Goal: Task Accomplishment & Management: Manage account settings

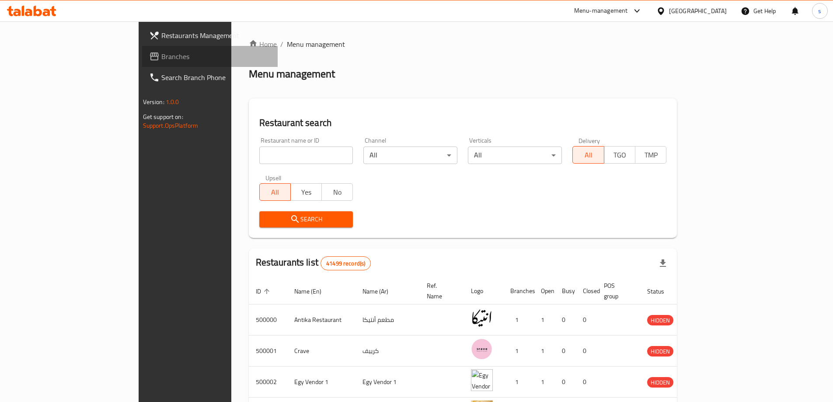
click at [161, 56] on span "Branches" at bounding box center [215, 56] width 109 height 11
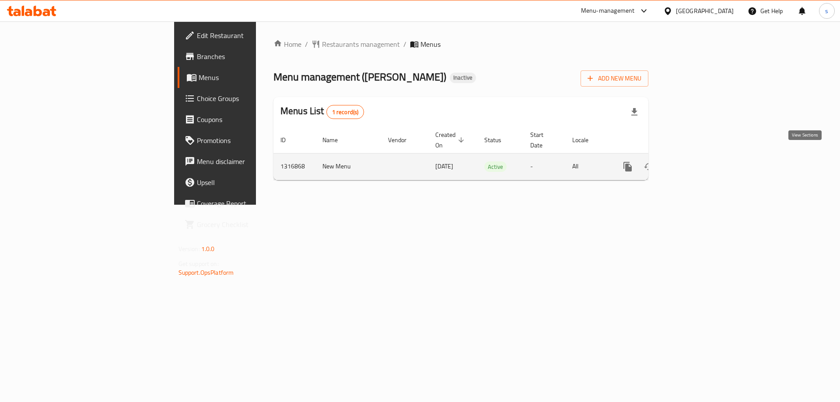
click at [701, 156] on link "enhanced table" at bounding box center [690, 166] width 21 height 21
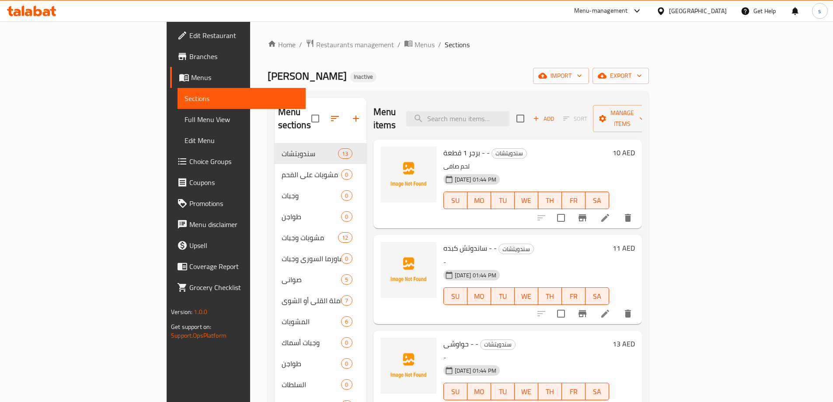
click at [579, 46] on ol "Home / Restaurants management / Menus / Sections" at bounding box center [459, 44] width 382 height 11
click at [582, 76] on span "import" at bounding box center [561, 75] width 42 height 11
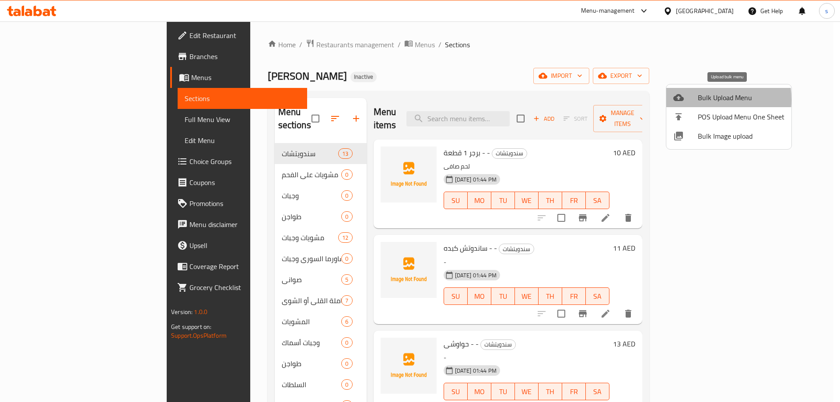
click at [685, 100] on div at bounding box center [685, 97] width 25 height 11
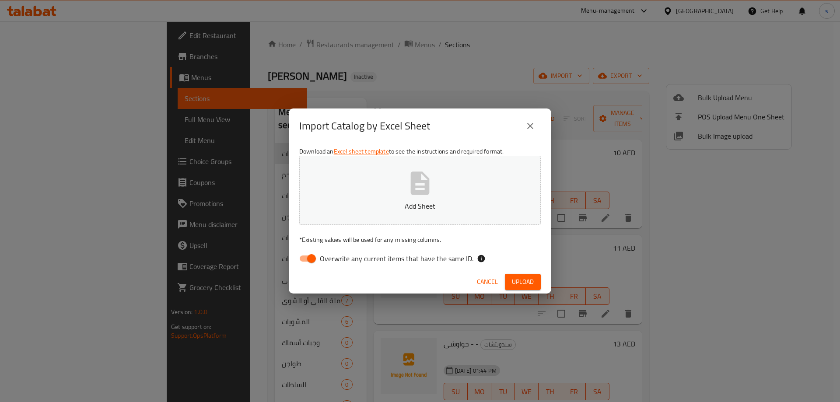
click at [305, 254] on input "Overwrite any current items that have the same ID." at bounding box center [312, 258] width 50 height 17
checkbox input "false"
click at [356, 204] on p "Add Sheet" at bounding box center [420, 206] width 214 height 11
click at [521, 279] on span "Upload" at bounding box center [523, 282] width 22 height 11
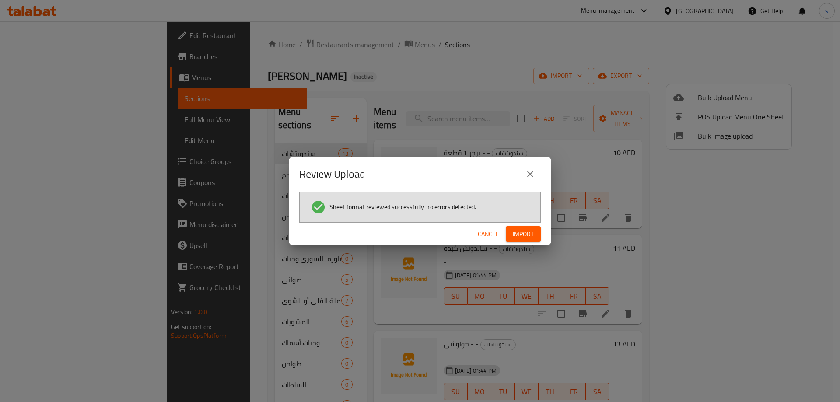
click at [516, 232] on span "Import" at bounding box center [523, 234] width 21 height 11
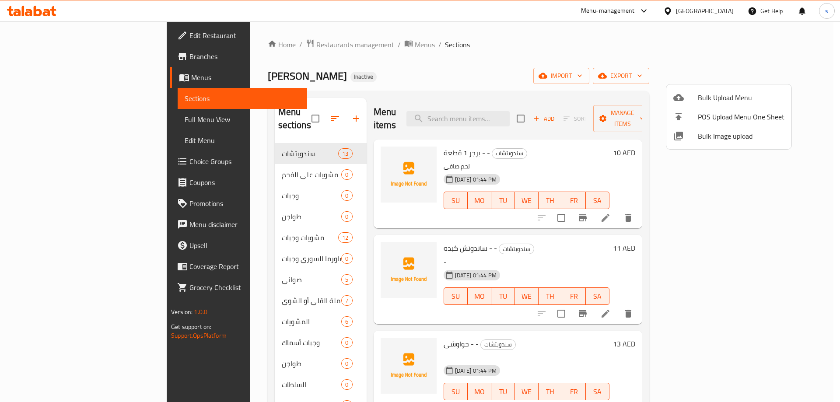
click at [494, 57] on div at bounding box center [420, 201] width 840 height 402
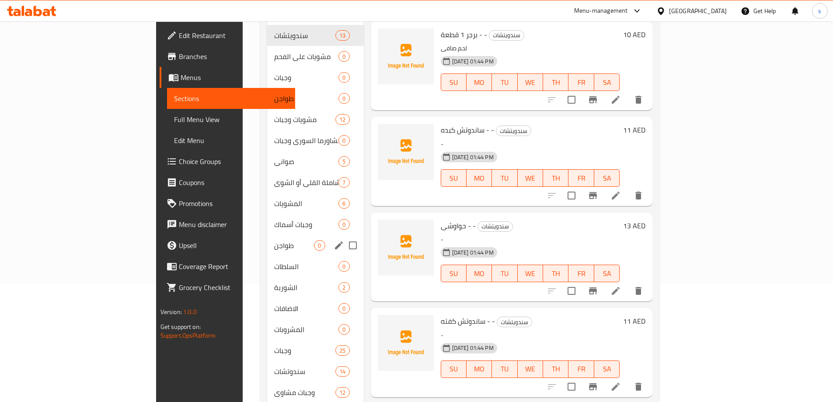
scroll to position [88, 0]
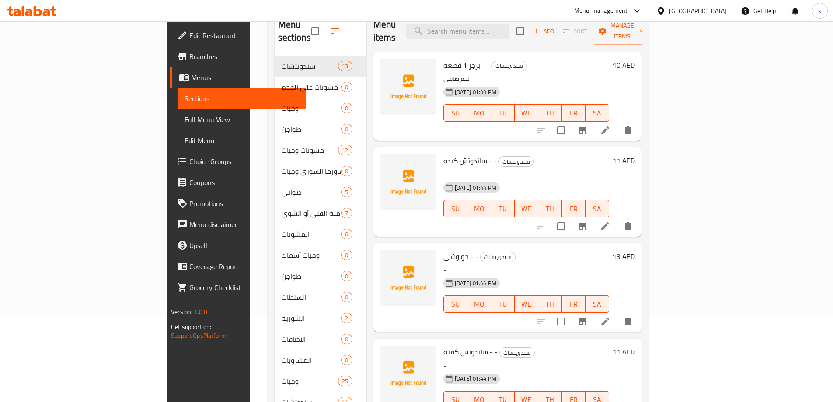
click at [185, 102] on span "Sections" at bounding box center [242, 98] width 114 height 11
click at [191, 74] on span "Menus" at bounding box center [245, 77] width 108 height 11
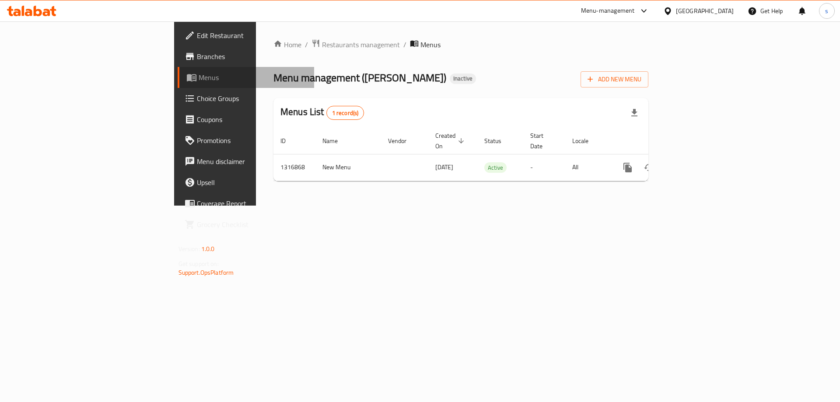
click at [199, 74] on span "Menus" at bounding box center [253, 77] width 109 height 11
click at [641, 84] on span "Add New Menu" at bounding box center [615, 79] width 54 height 11
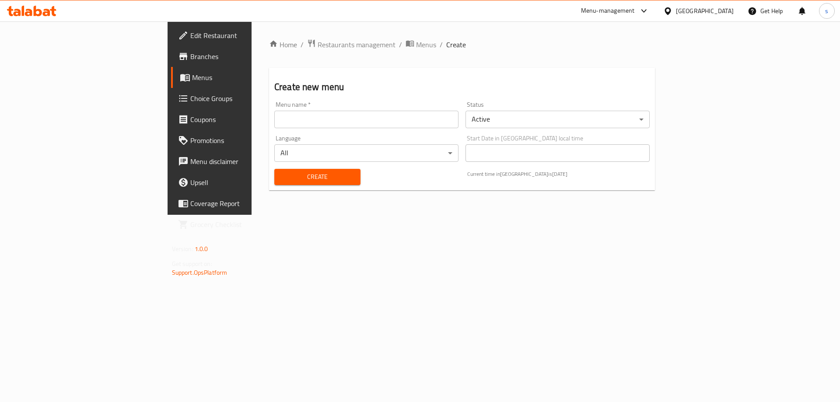
click at [341, 127] on input "text" at bounding box center [366, 120] width 184 height 18
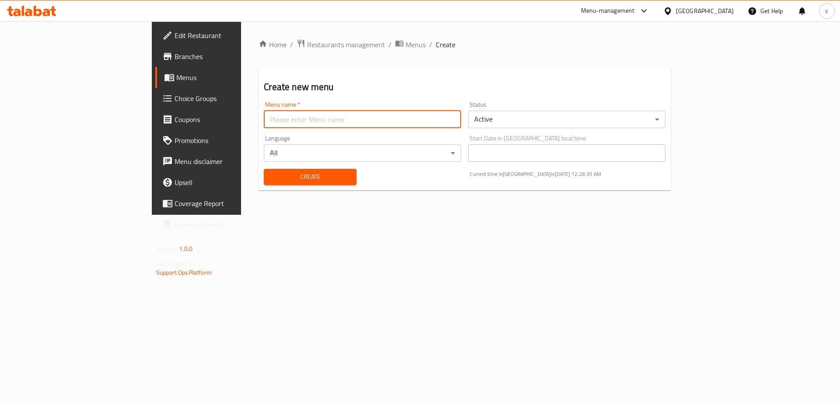
type input "new menu"
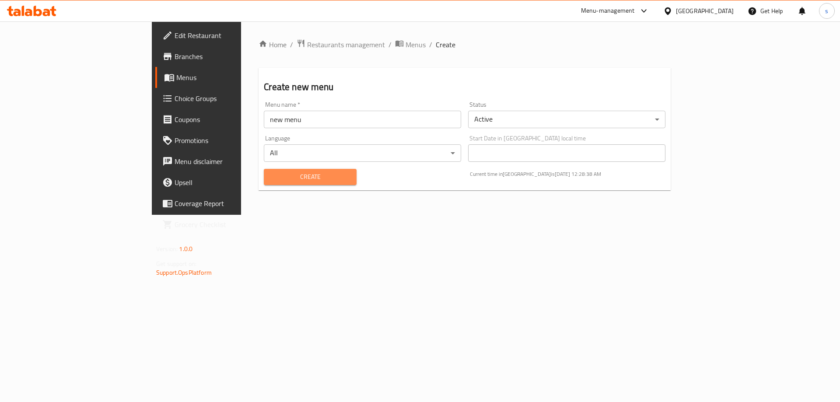
click at [271, 176] on span "Create" at bounding box center [310, 177] width 78 height 11
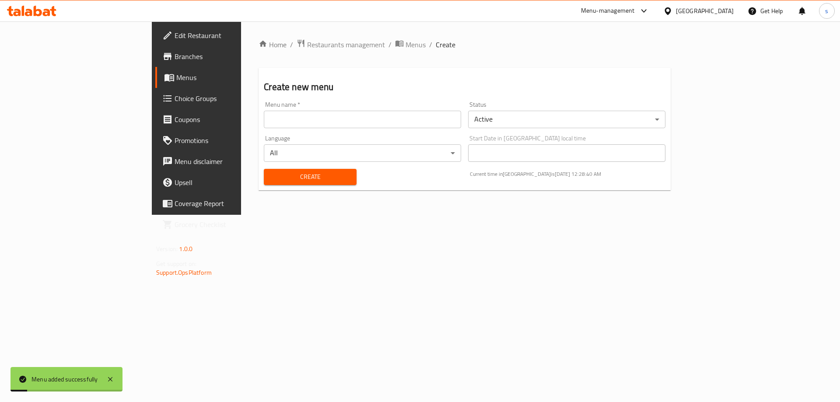
click at [155, 85] on link "Menus" at bounding box center [223, 77] width 137 height 21
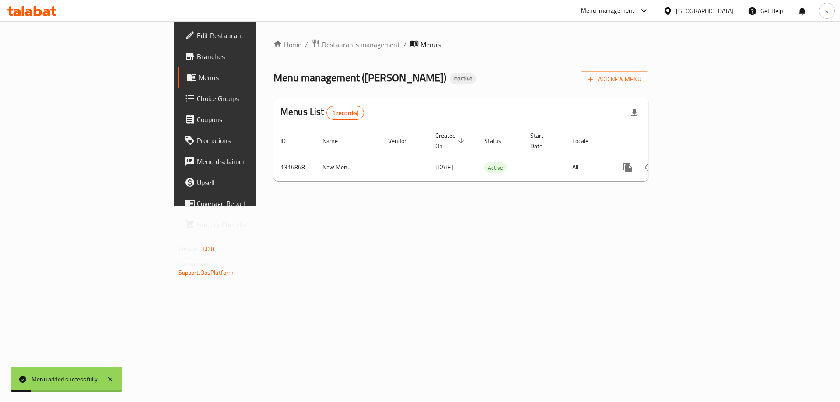
click at [178, 85] on link "Menus" at bounding box center [246, 77] width 137 height 21
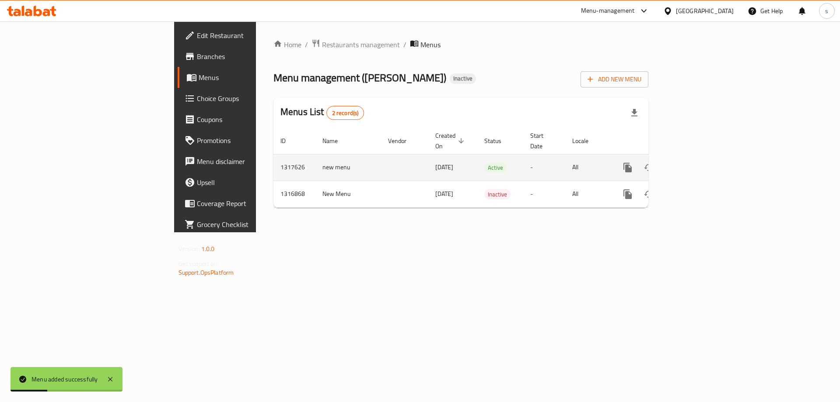
click at [696, 162] on icon "enhanced table" at bounding box center [691, 167] width 11 height 11
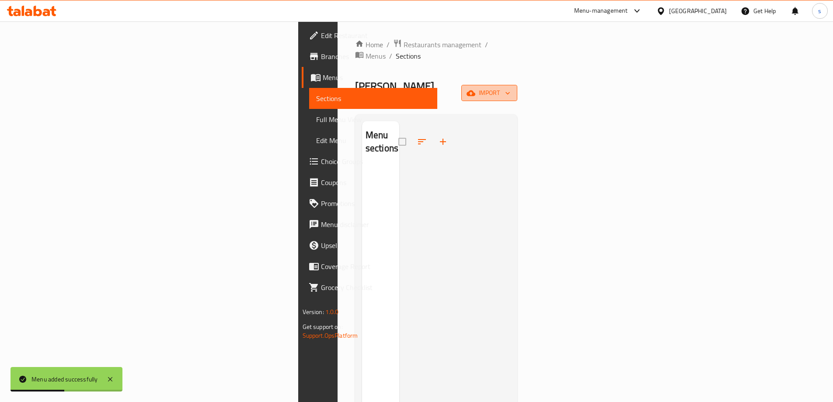
click at [476, 89] on icon "button" at bounding box center [471, 93] width 9 height 9
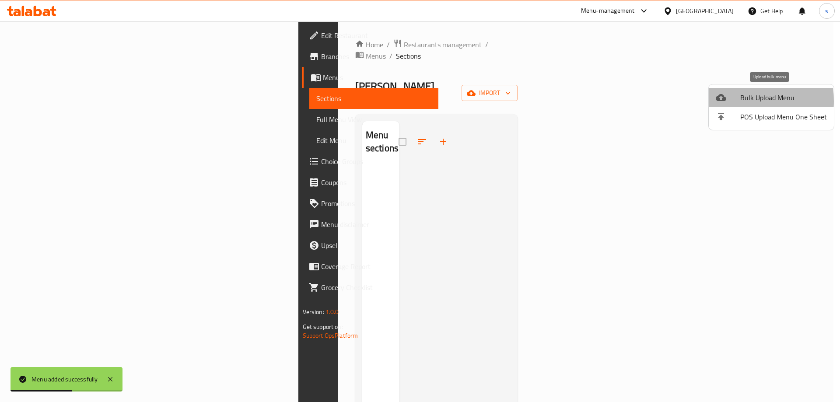
click at [725, 101] on icon at bounding box center [721, 97] width 11 height 11
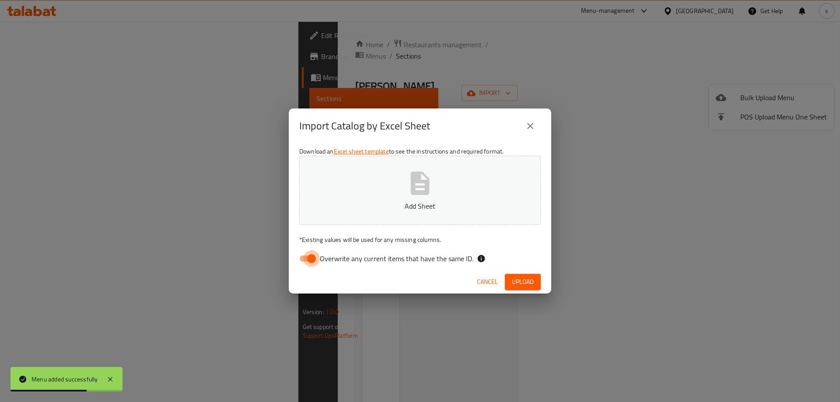
click at [304, 258] on input "Overwrite any current items that have the same ID." at bounding box center [312, 258] width 50 height 17
checkbox input "false"
click at [341, 214] on button "Add Sheet" at bounding box center [420, 190] width 242 height 69
click at [519, 280] on span "Upload" at bounding box center [523, 282] width 22 height 11
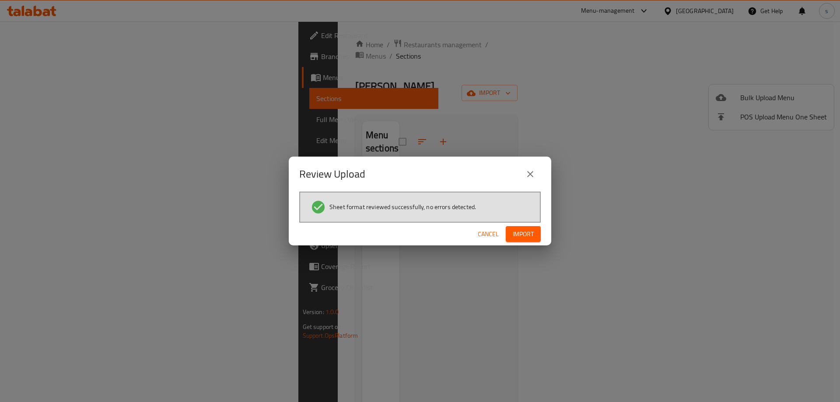
click at [529, 236] on span "Import" at bounding box center [523, 234] width 21 height 11
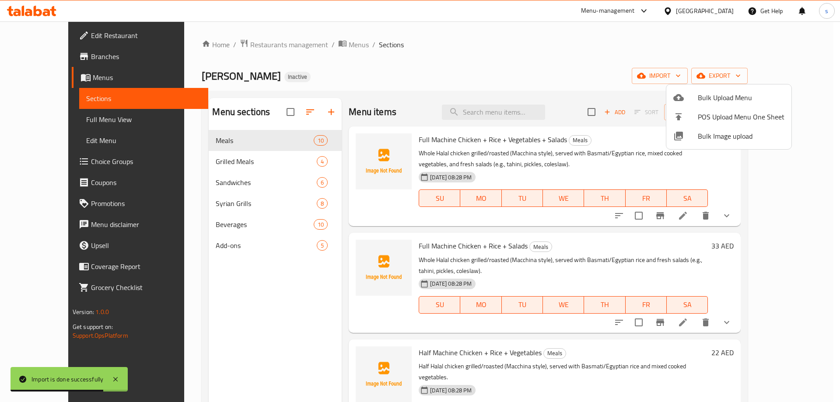
click at [543, 74] on div at bounding box center [420, 201] width 840 height 402
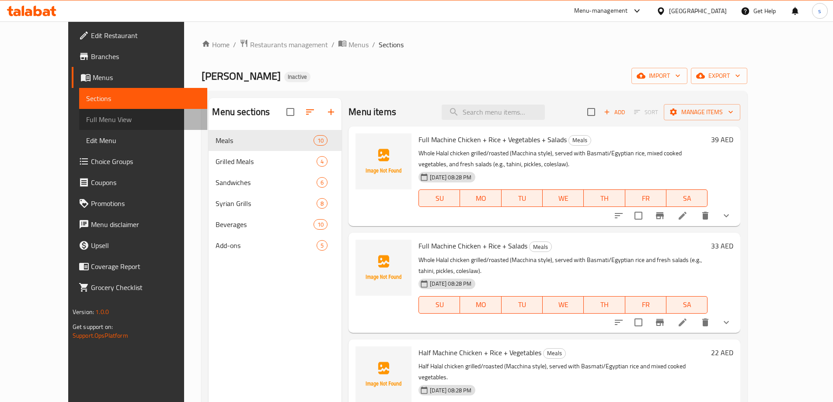
click at [86, 117] on span "Full Menu View" at bounding box center [143, 119] width 114 height 11
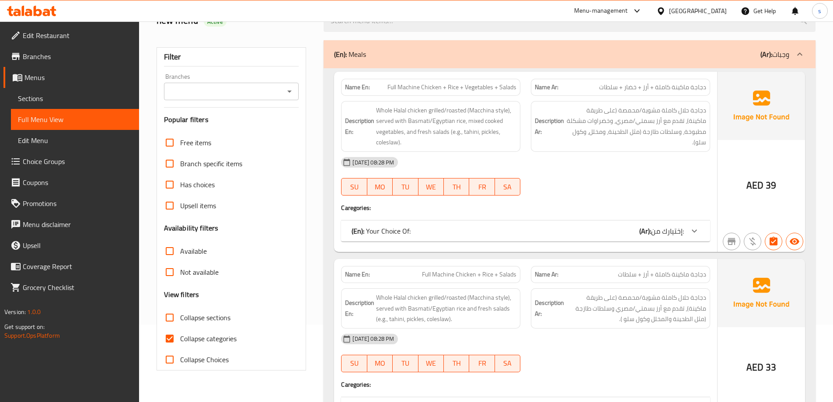
scroll to position [88, 0]
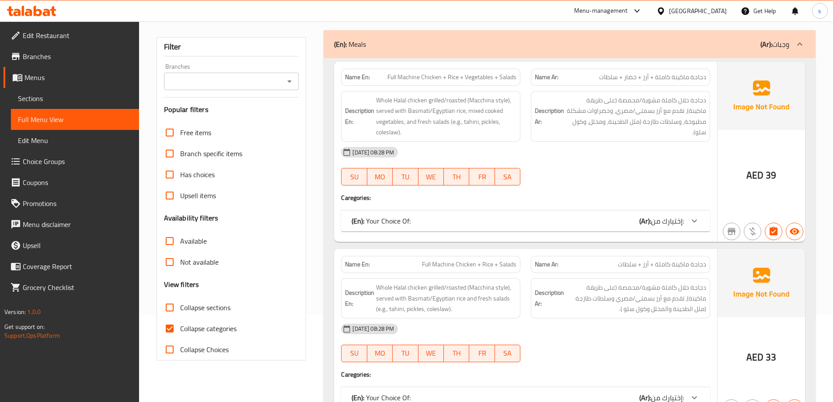
click at [239, 332] on div "Collapse categories" at bounding box center [231, 328] width 135 height 21
drag, startPoint x: 176, startPoint y: 326, endPoint x: 686, endPoint y: 37, distance: 586.0
click at [175, 325] on input "Collapse categories" at bounding box center [169, 328] width 21 height 21
checkbox input "false"
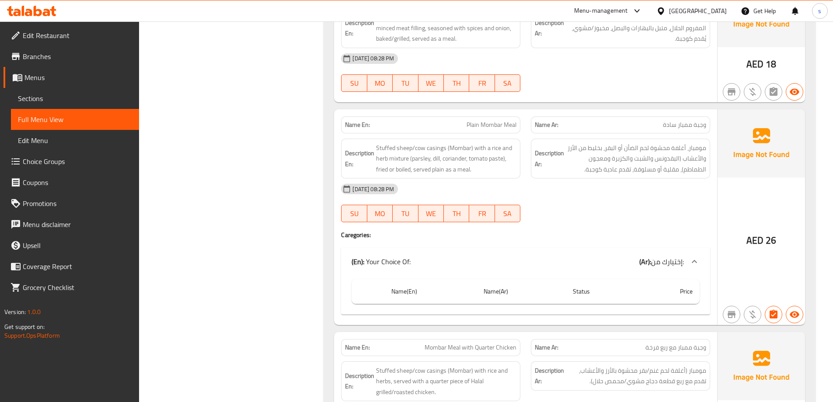
scroll to position [1575, 0]
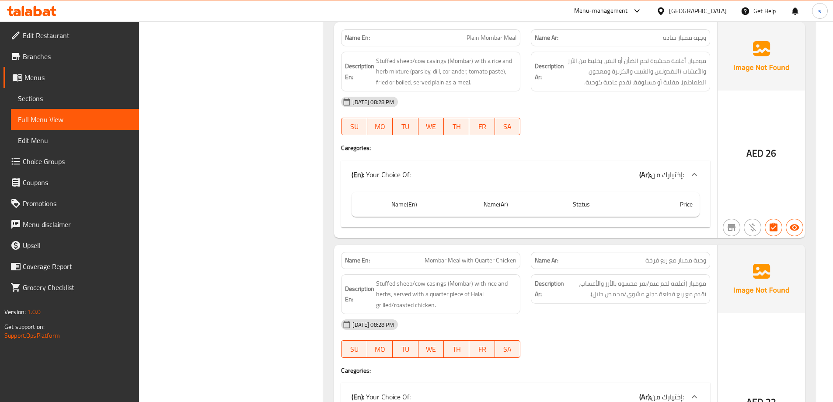
click at [686, 210] on th "Price" at bounding box center [669, 204] width 62 height 25
click at [697, 170] on icon at bounding box center [695, 174] width 11 height 11
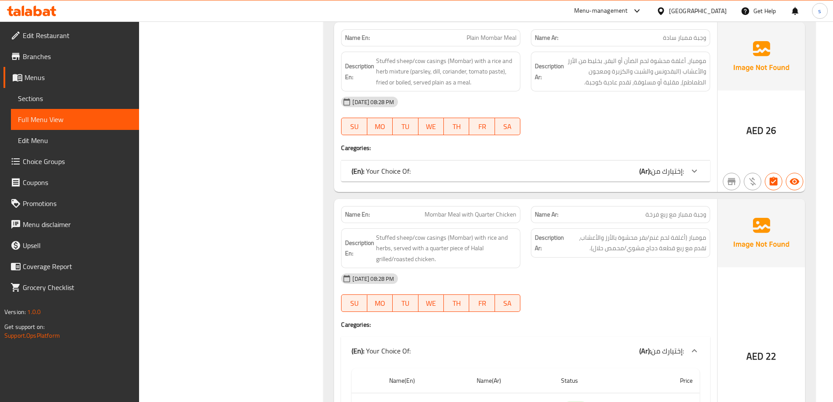
click at [697, 170] on icon at bounding box center [694, 170] width 5 height 3
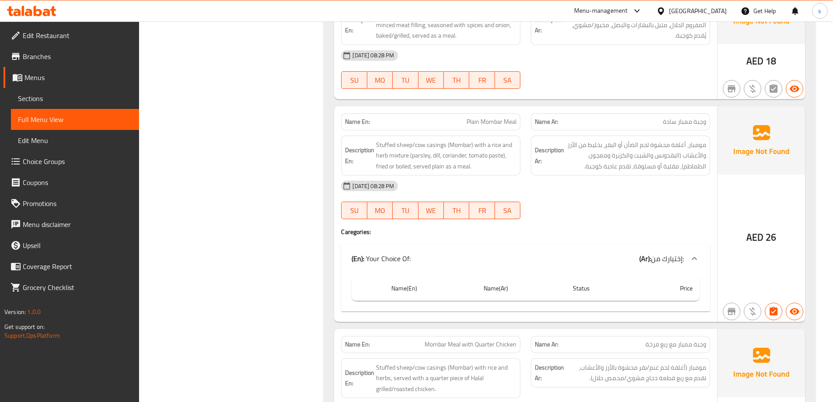
scroll to position [1488, 0]
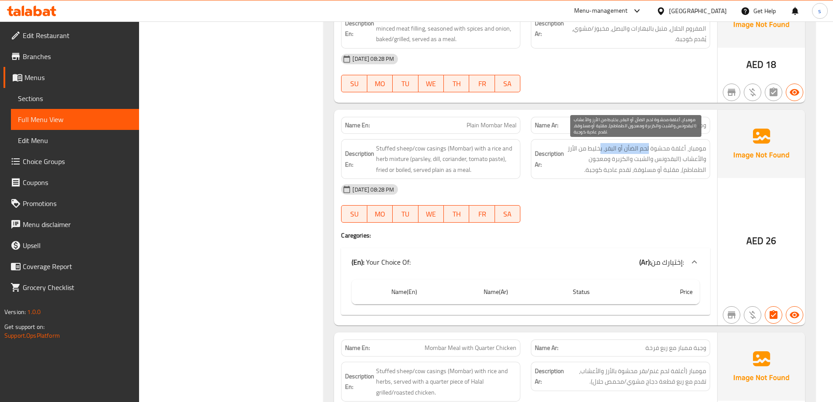
drag, startPoint x: 649, startPoint y: 147, endPoint x: 601, endPoint y: 147, distance: 48.1
click at [601, 147] on span "مومبار، أغلفة محشوة لحم الضأن أو البقر، بخليط من الأرز والأعشاب (البقدونس والشب…" at bounding box center [636, 159] width 140 height 32
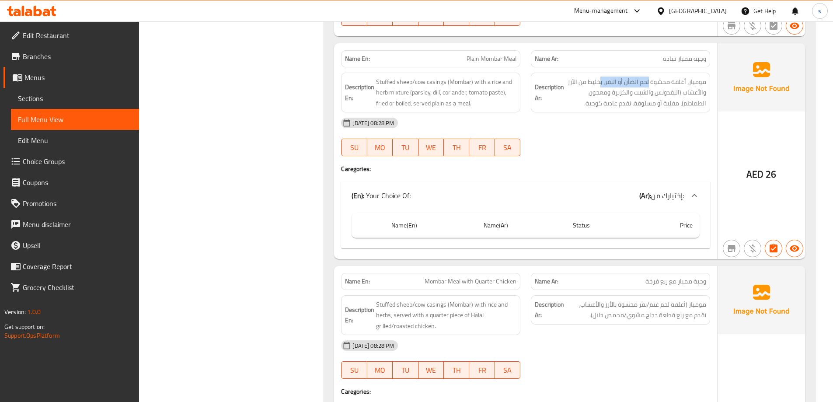
scroll to position [1531, 0]
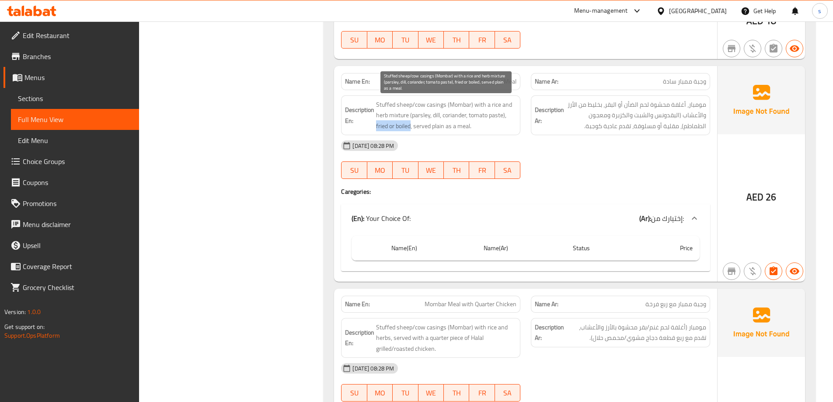
drag, startPoint x: 376, startPoint y: 126, endPoint x: 410, endPoint y: 129, distance: 34.7
click at [410, 129] on h6 "Description En: Stuffed sheep/cow casings (Mombar) with a rice and herb mixture…" at bounding box center [431, 115] width 172 height 32
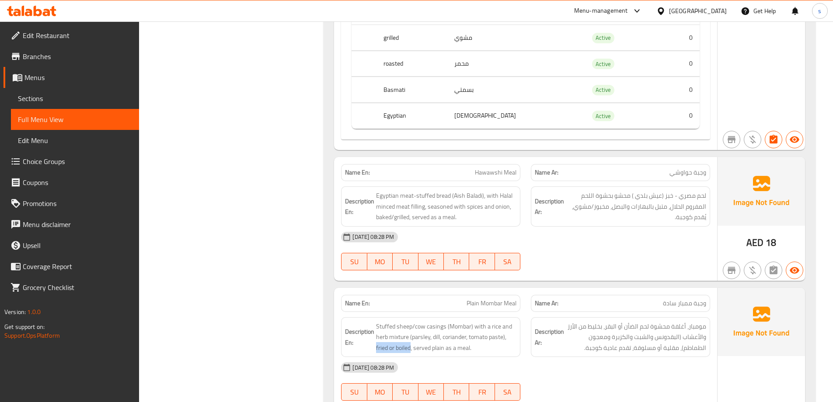
scroll to position [1269, 0]
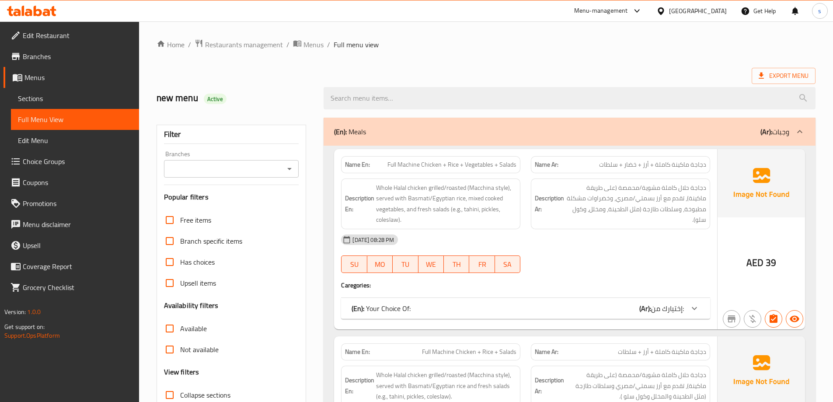
click at [60, 104] on link "Sections" at bounding box center [75, 98] width 128 height 21
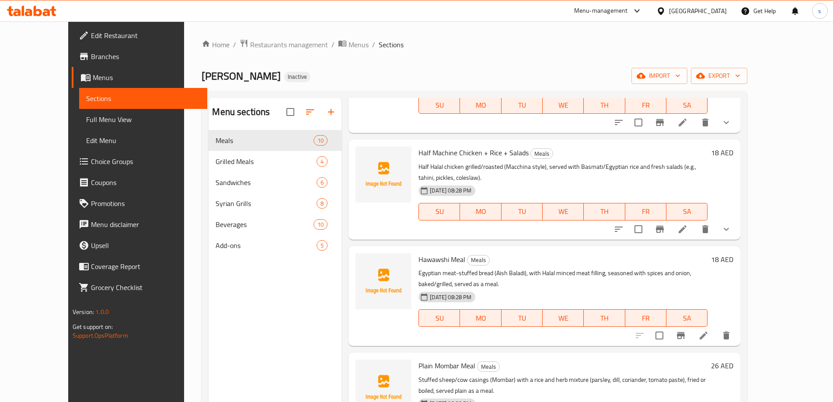
scroll to position [525, 0]
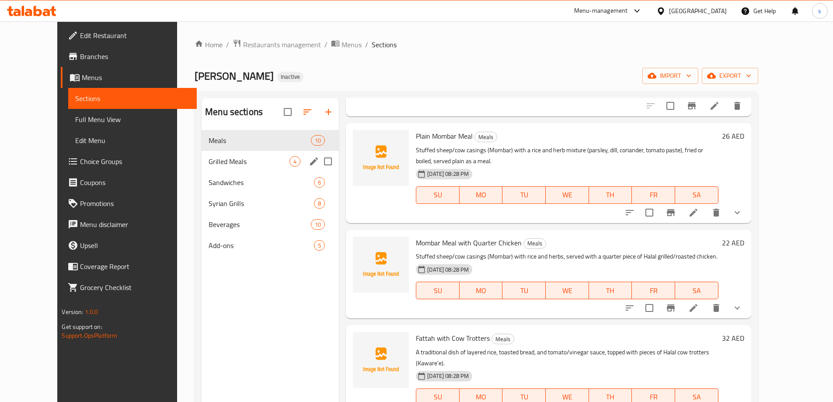
click at [319, 162] on input "Menu sections" at bounding box center [328, 161] width 18 height 18
checkbox input "true"
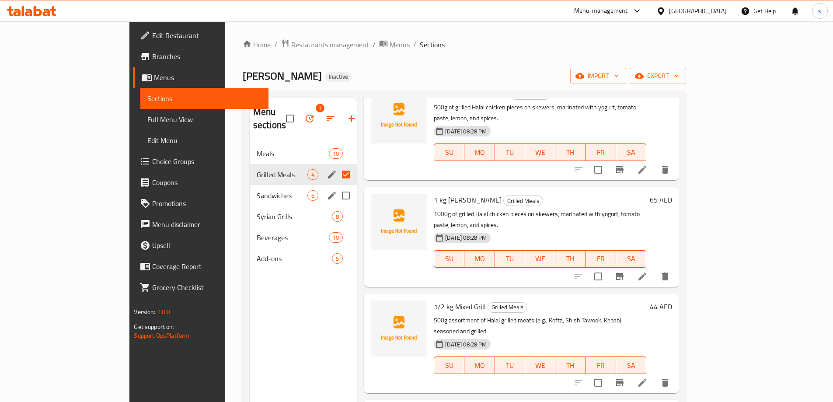
scroll to position [2, 0]
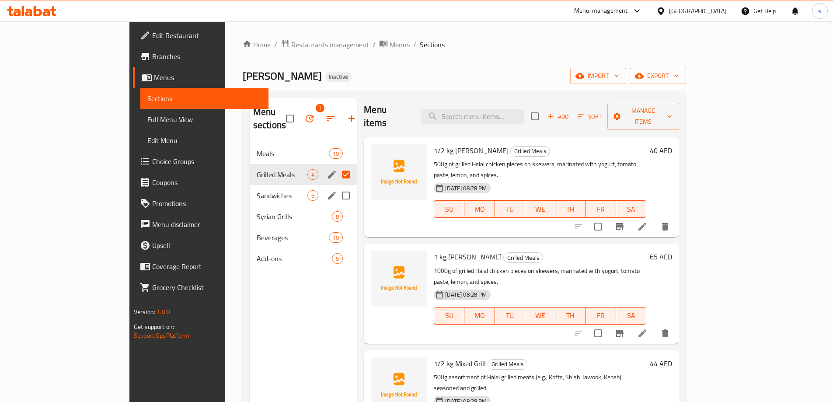
click at [337, 186] on input "Menu sections" at bounding box center [346, 195] width 18 height 18
checkbox input "true"
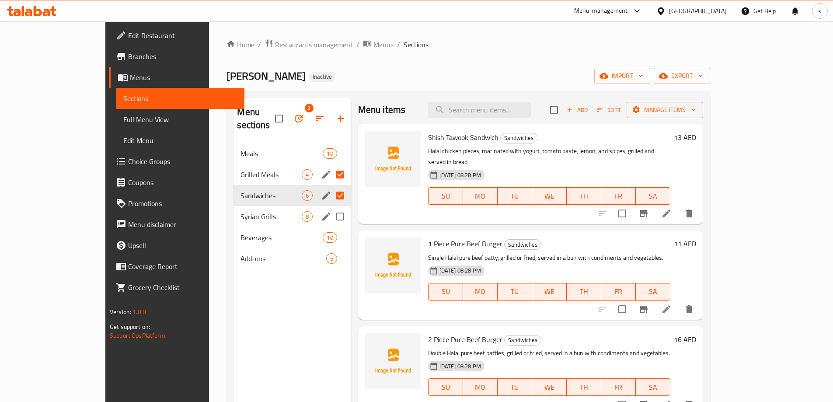
click at [331, 208] on input "Menu sections" at bounding box center [340, 216] width 18 height 18
checkbox input "true"
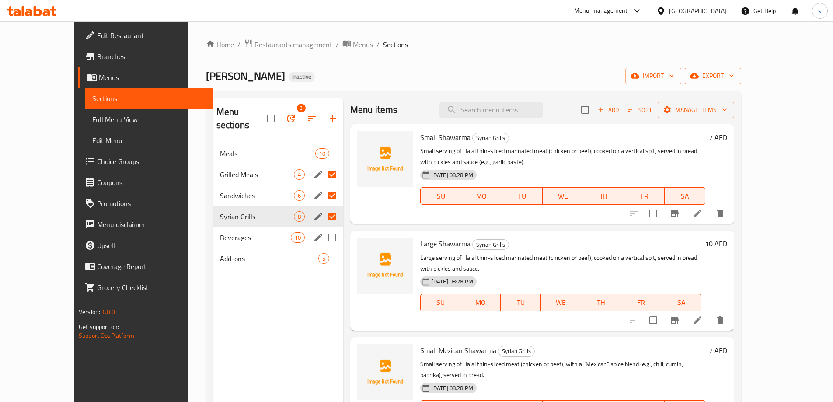
click at [323, 228] on input "Menu sections" at bounding box center [332, 237] width 18 height 18
checkbox input "true"
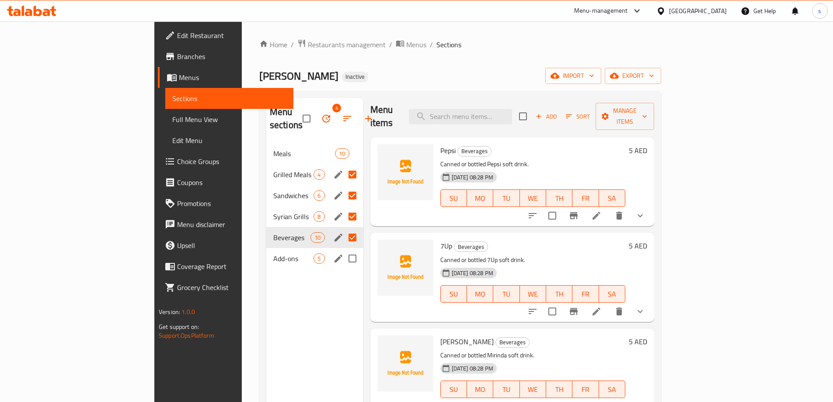
click at [343, 249] on input "Menu sections" at bounding box center [352, 258] width 18 height 18
checkbox input "true"
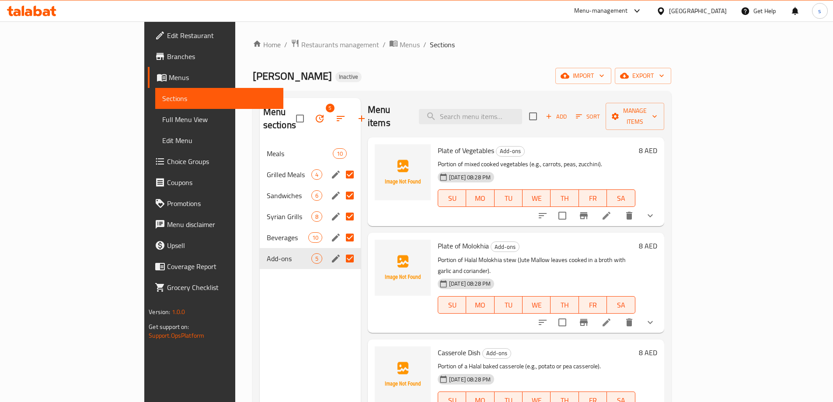
click at [315, 113] on icon "button" at bounding box center [320, 118] width 11 height 11
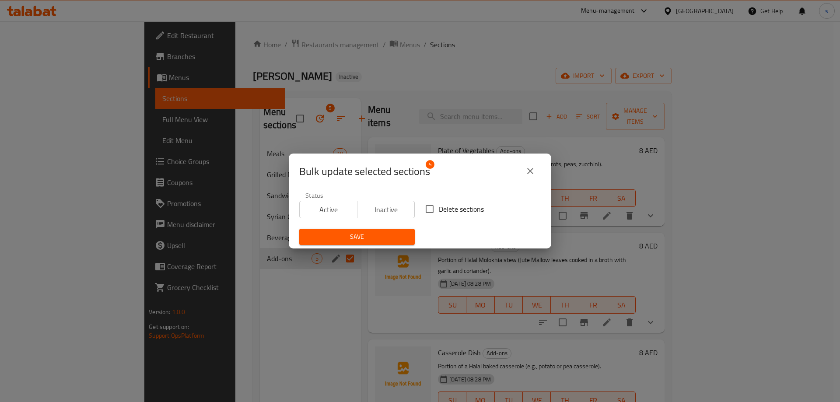
click at [428, 211] on input "Delete sections" at bounding box center [429, 209] width 18 height 18
checkbox input "true"
click at [375, 236] on span "Save" at bounding box center [357, 236] width 102 height 11
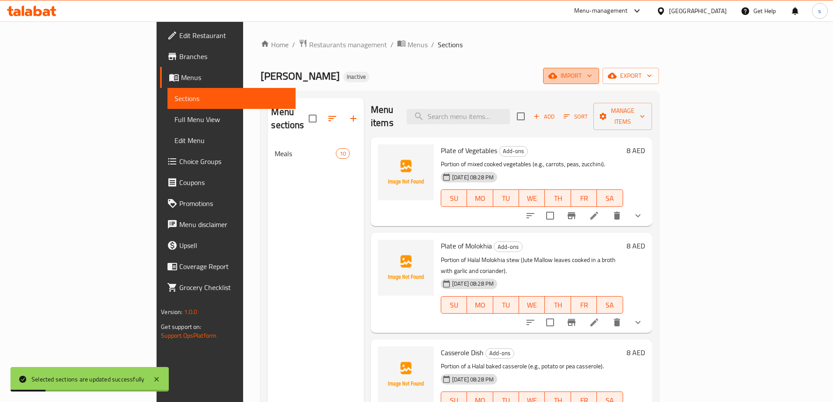
click at [557, 75] on icon "button" at bounding box center [553, 76] width 9 height 6
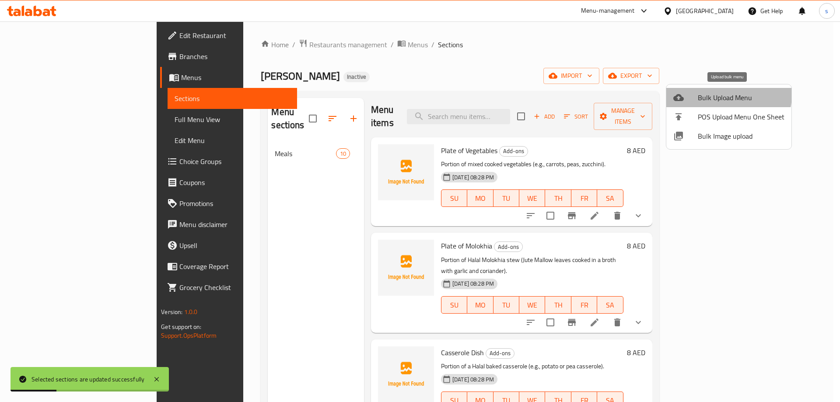
click at [722, 95] on span "Bulk Upload Menu" at bounding box center [741, 97] width 87 height 11
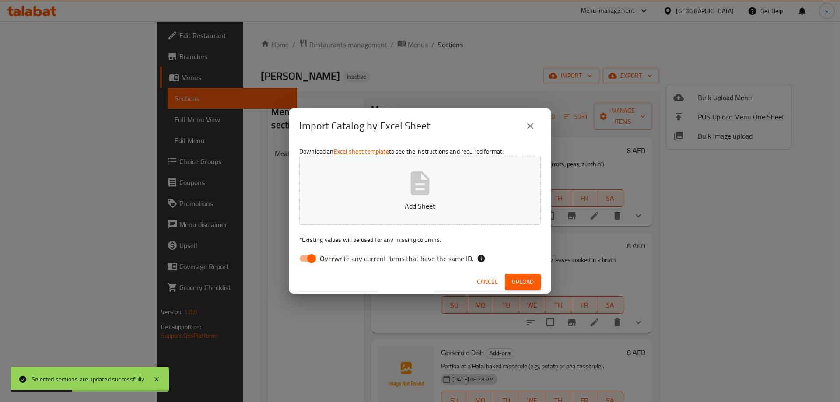
click at [307, 260] on input "Overwrite any current items that have the same ID." at bounding box center [312, 258] width 50 height 17
checkbox input "false"
click at [332, 214] on button "Add Sheet" at bounding box center [420, 190] width 242 height 69
click at [521, 281] on span "Upload" at bounding box center [523, 282] width 22 height 11
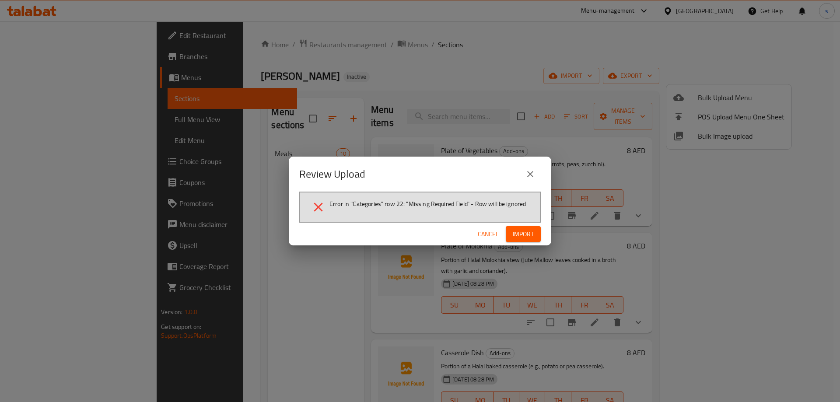
click at [489, 236] on span "Cancel" at bounding box center [488, 234] width 21 height 11
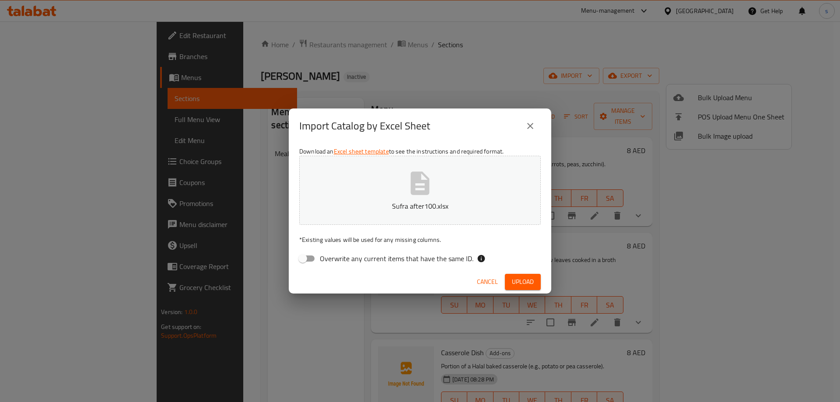
click at [528, 120] on button "close" at bounding box center [530, 126] width 21 height 21
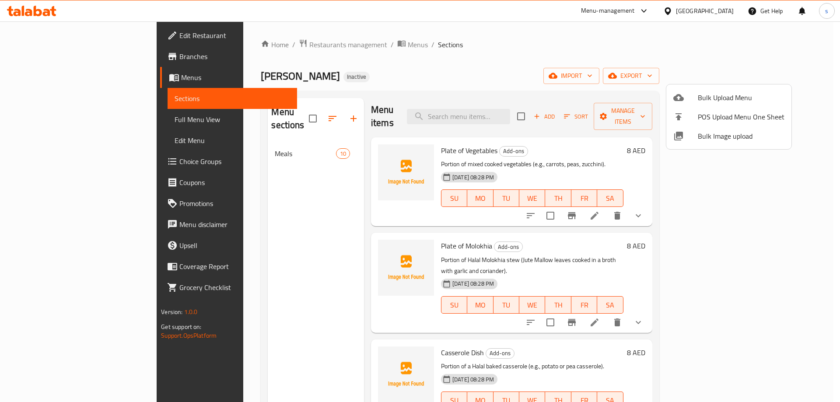
drag, startPoint x: 587, startPoint y: 34, endPoint x: 610, endPoint y: 47, distance: 26.0
click at [587, 34] on div at bounding box center [420, 201] width 840 height 402
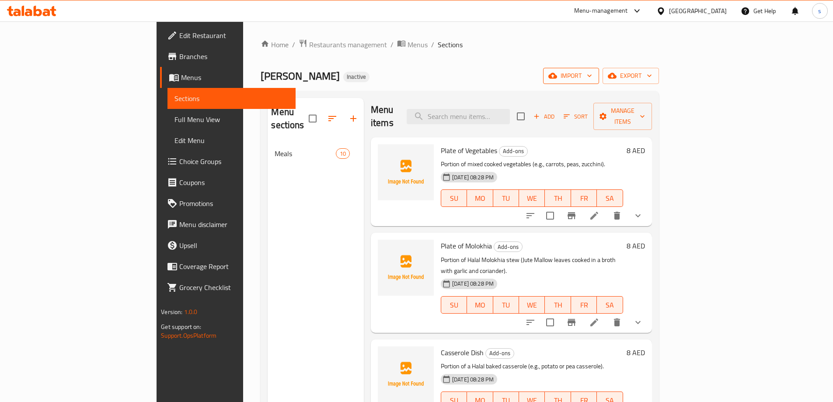
click at [592, 72] on span "import" at bounding box center [571, 75] width 42 height 11
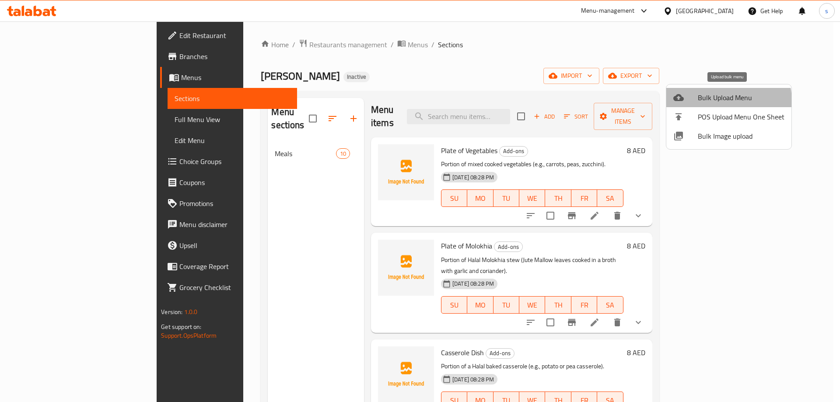
click at [719, 101] on span "Bulk Upload Menu" at bounding box center [741, 97] width 87 height 11
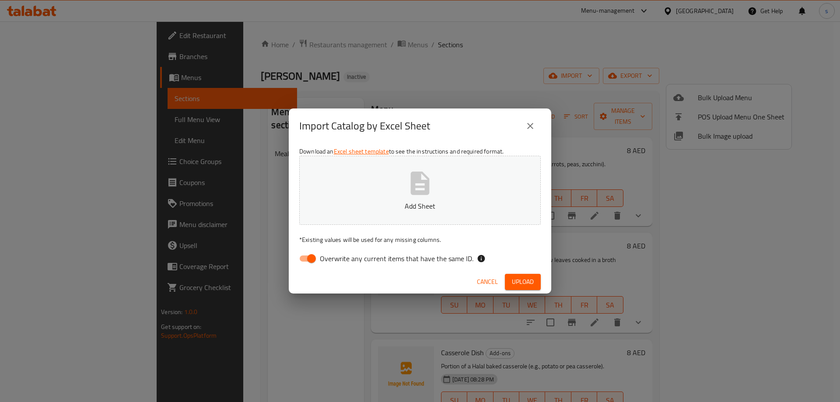
click at [319, 264] on input "Overwrite any current items that have the same ID." at bounding box center [312, 258] width 50 height 17
checkbox input "false"
click at [374, 209] on p "Add Sheet" at bounding box center [420, 206] width 214 height 11
click at [520, 281] on span "Upload" at bounding box center [523, 282] width 22 height 11
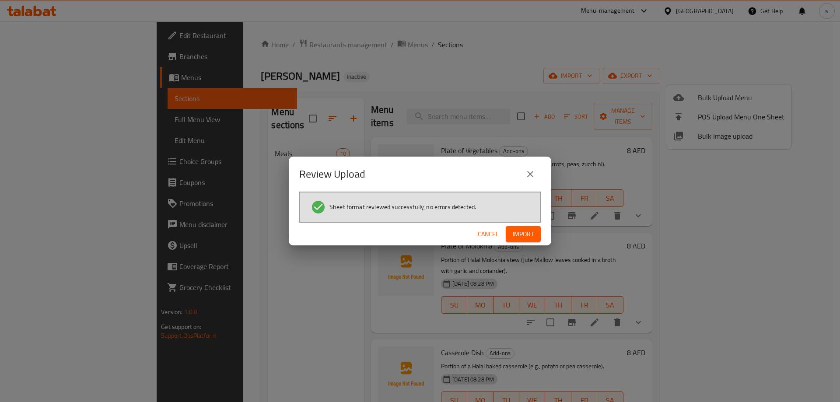
click at [523, 235] on span "Import" at bounding box center [523, 234] width 21 height 11
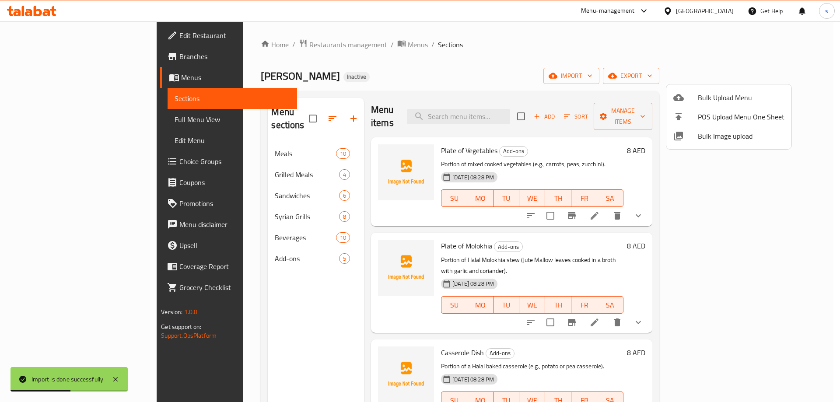
click at [226, 165] on div at bounding box center [420, 201] width 840 height 402
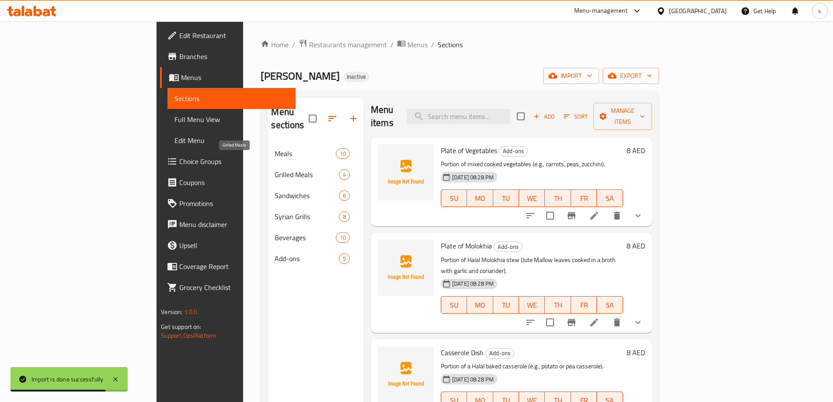
click at [275, 169] on span "Grilled Meals" at bounding box center [307, 174] width 64 height 11
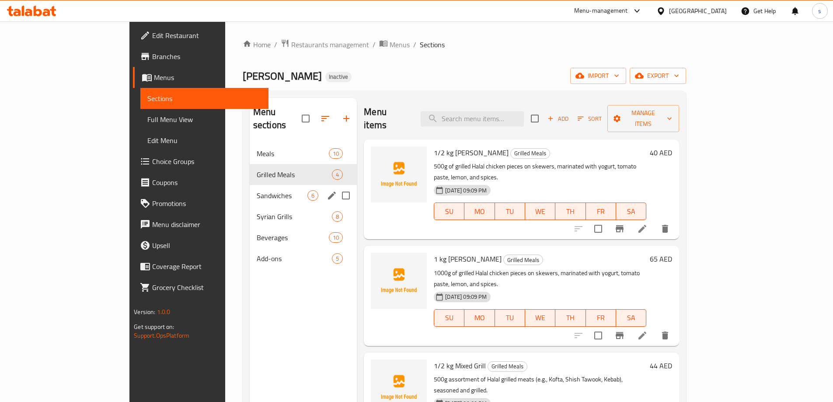
click at [257, 190] on span "Sandwiches" at bounding box center [282, 195] width 51 height 11
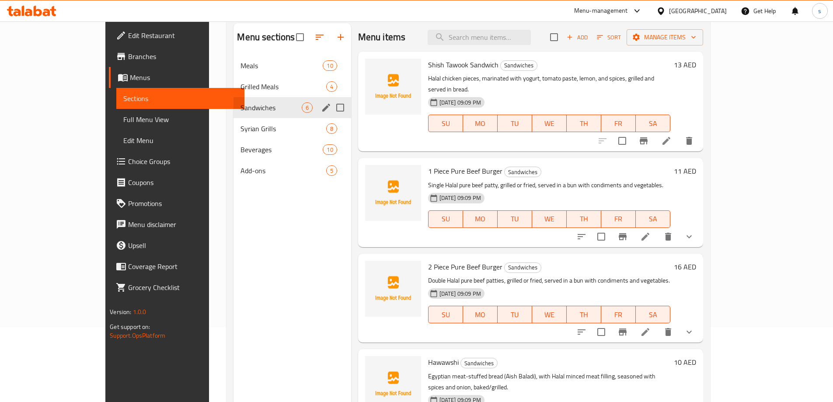
scroll to position [123, 0]
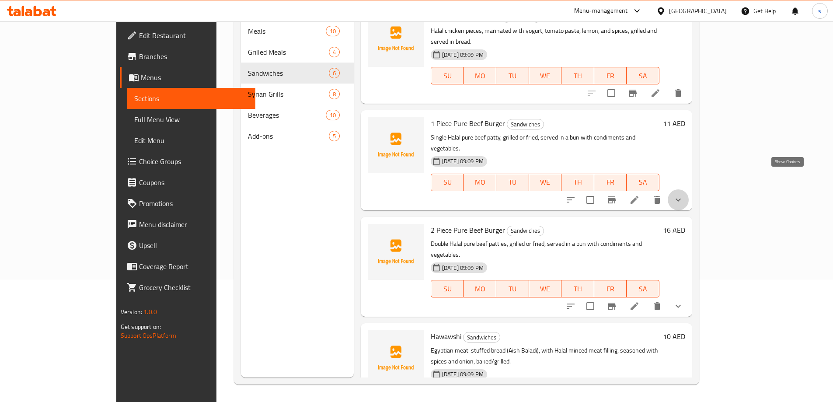
click at [684, 195] on icon "show more" at bounding box center [678, 200] width 11 height 11
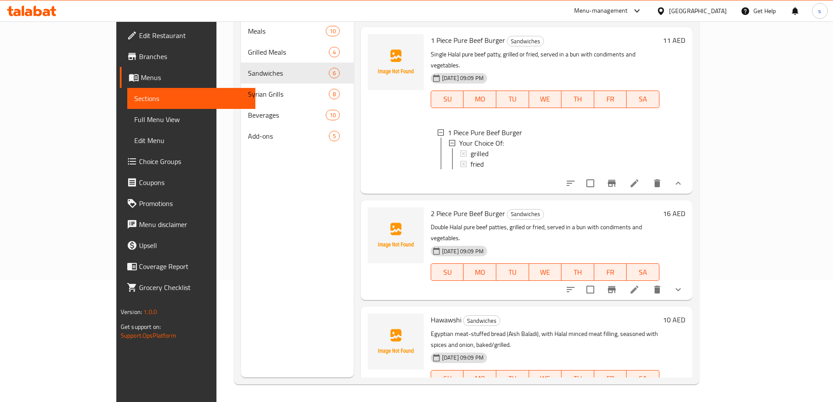
scroll to position [131, 0]
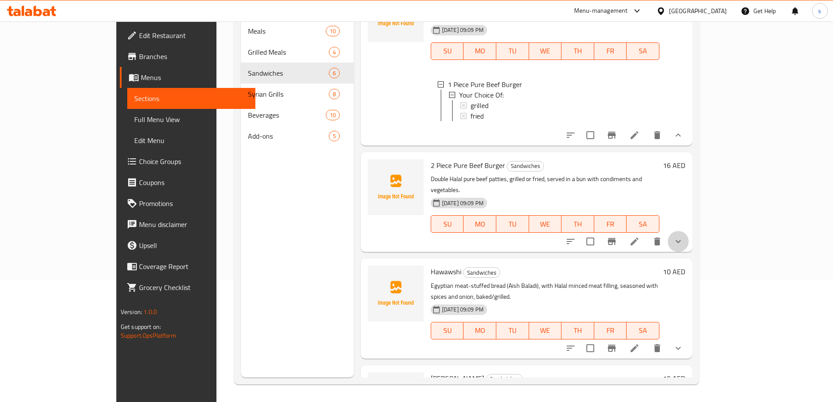
click at [684, 236] on icon "show more" at bounding box center [678, 241] width 11 height 11
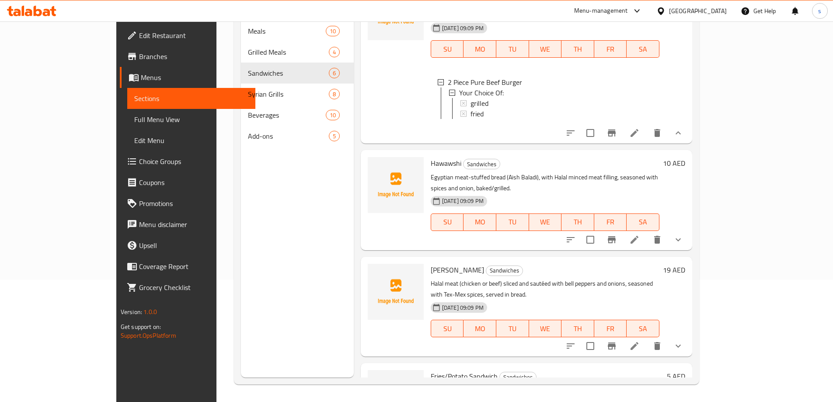
click at [684, 235] on icon "show more" at bounding box center [678, 240] width 11 height 11
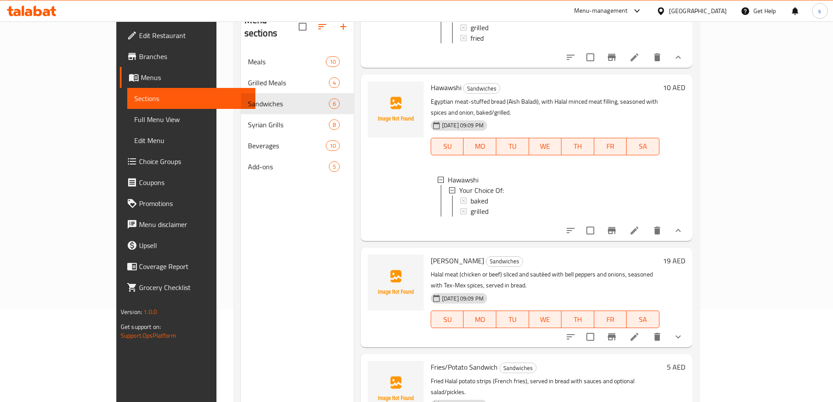
scroll to position [123, 0]
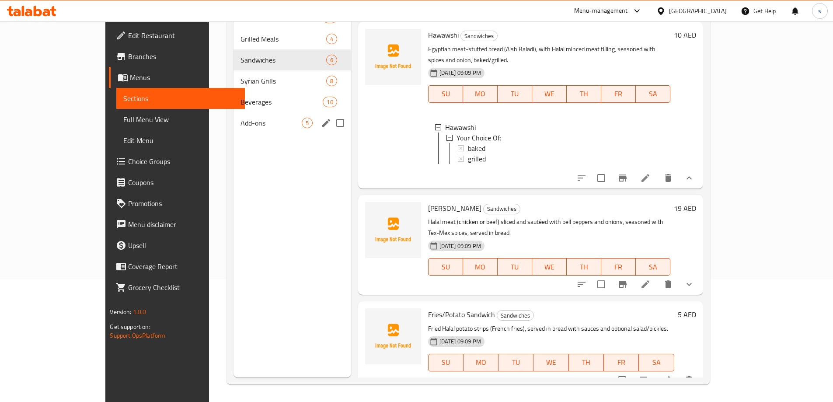
drag, startPoint x: 218, startPoint y: 130, endPoint x: 213, endPoint y: 131, distance: 4.8
click at [234, 130] on div "Add-ons 5" at bounding box center [292, 122] width 117 height 21
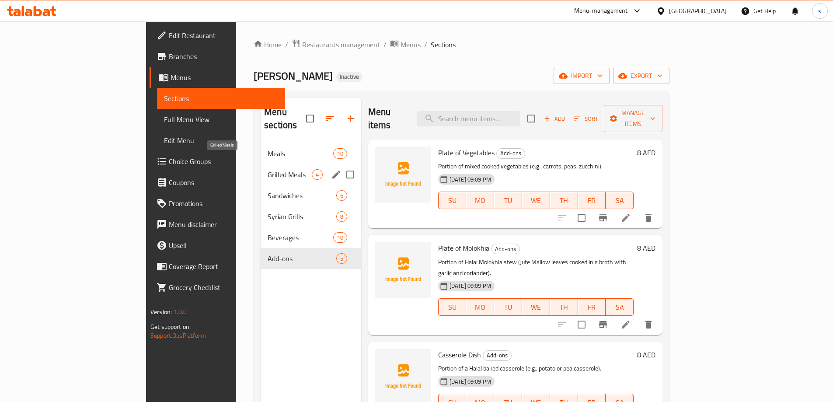
click at [268, 169] on span "Grilled Meals" at bounding box center [290, 174] width 44 height 11
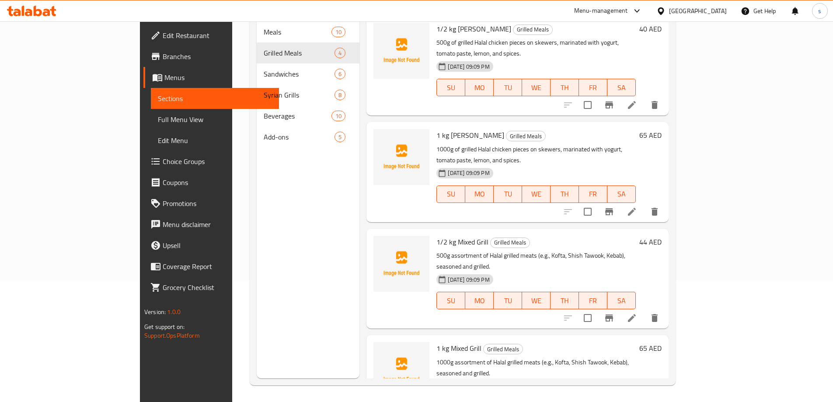
scroll to position [123, 0]
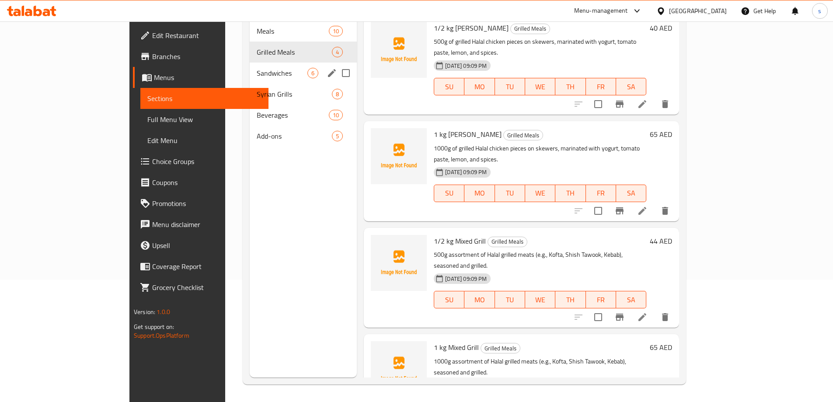
click at [250, 48] on div "Grilled Meals 4" at bounding box center [304, 52] width 108 height 21
click at [257, 68] on span "Sandwiches" at bounding box center [282, 73] width 51 height 11
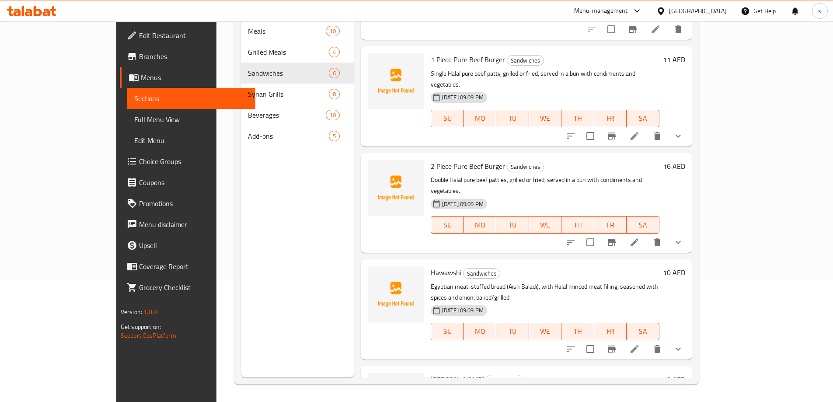
scroll to position [193, 0]
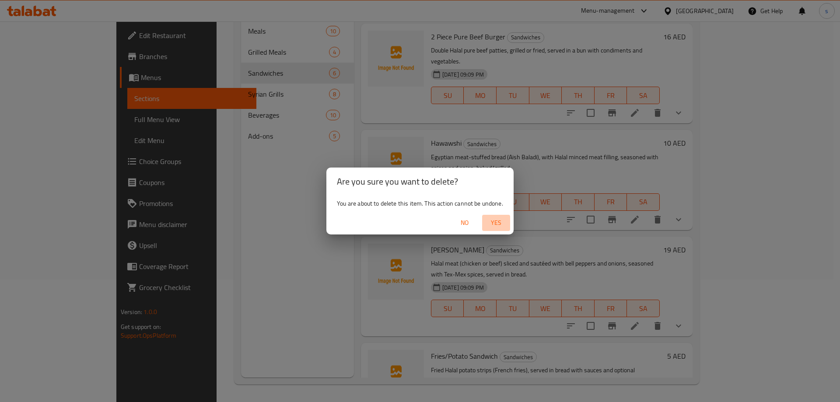
click at [497, 223] on span "Yes" at bounding box center [496, 222] width 21 height 11
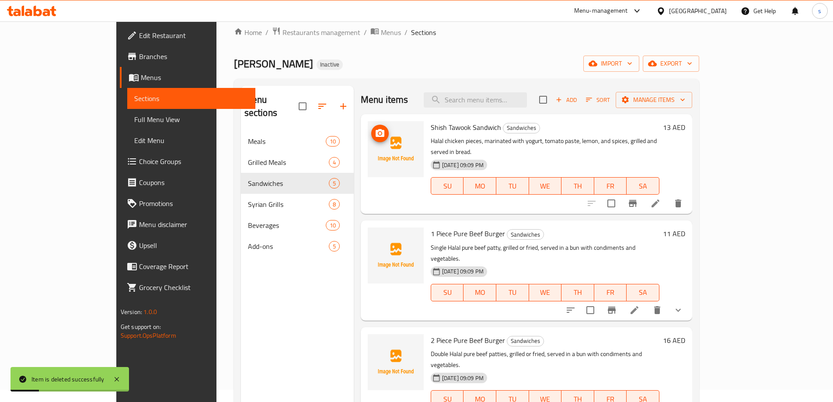
scroll to position [0, 0]
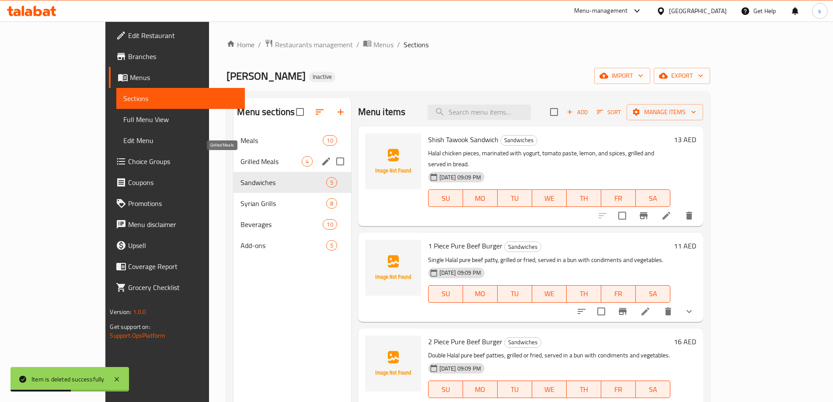
click at [241, 166] on span "Grilled Meals" at bounding box center [271, 161] width 61 height 11
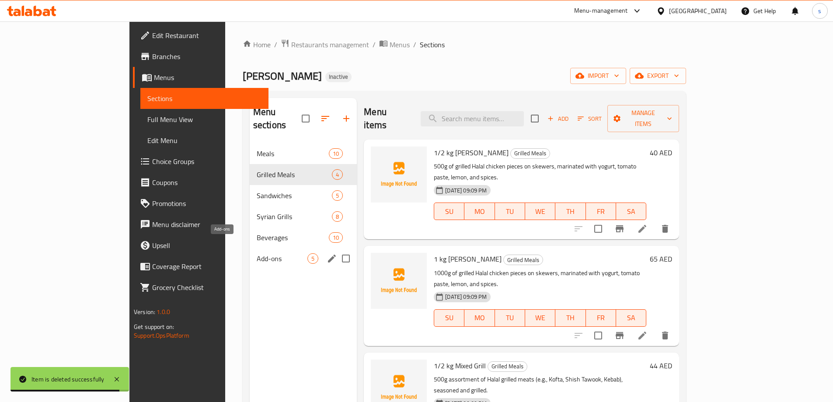
click at [257, 253] on span "Add-ons" at bounding box center [282, 258] width 51 height 11
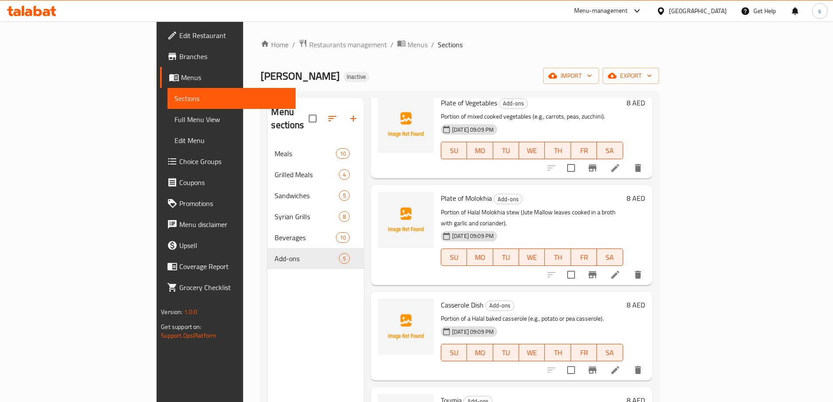
scroll to position [98, 0]
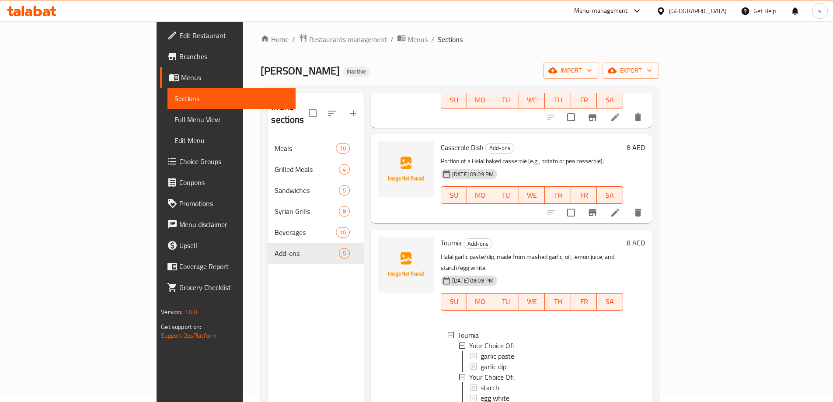
scroll to position [0, 0]
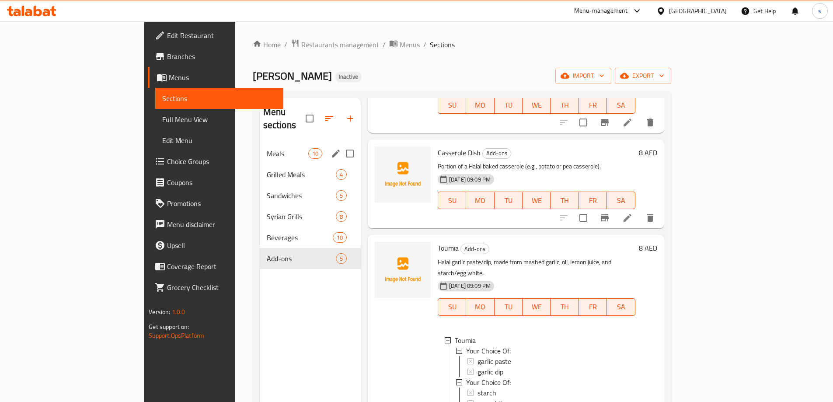
click at [260, 146] on div "Meals 10" at bounding box center [310, 153] width 101 height 21
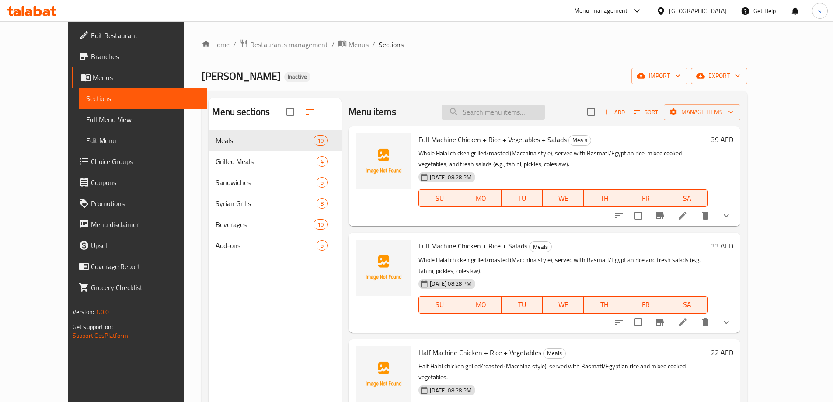
click at [543, 112] on input "search" at bounding box center [493, 112] width 103 height 15
paste input "Plain Mombar Meal"
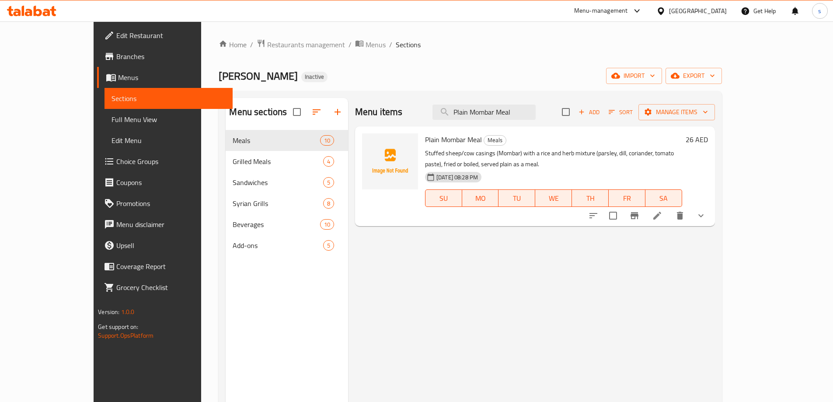
type input "Plain Mombar Meal"
click at [670, 208] on li at bounding box center [657, 216] width 25 height 16
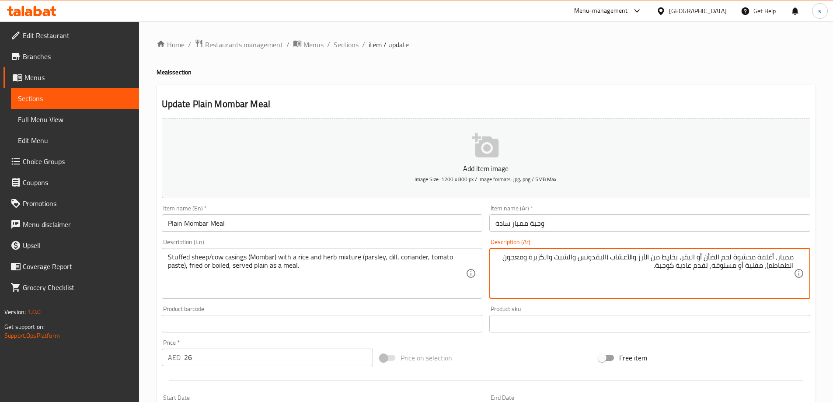
click at [691, 266] on textarea "ممبار، أغلفة محشوة لحم الضأن أو البقر، بخليط من الأرز والأعشاب (البقدونس والشبت…" at bounding box center [645, 274] width 298 height 42
click at [672, 270] on textarea "ممبار، أغلفة محشوة لحم الضأن أو البقر، بخليط من الأرز والأعشاب (البقدونس والشبت…" at bounding box center [645, 274] width 298 height 42
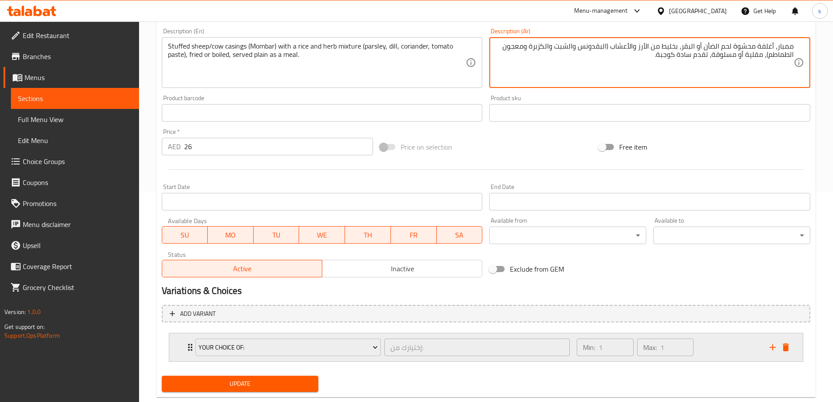
scroll to position [231, 0]
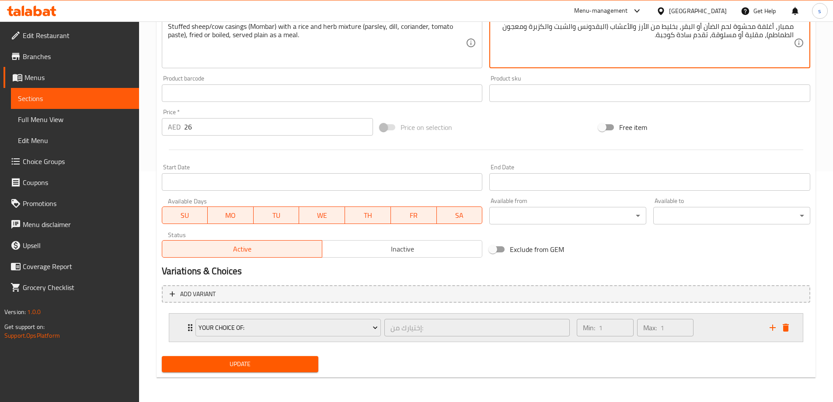
click at [192, 326] on div "Your Choice Of: إختيارك من: ​" at bounding box center [382, 328] width 385 height 28
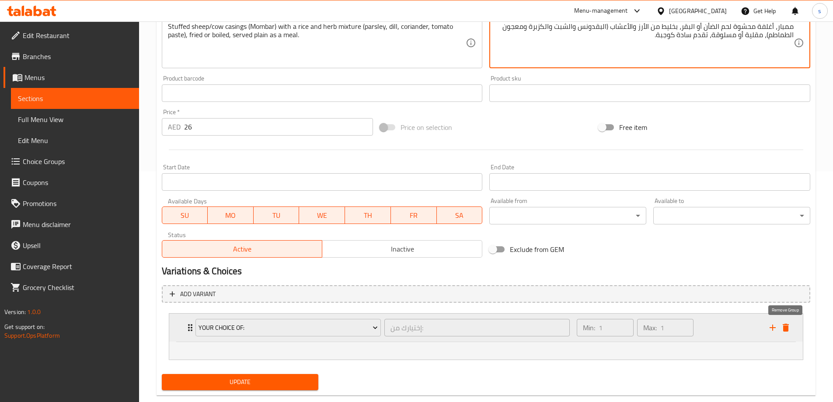
click at [787, 328] on icon "delete" at bounding box center [786, 328] width 6 height 8
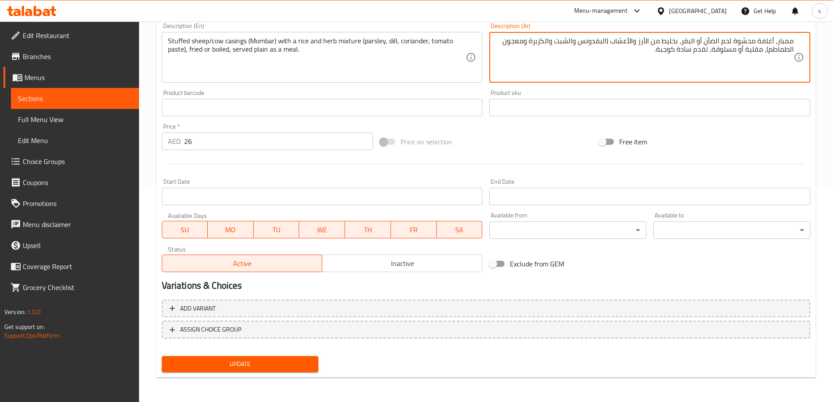
scroll to position [216, 0]
type textarea "ممبار، أغلفة محشوة لحم الضأن أو البقر، بخليط من الأرز والأعشاب (البقدونس والشبت…"
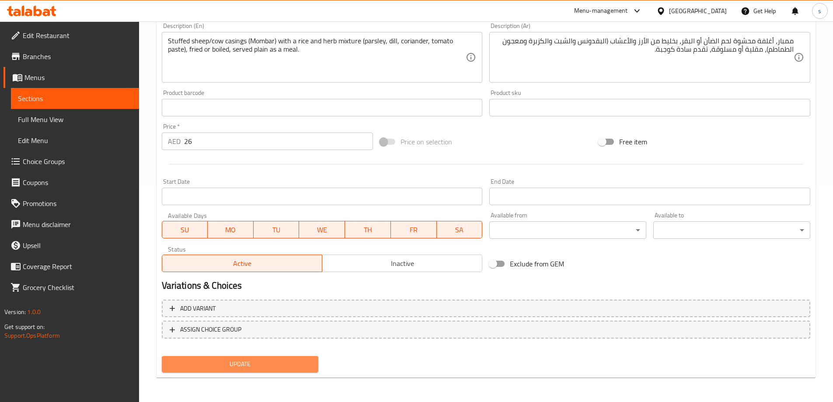
click at [287, 363] on span "Update" at bounding box center [240, 364] width 143 height 11
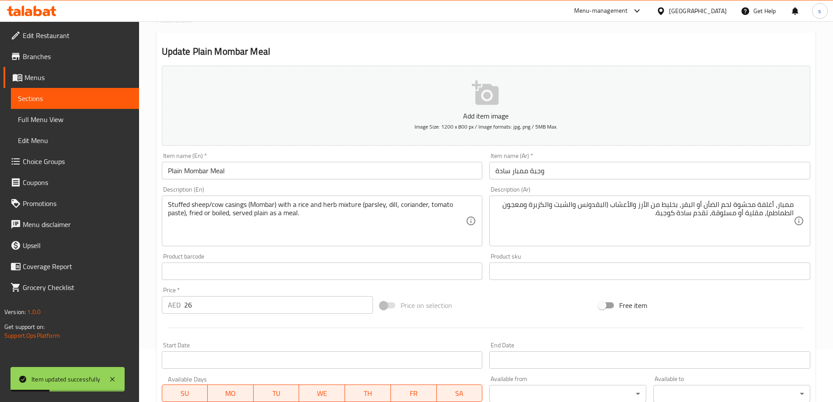
scroll to position [41, 0]
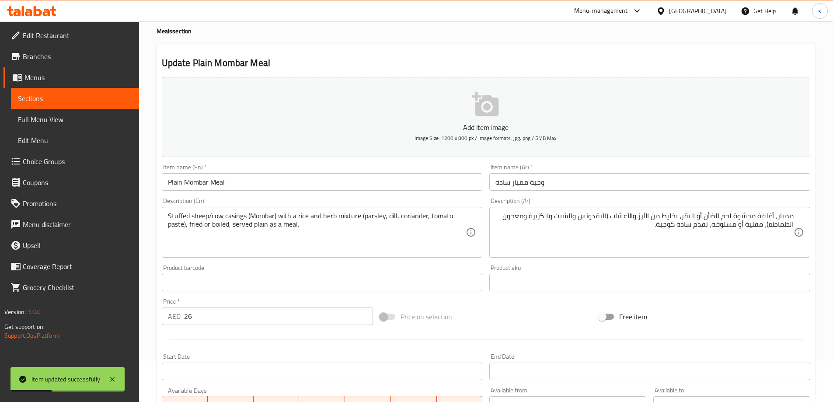
click at [88, 97] on span "Sections" at bounding box center [75, 98] width 114 height 11
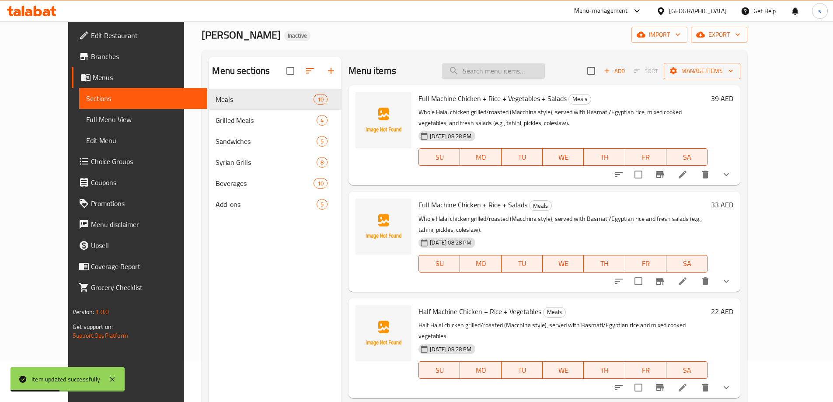
click at [515, 73] on input "search" at bounding box center [493, 70] width 103 height 15
paste input "Mombar Meal with Quarter Chicken"
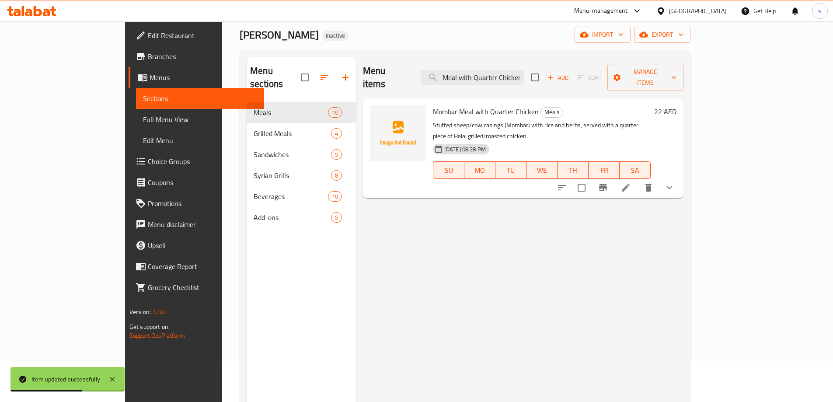
type input "Mombar Meal with Quarter Chicken"
click at [631, 182] on icon at bounding box center [626, 187] width 11 height 11
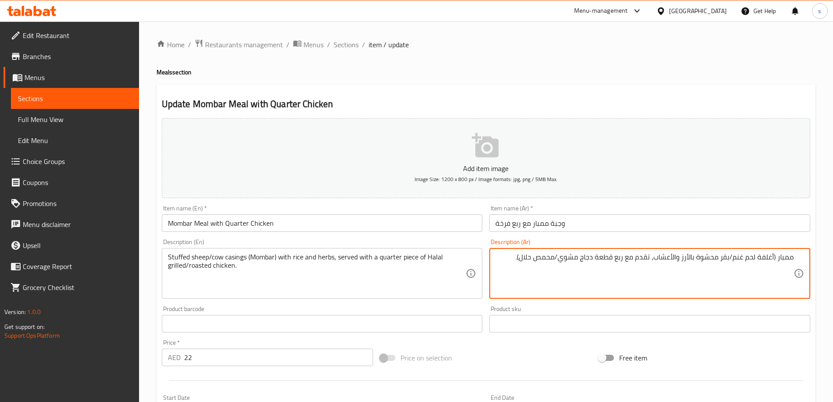
click at [737, 261] on textarea "ممبار (أغلفة لحم غنم/بقر محشوة بالأرز والأعشاب، تقدم مع ربع قطعة دجاج مشوي/محمص…" at bounding box center [645, 274] width 298 height 42
click at [740, 255] on textarea "ممبار (أغلفة لحم غنم/بقر محشوة بالأرز والأعشاب، تقدم مع ربع قطعة دجاج مشوي/محمص…" at bounding box center [645, 274] width 298 height 42
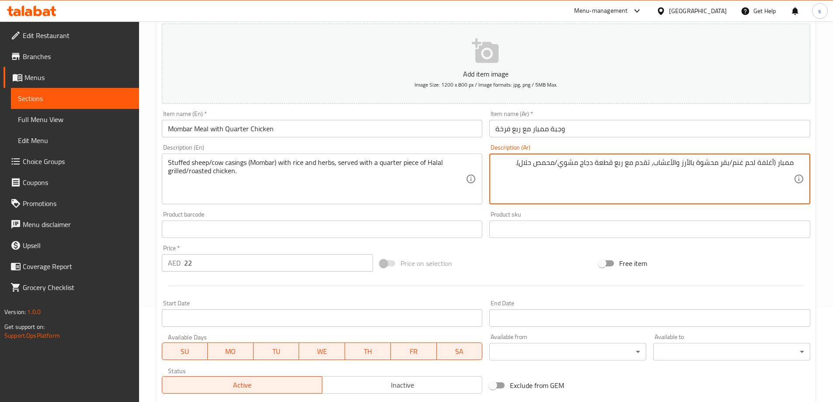
scroll to position [175, 0]
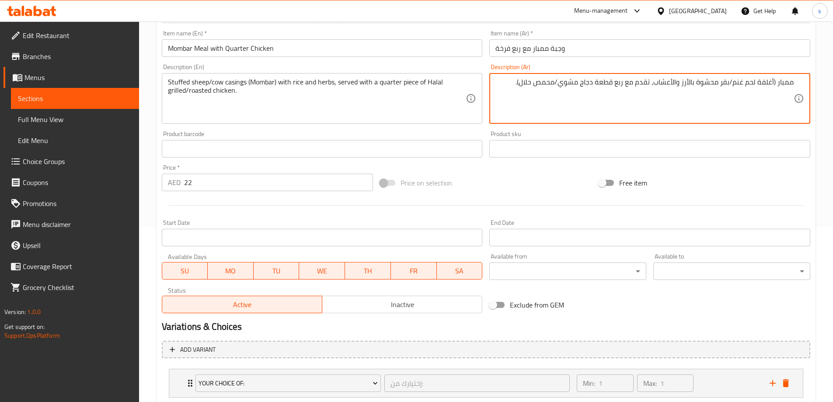
click at [582, 87] on textarea "ممبار (أغلفة لحم غنم/بقر محشوة بالأرز والأعشاب، تقدم مع ربع قطعة دجاج مشوي/محمص…" at bounding box center [645, 99] width 298 height 42
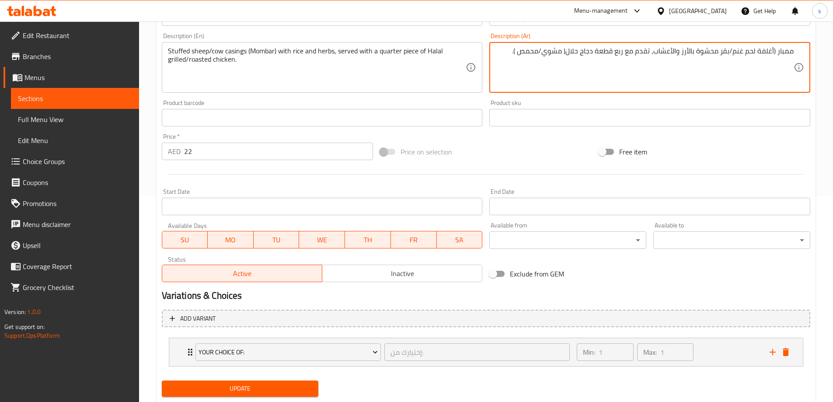
scroll to position [231, 0]
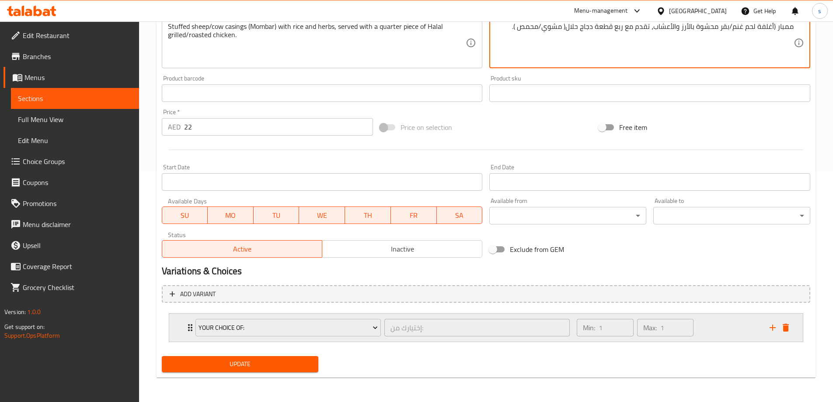
click at [187, 328] on icon "Expand" at bounding box center [190, 327] width 11 height 11
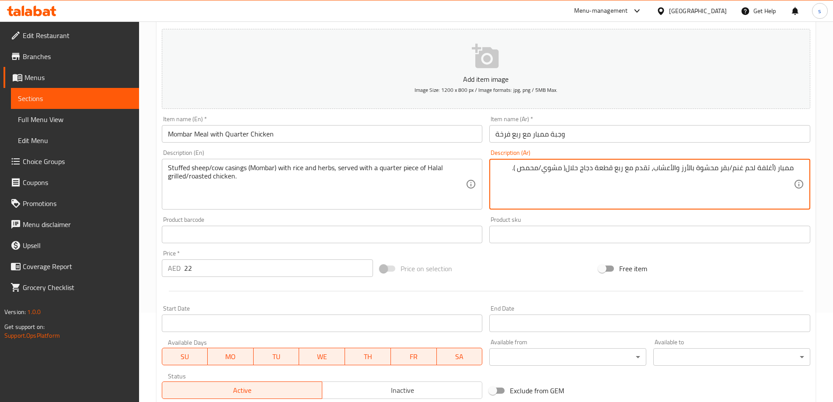
scroll to position [308, 0]
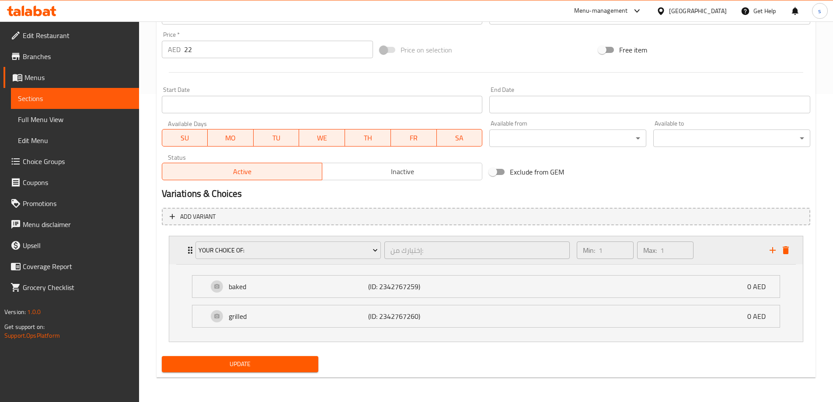
click at [788, 255] on icon "delete" at bounding box center [786, 250] width 11 height 11
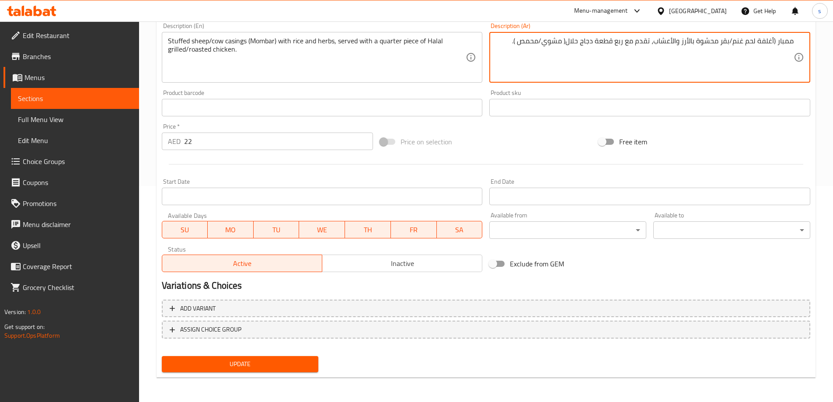
scroll to position [216, 0]
type textarea "ممبار (أغلفة لحم غنم/بقر محشوة بالأرز والأعشاب، تقدم مع ربع قطعة دجاج حلال( مشو…"
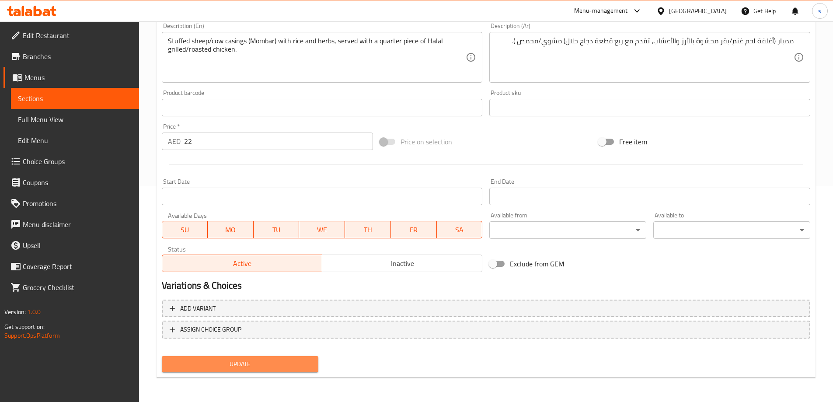
click at [246, 358] on button "Update" at bounding box center [240, 364] width 157 height 16
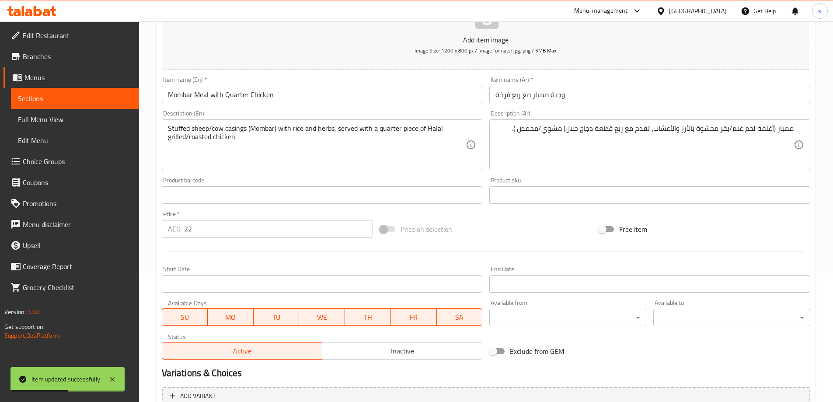
click at [42, 93] on span "Sections" at bounding box center [75, 98] width 114 height 11
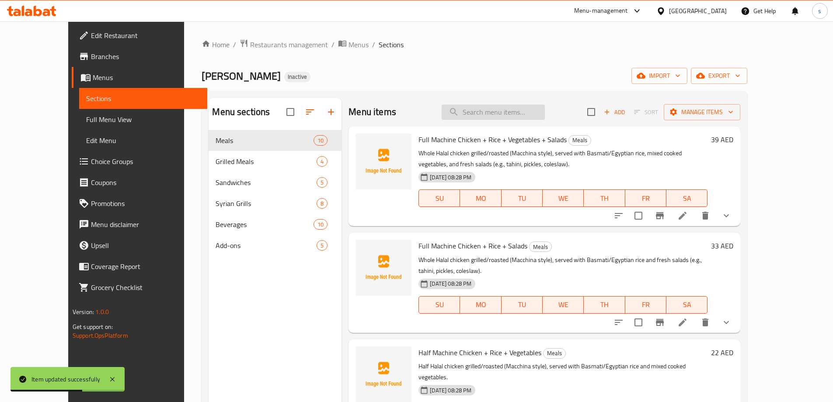
click at [533, 119] on input "search" at bounding box center [493, 112] width 103 height 15
paste input "Plain Mombar Meal"
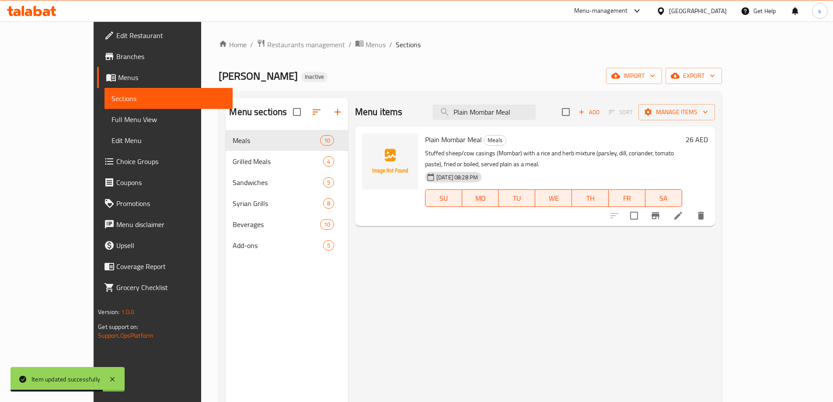
type input "Plain Mombar Meal"
click at [691, 211] on li at bounding box center [678, 216] width 25 height 16
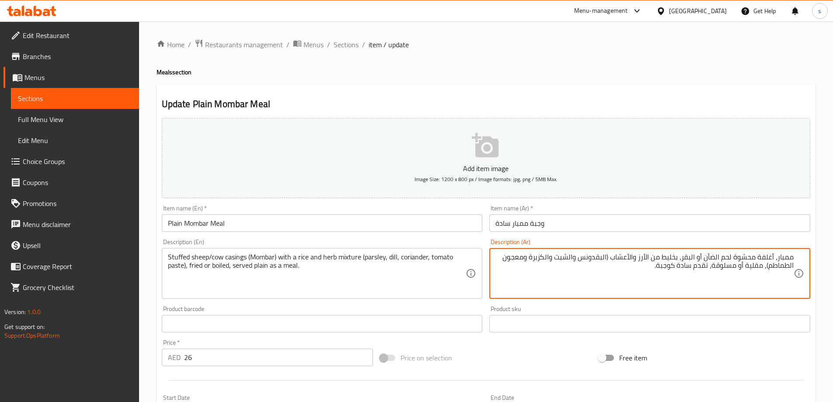
click at [713, 256] on textarea "ممبار، أغلفة محشوة لحم الضأن أو البقر، بخليط من الأرز والأعشاب (البقدونس والشبت…" at bounding box center [645, 274] width 298 height 42
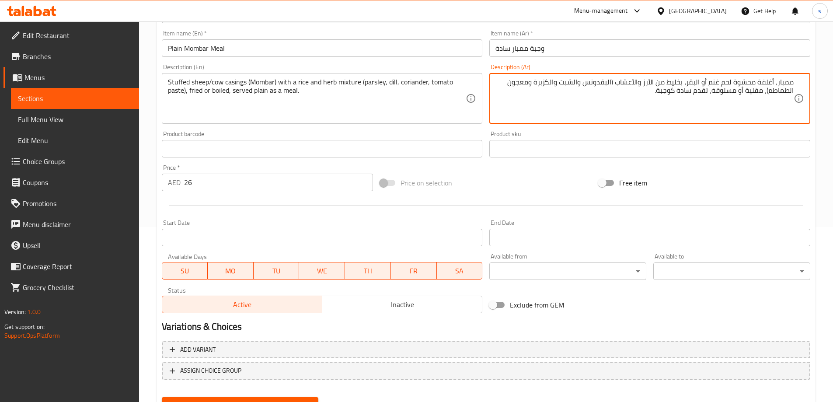
scroll to position [216, 0]
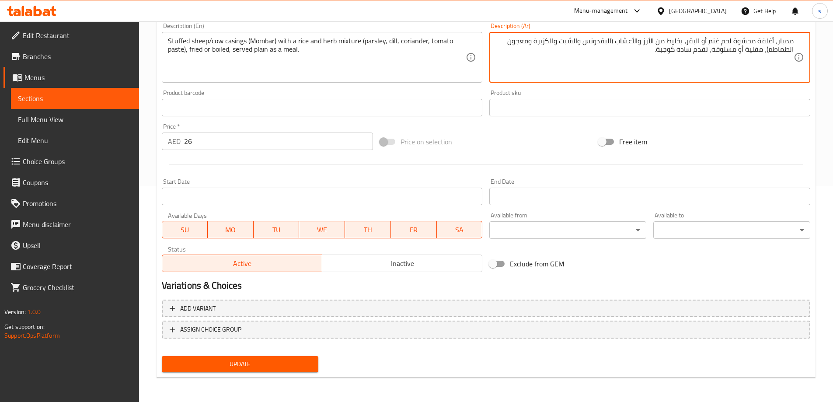
type textarea "ممبار، أغلفة محشوة لحم غنم أو البقر، بخليط من الأرز والأعشاب (البقدونس والشبت و…"
click at [282, 367] on span "Update" at bounding box center [240, 364] width 143 height 11
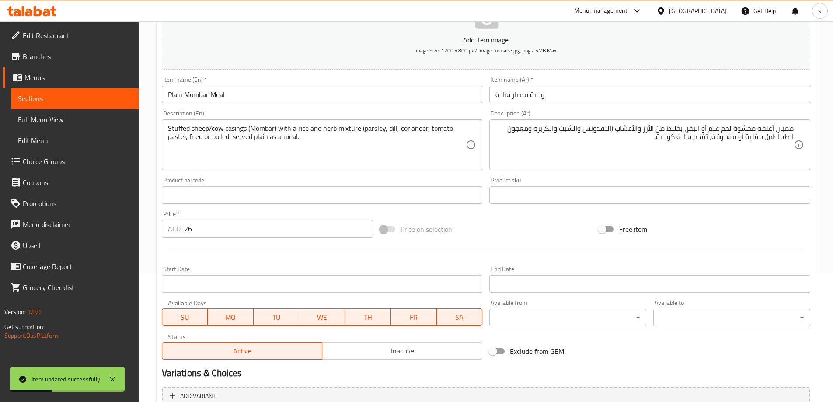
click at [99, 100] on span "Sections" at bounding box center [75, 98] width 114 height 11
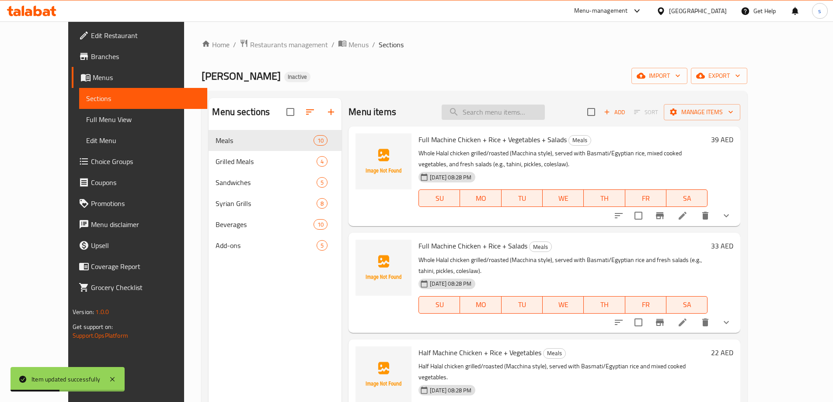
click at [507, 111] on input "search" at bounding box center [493, 112] width 103 height 15
paste input "Fattah with Cow Trotters"
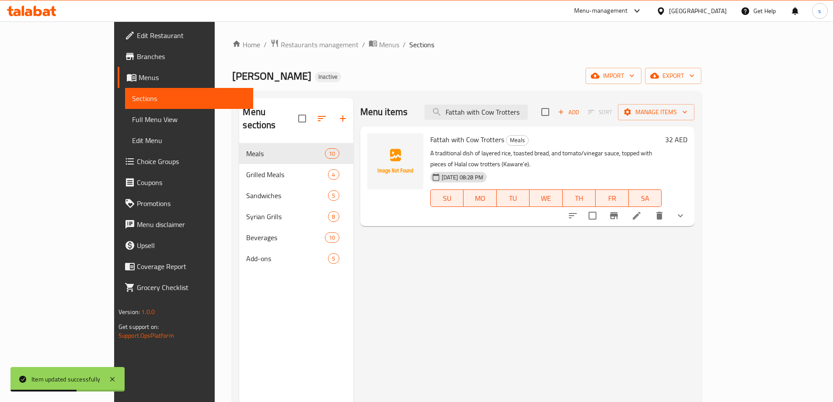
type input "Fattah with Cow Trotters"
click at [649, 208] on li at bounding box center [637, 216] width 25 height 16
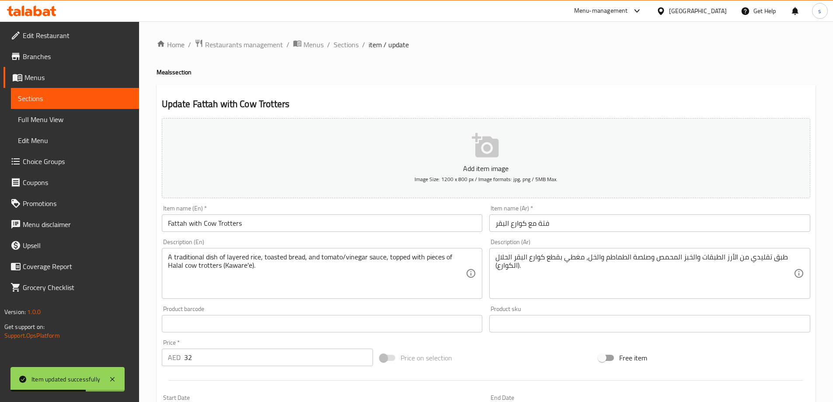
click at [619, 217] on input "فتة مع كوارع البقر" at bounding box center [650, 223] width 321 height 18
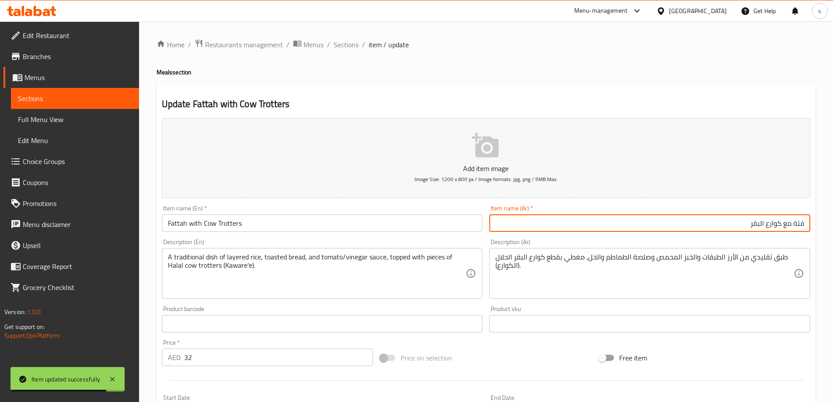
click at [777, 222] on input "فتة مع كوارع البقر" at bounding box center [650, 223] width 321 height 18
type input "فتة مع أقدام البقر"
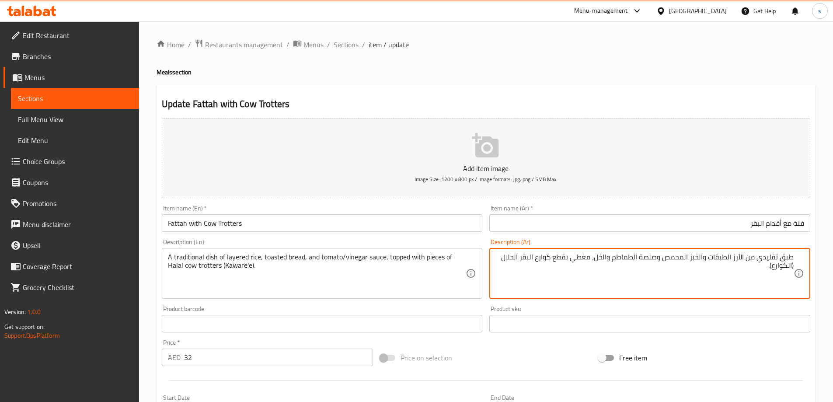
click at [735, 261] on textarea "طبق تقليدي من الأرز الطبقات والخبز المحمص وصلصة الطماطم والخل، مغطي بقطع كوارع …" at bounding box center [645, 274] width 298 height 42
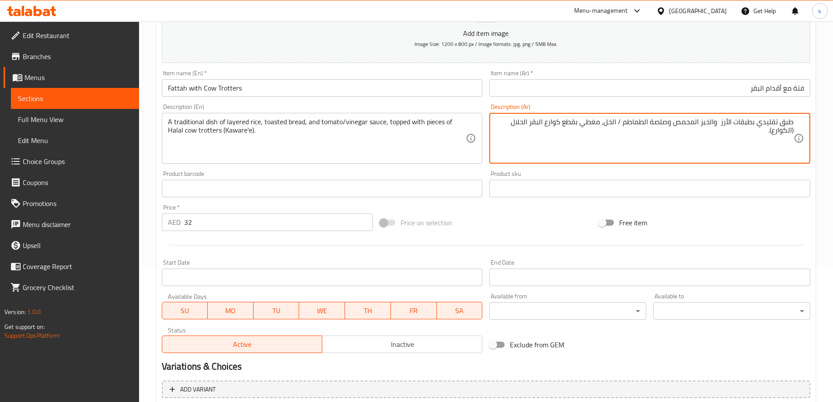
scroll to position [219, 0]
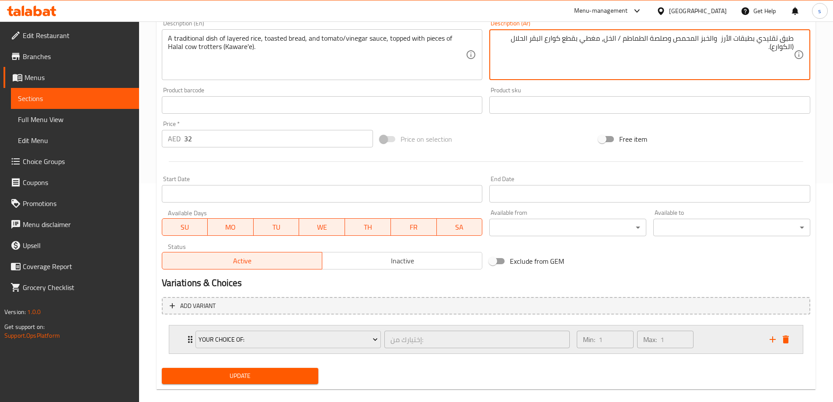
click at [180, 340] on div "Your Choice Of: إختيارك من: ​ Min: 1 ​ Max: 1 ​" at bounding box center [486, 340] width 634 height 28
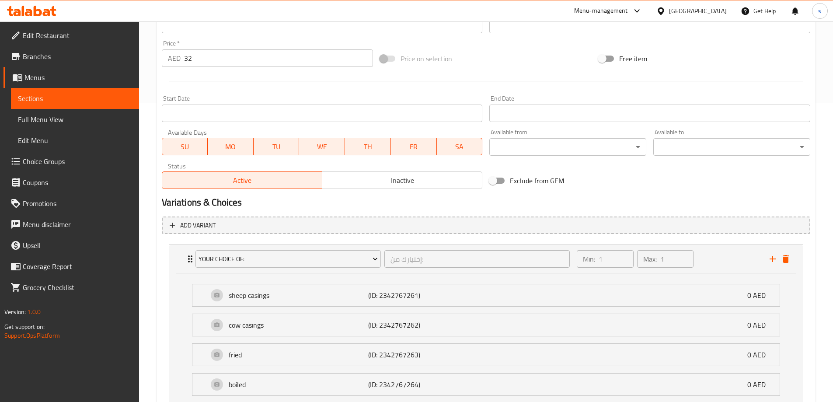
scroll to position [368, 0]
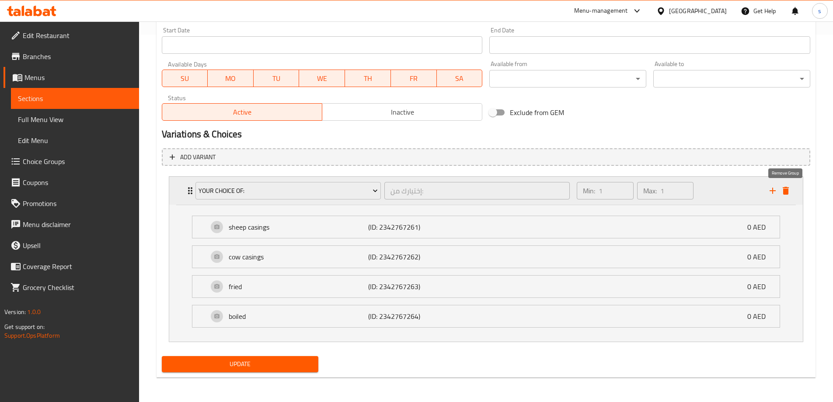
click at [788, 192] on icon "delete" at bounding box center [786, 191] width 6 height 8
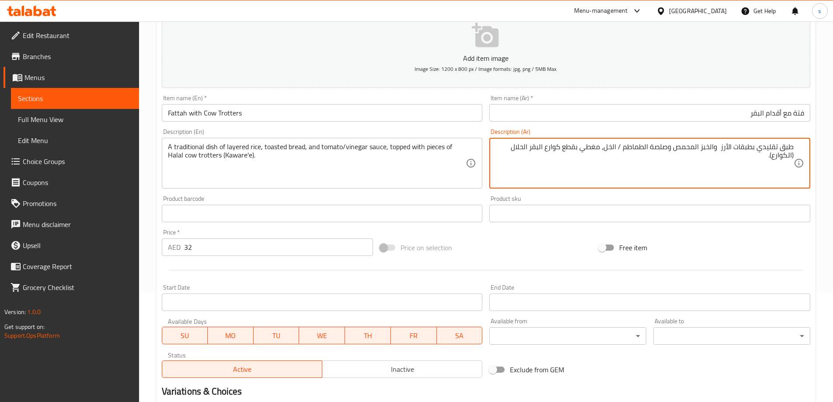
scroll to position [85, 0]
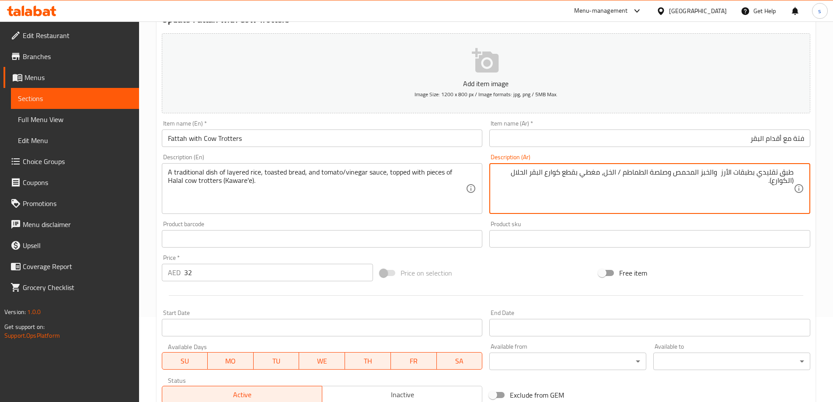
click at [295, 143] on input "Fattah with Cow Trotters" at bounding box center [322, 139] width 321 height 18
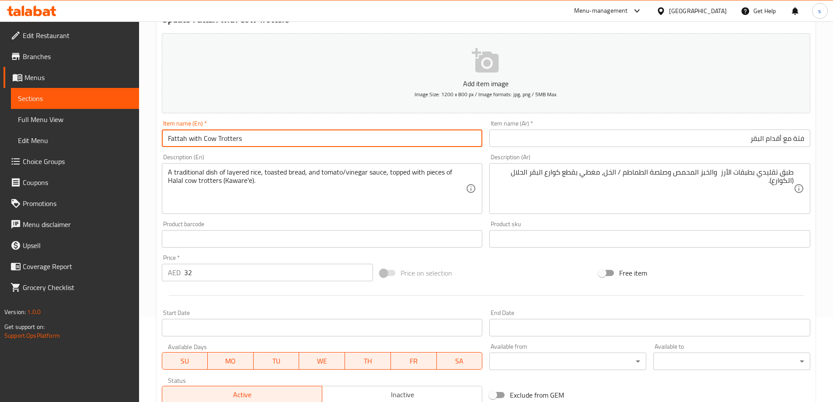
click at [295, 143] on input "Fattah with Cow Trotters" at bounding box center [322, 139] width 321 height 18
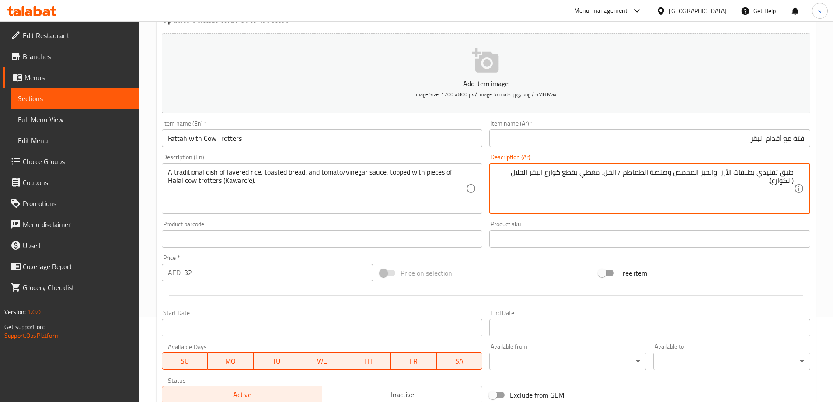
click at [556, 172] on textarea "طبق تقليدي بطبقات الأرز والخبز المحمص وصلصة الطماطم / الخل، مغطي بقطع كوارع الب…" at bounding box center [645, 189] width 298 height 42
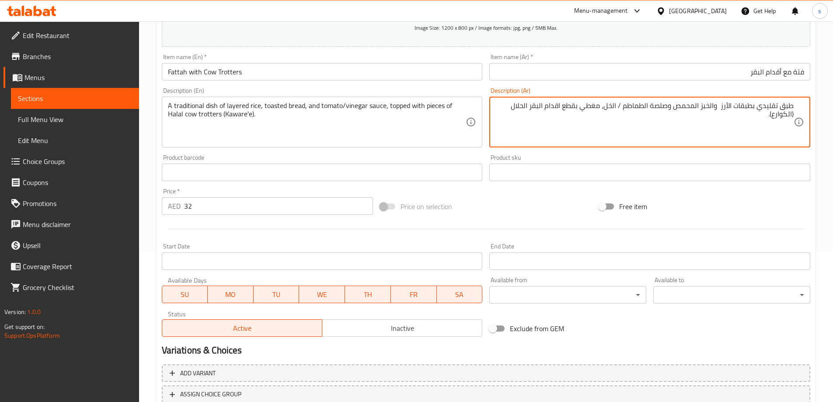
scroll to position [216, 0]
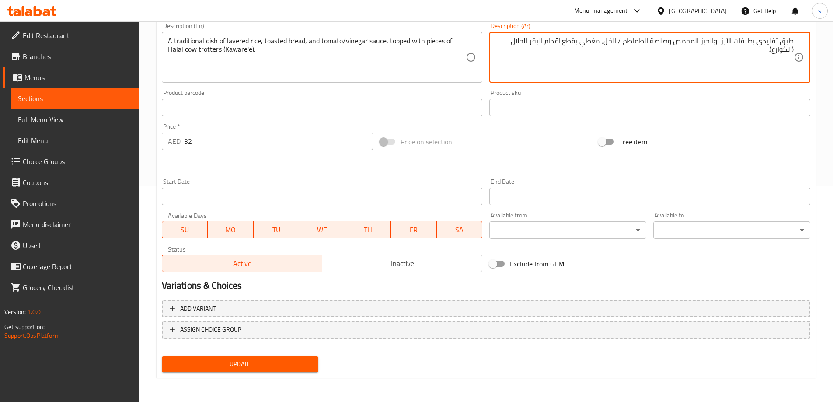
type textarea "طبق تقليدي بطبقات الأرز والخبز المحمص وصلصة الطماطم / الخل، مغطي بقطع اقدام الب…"
click at [272, 366] on span "Update" at bounding box center [240, 364] width 143 height 11
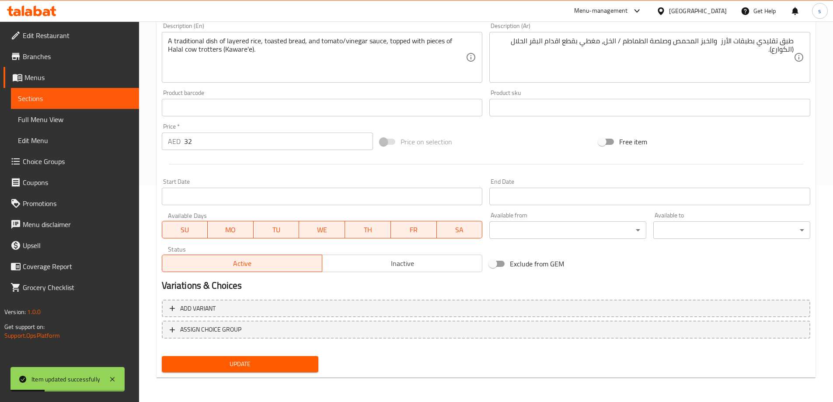
click at [46, 96] on span "Sections" at bounding box center [75, 98] width 114 height 11
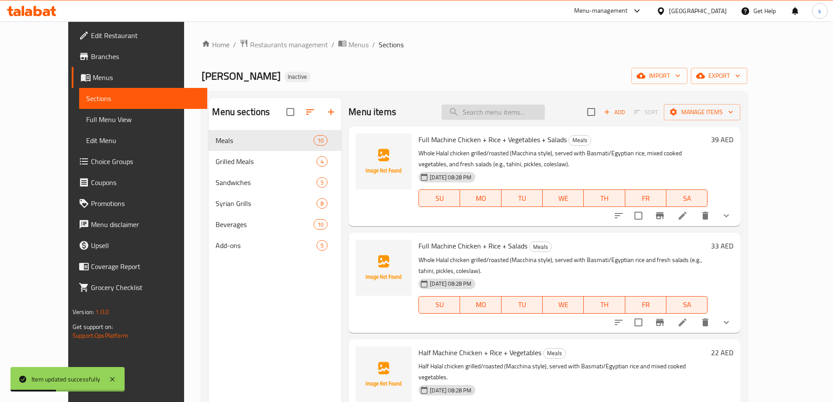
click at [522, 111] on input "search" at bounding box center [493, 112] width 103 height 15
paste input "Plain Fattah"
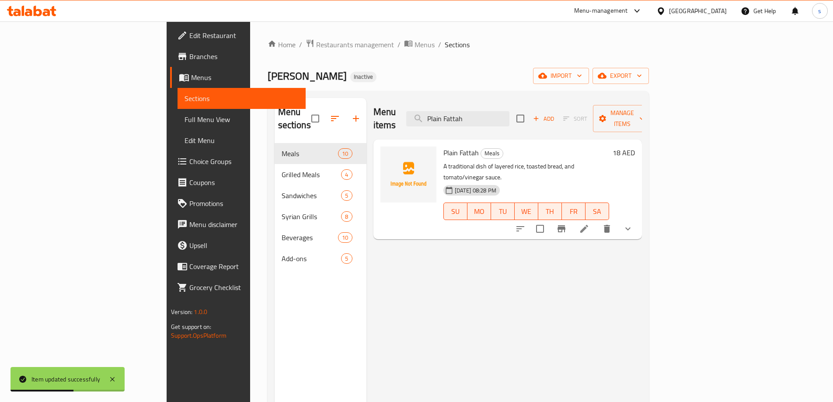
type input "Plain Fattah"
click at [618, 218] on button "delete" at bounding box center [607, 228] width 21 height 21
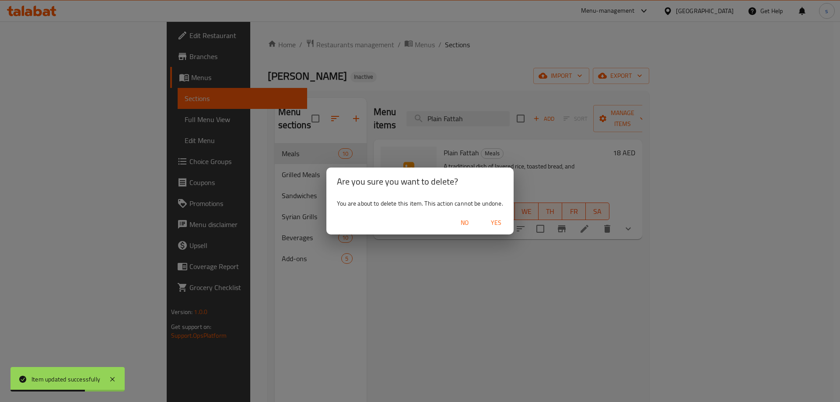
click at [460, 226] on span "No" at bounding box center [464, 222] width 21 height 11
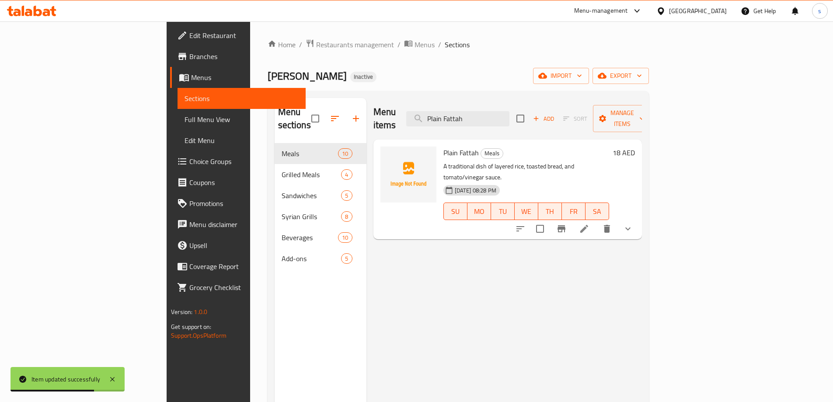
click at [588, 225] on icon at bounding box center [585, 229] width 8 height 8
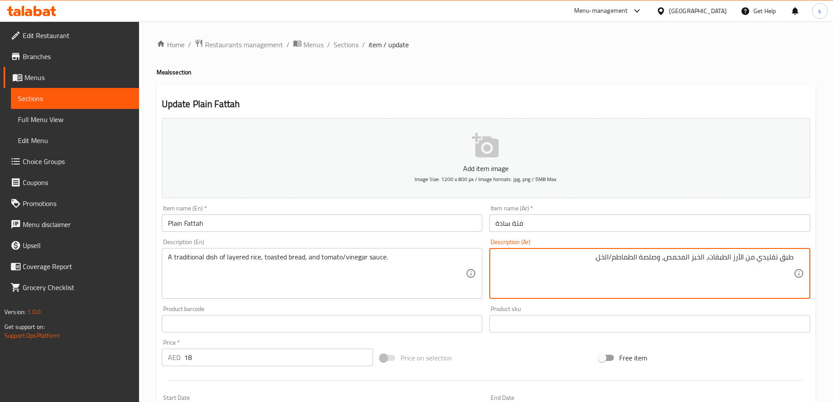
click at [749, 257] on textarea "طبق تقليدي من الأرز الطبقات، الخبز المحمص، وصلصة الطماطم/الخل." at bounding box center [645, 274] width 298 height 42
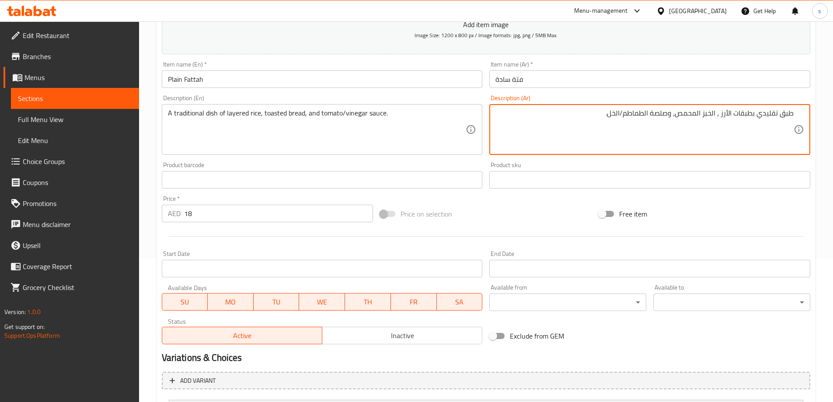
scroll to position [231, 0]
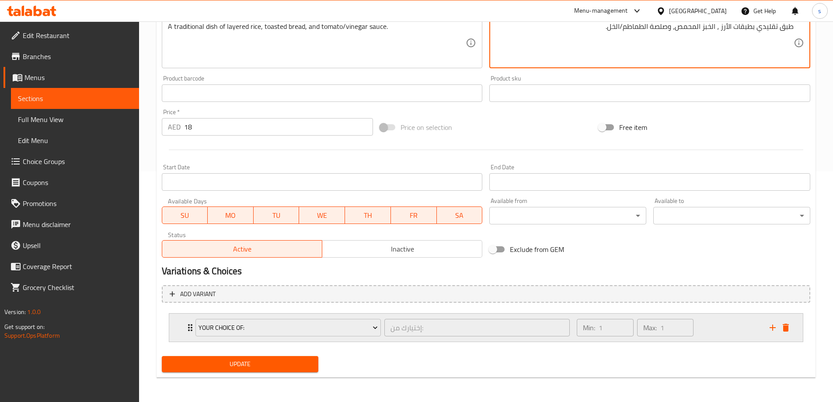
click at [191, 330] on div "Your Choice Of: إختيارك من: ​" at bounding box center [382, 328] width 385 height 28
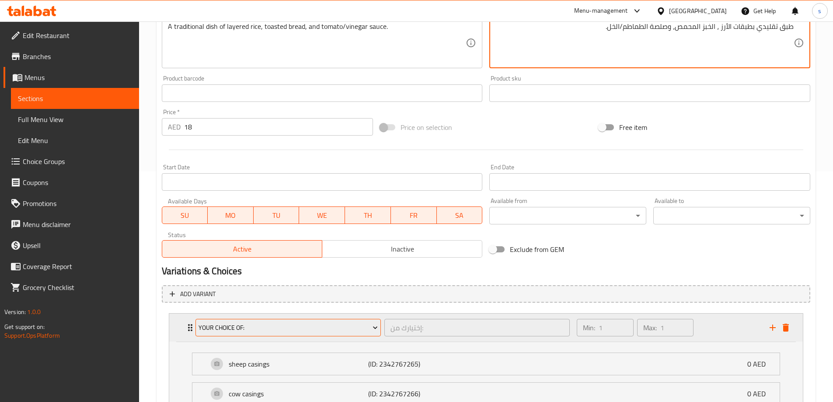
scroll to position [318, 0]
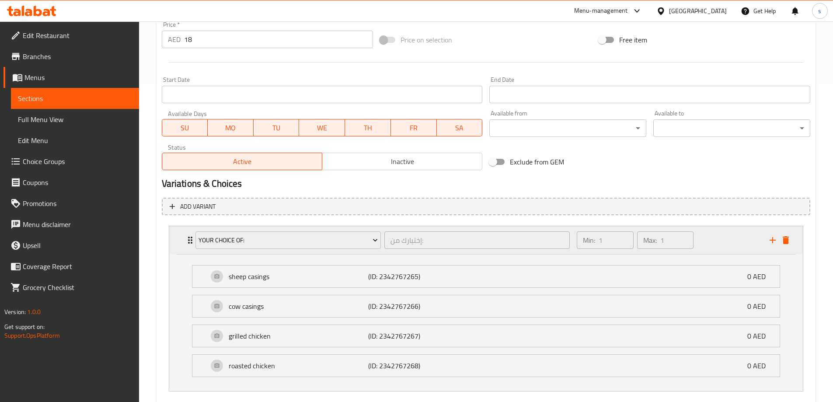
click at [790, 245] on icon "delete" at bounding box center [786, 240] width 11 height 11
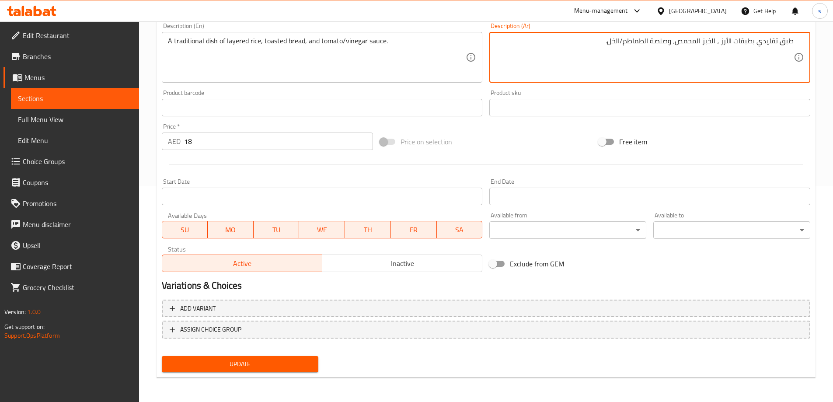
scroll to position [216, 0]
type textarea "طبق تقليدي بطبقات الأرز ، الخبز المحمص، وصلصة الطماطم/الخل."
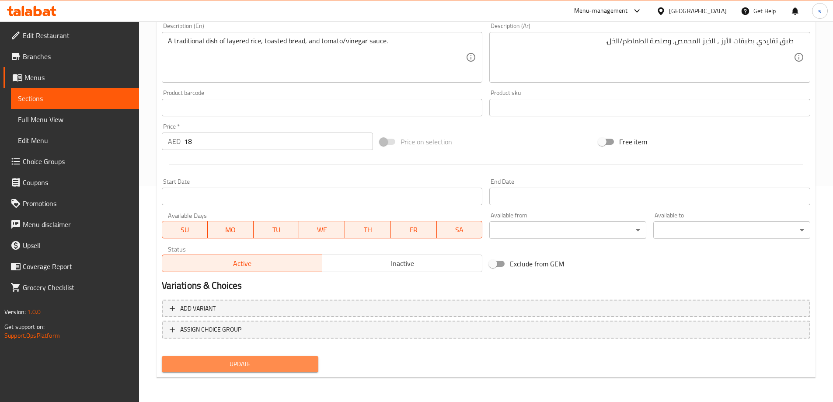
click at [255, 363] on span "Update" at bounding box center [240, 364] width 143 height 11
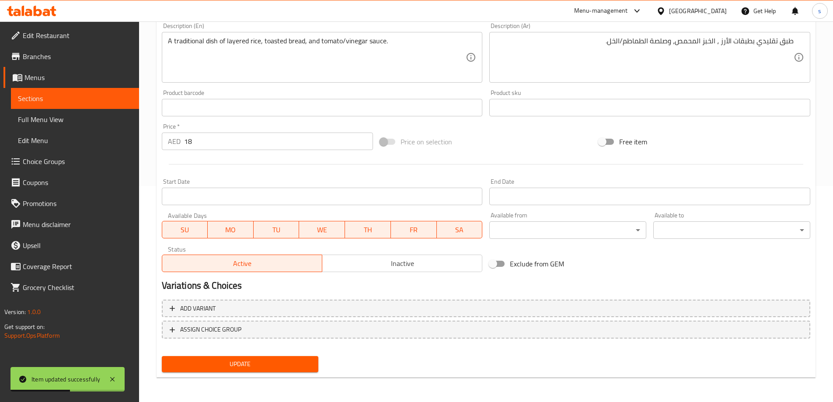
click at [30, 106] on link "Sections" at bounding box center [75, 98] width 128 height 21
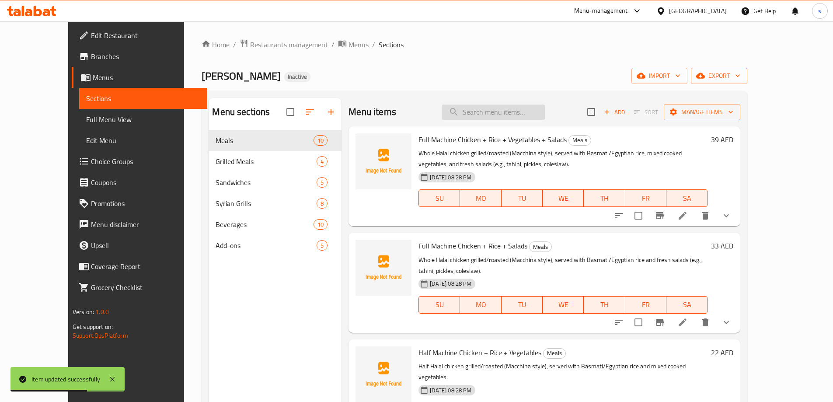
click at [525, 109] on input "search" at bounding box center [493, 112] width 103 height 15
paste input "Lamb Liver Meal"
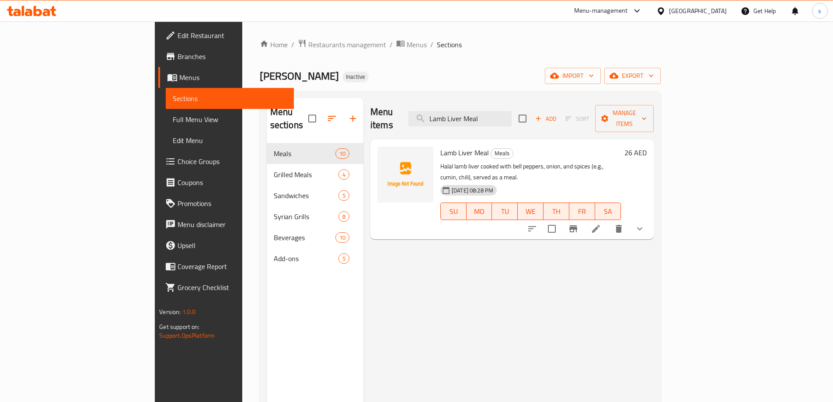
type input "Lamb Liver Meal"
click at [609, 221] on li at bounding box center [596, 229] width 25 height 16
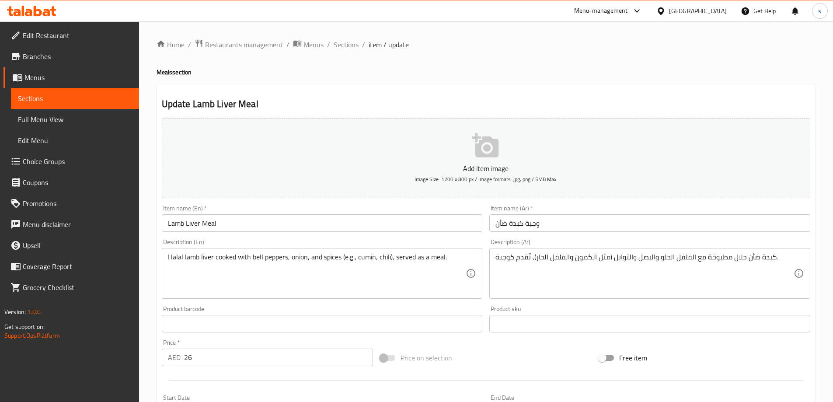
scroll to position [219, 0]
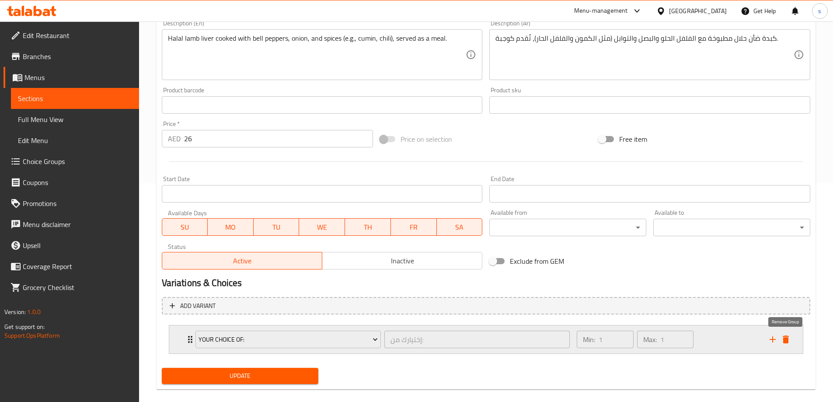
click at [789, 340] on icon "delete" at bounding box center [786, 340] width 6 height 8
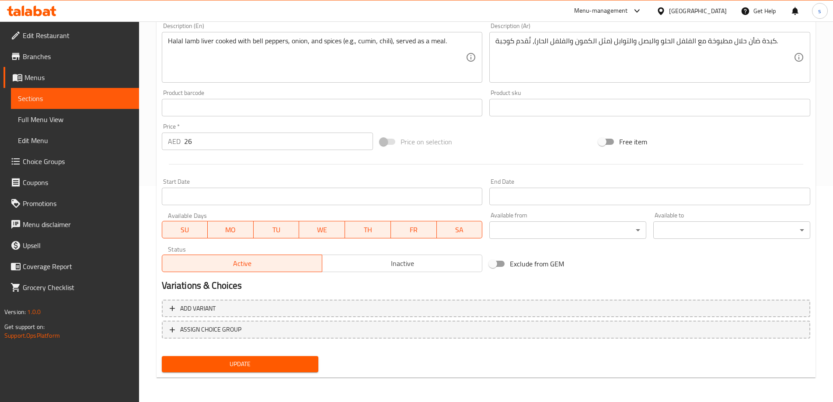
scroll to position [216, 0]
drag, startPoint x: 263, startPoint y: 362, endPoint x: 281, endPoint y: 332, distance: 35.1
click at [263, 363] on span "Update" at bounding box center [240, 364] width 143 height 11
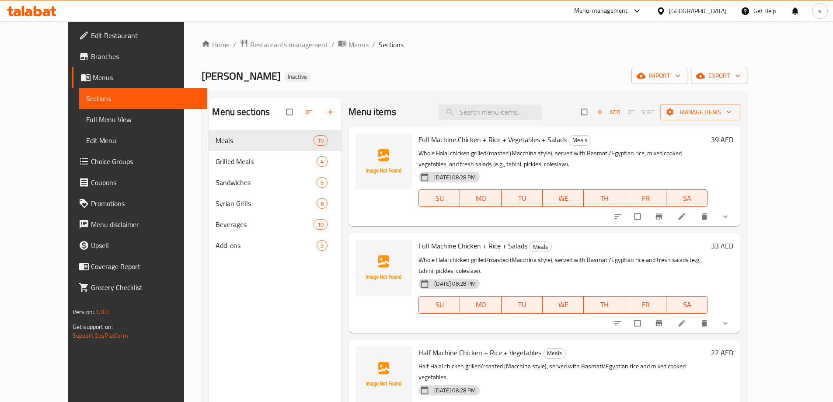
click at [91, 164] on span "Choice Groups" at bounding box center [145, 161] width 109 height 11
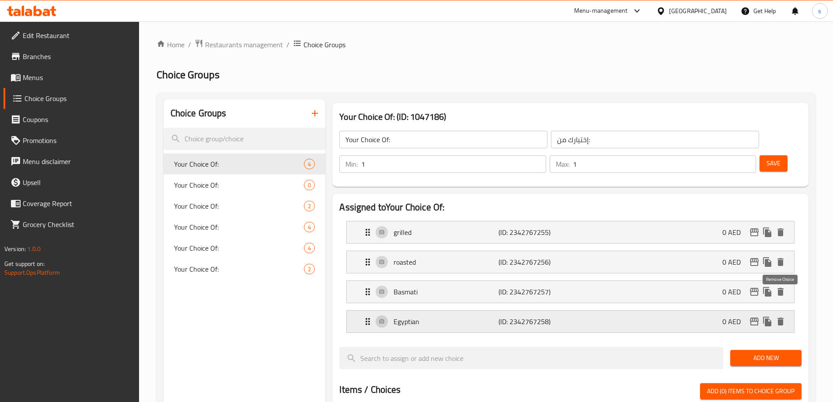
click at [783, 318] on icon "delete" at bounding box center [781, 322] width 6 height 8
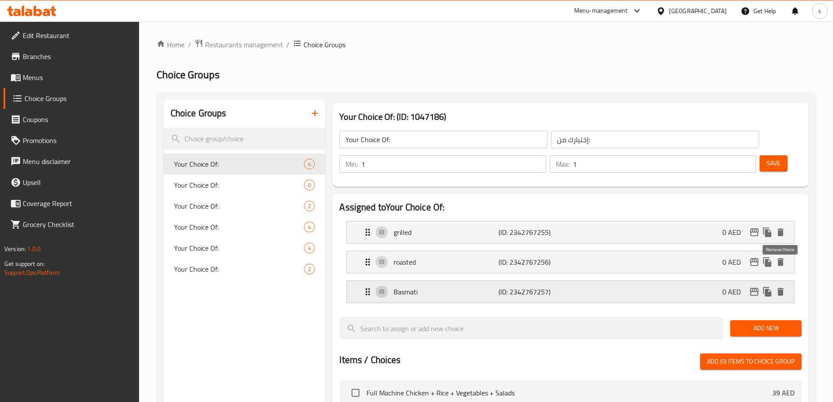
click at [784, 288] on icon "delete" at bounding box center [781, 292] width 6 height 8
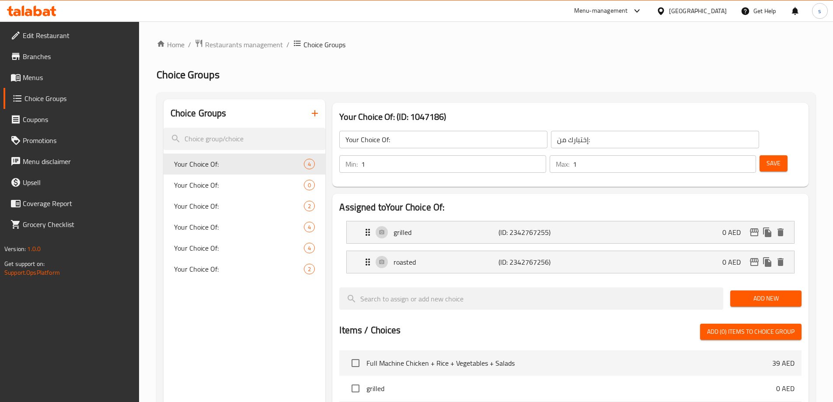
click at [767, 158] on span "Save" at bounding box center [774, 163] width 14 height 11
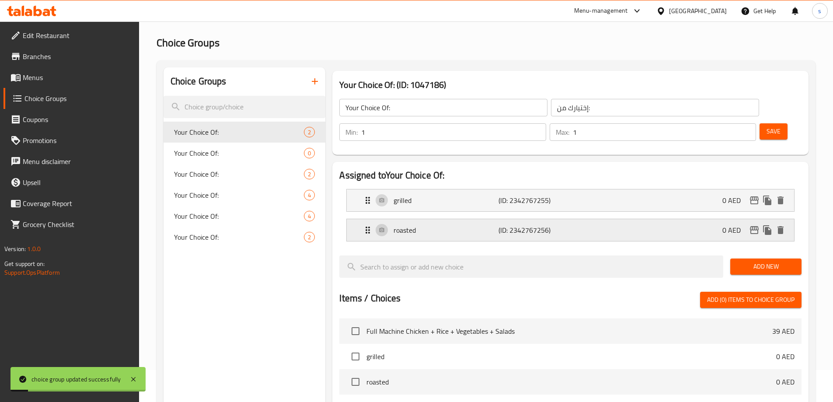
scroll to position [88, 0]
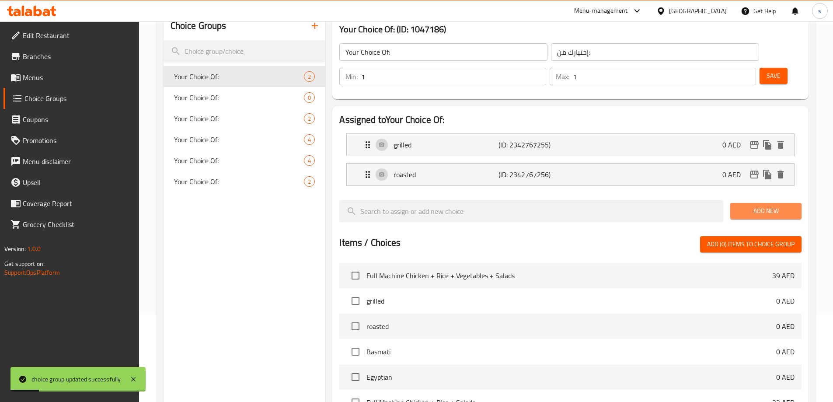
click at [756, 206] on span "Add New" at bounding box center [766, 211] width 57 height 11
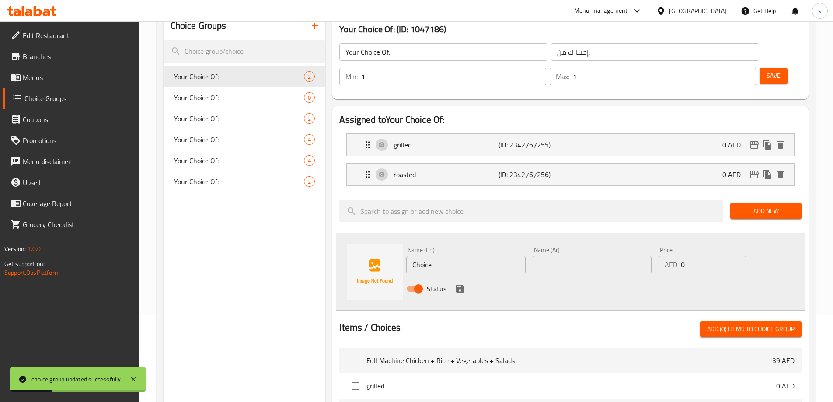
click at [445, 256] on input "Choice" at bounding box center [465, 265] width 119 height 18
click at [574, 256] on input "text" at bounding box center [592, 265] width 119 height 18
click at [440, 256] on input "text" at bounding box center [465, 265] width 119 height 18
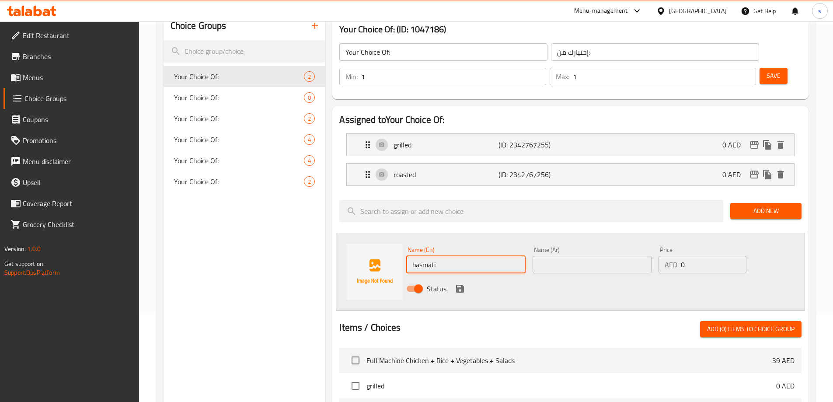
type input "basmati"
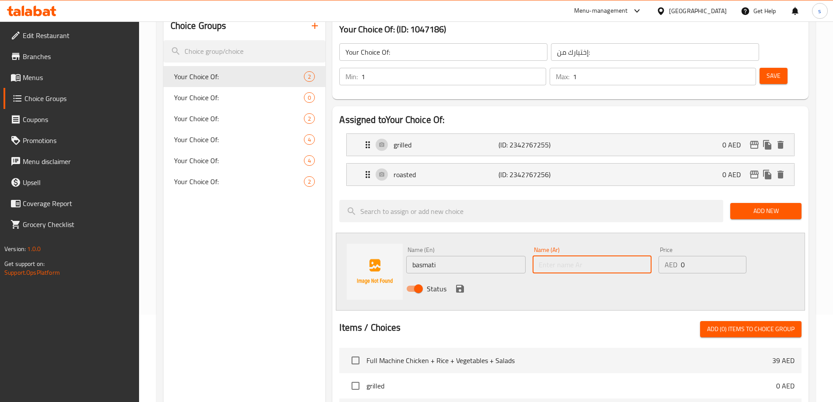
drag, startPoint x: 590, startPoint y: 233, endPoint x: 594, endPoint y: 245, distance: 12.6
click at [590, 256] on input "text" at bounding box center [592, 265] width 119 height 18
type input "بسمتي"
click at [583, 256] on input "بسمتي" at bounding box center [592, 265] width 119 height 18
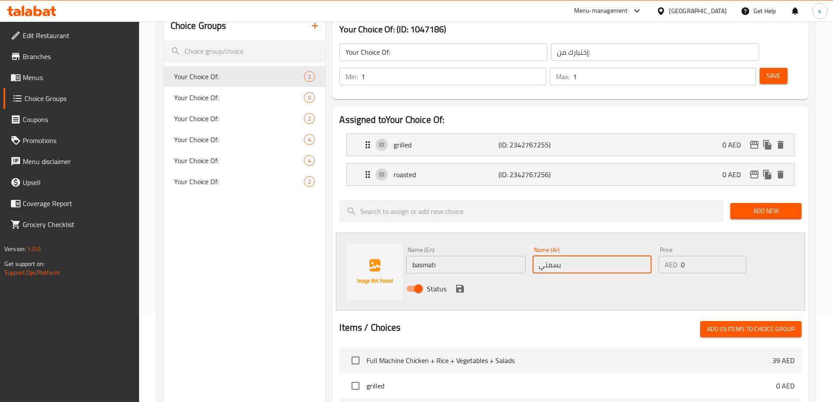
click at [583, 256] on input "بسمتي" at bounding box center [592, 265] width 119 height 18
click at [510, 256] on input "basmati" at bounding box center [465, 265] width 119 height 18
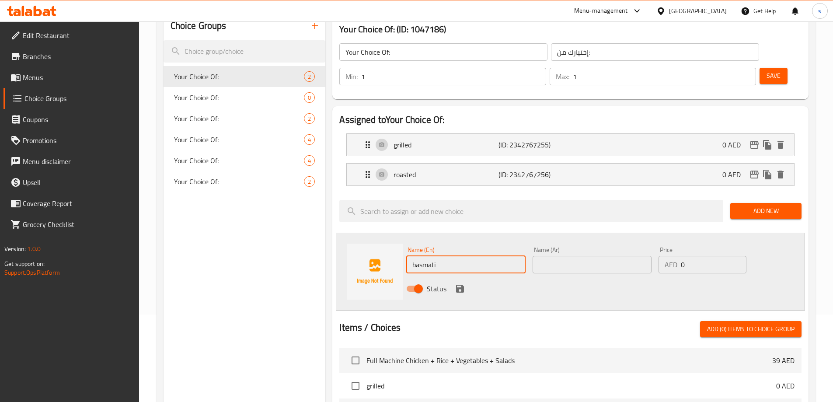
click at [510, 256] on input "basmati" at bounding box center [465, 265] width 119 height 18
click at [310, 27] on icon "button" at bounding box center [315, 26] width 11 height 11
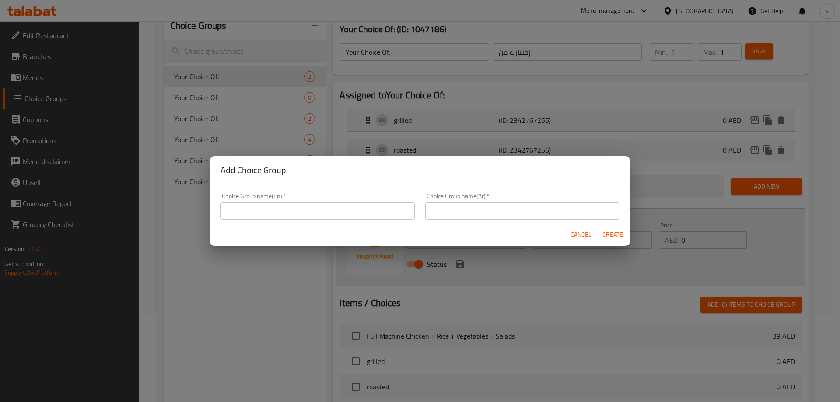
click at [310, 214] on input "text" at bounding box center [318, 211] width 194 height 18
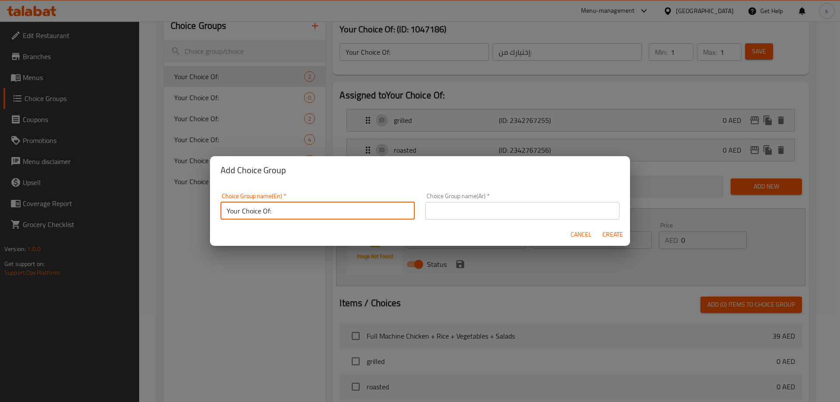
type input "Your Choice Of:"
click at [459, 207] on input "text" at bounding box center [522, 211] width 194 height 18
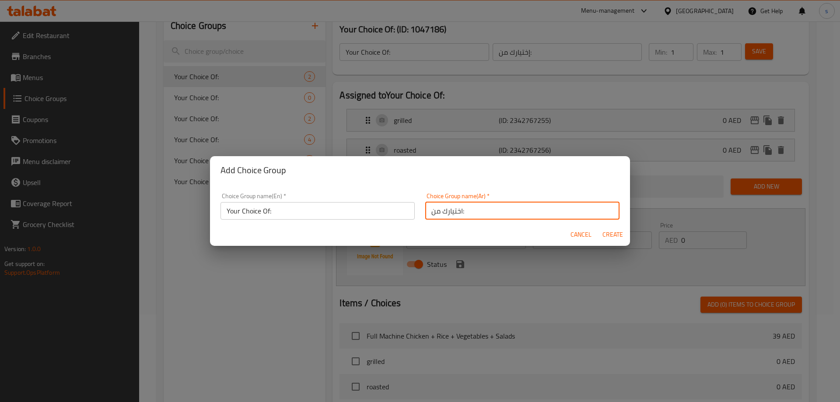
type input "اختيارك من:"
drag, startPoint x: 621, startPoint y: 229, endPoint x: 616, endPoint y: 237, distance: 9.1
click at [621, 231] on span "Create" at bounding box center [612, 234] width 21 height 11
type input "Your Choice Of:"
type input "اختيارك من:"
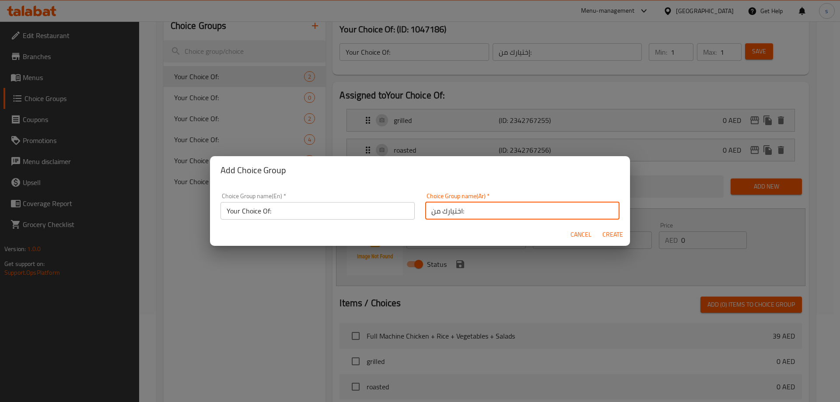
type input "0"
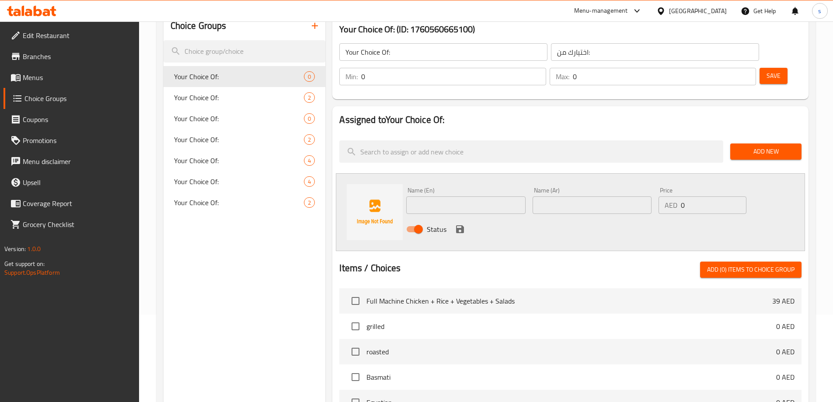
click at [728, 68] on input "0" at bounding box center [664, 77] width 183 height 18
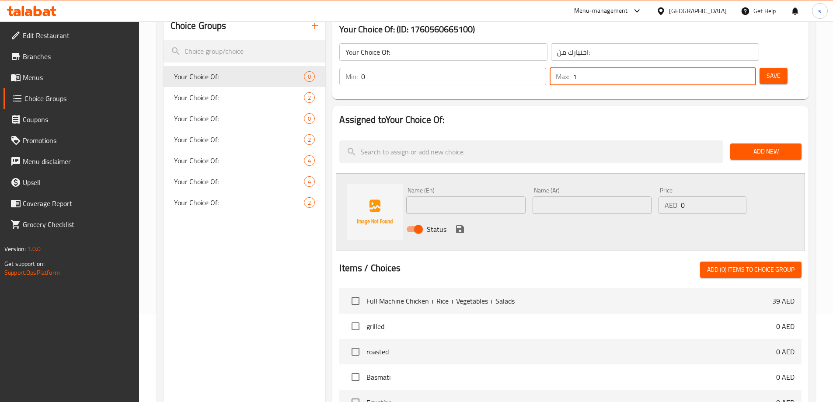
type input "1"
click at [730, 68] on input "1" at bounding box center [664, 77] width 183 height 18
type input "1"
click at [546, 68] on input "1" at bounding box center [453, 77] width 185 height 18
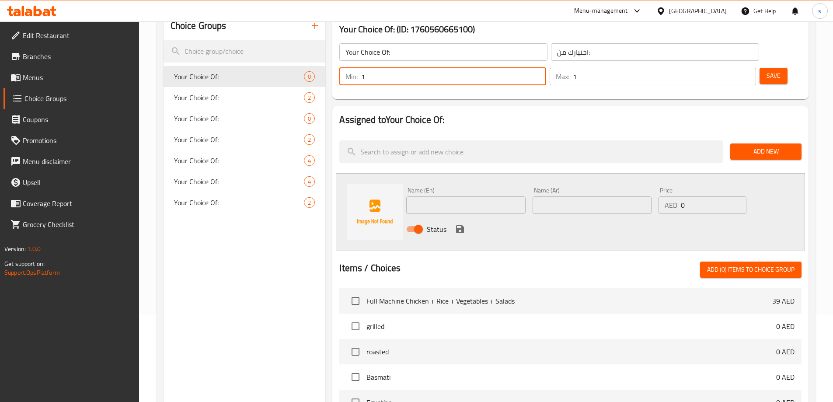
drag, startPoint x: 480, startPoint y: 177, endPoint x: 480, endPoint y: 187, distance: 9.6
click at [480, 196] on input "text" at bounding box center [465, 205] width 119 height 18
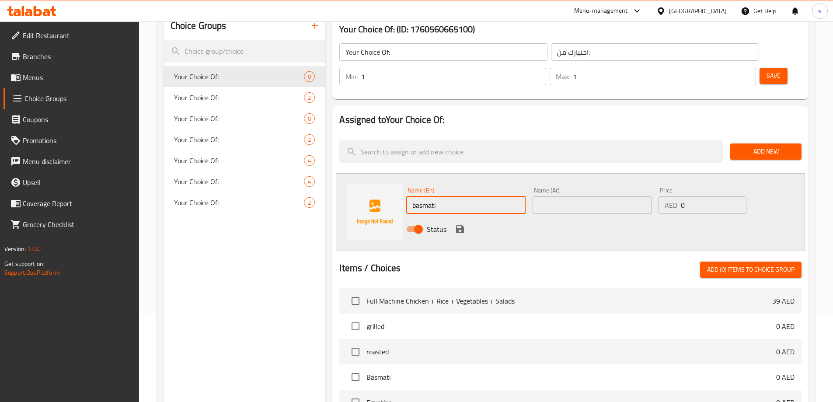
type input "basmati"
click at [588, 196] on input "text" at bounding box center [592, 205] width 119 height 18
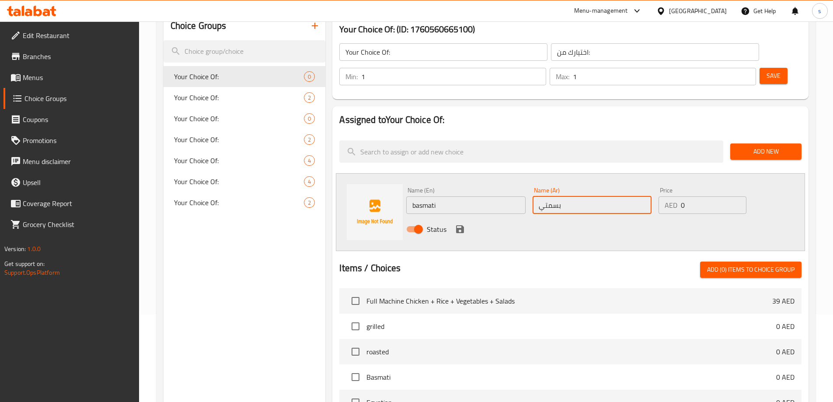
type input "بسمتي"
click at [459, 225] on icon "save" at bounding box center [460, 229] width 8 height 8
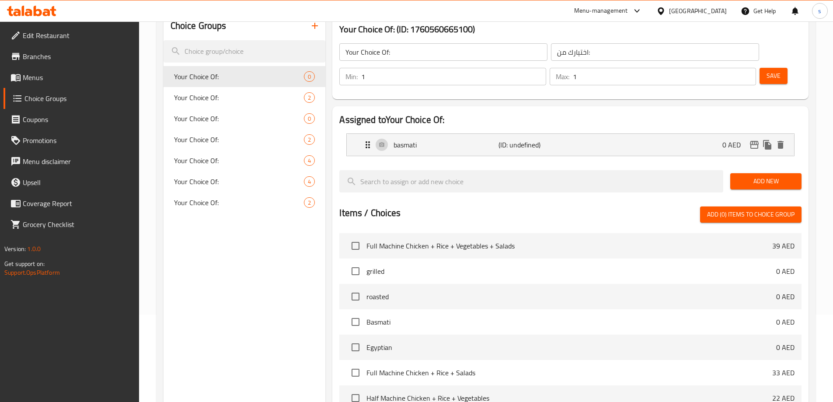
click at [784, 176] on span "Add New" at bounding box center [766, 181] width 57 height 11
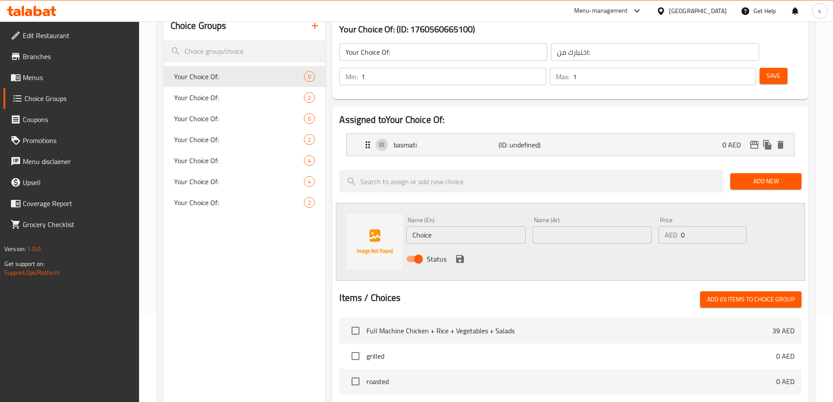
click at [492, 226] on input "Choice" at bounding box center [465, 235] width 119 height 18
type input "ث"
click at [438, 226] on input "egyption" at bounding box center [465, 235] width 119 height 18
click at [434, 226] on input "egyption" at bounding box center [465, 235] width 119 height 18
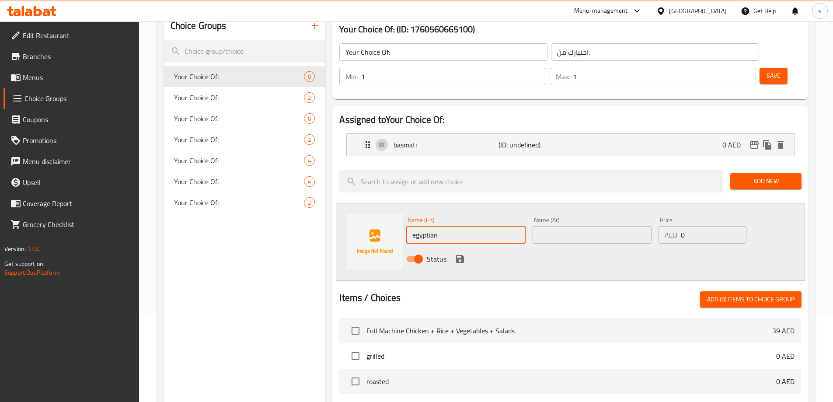
type input "egyptian"
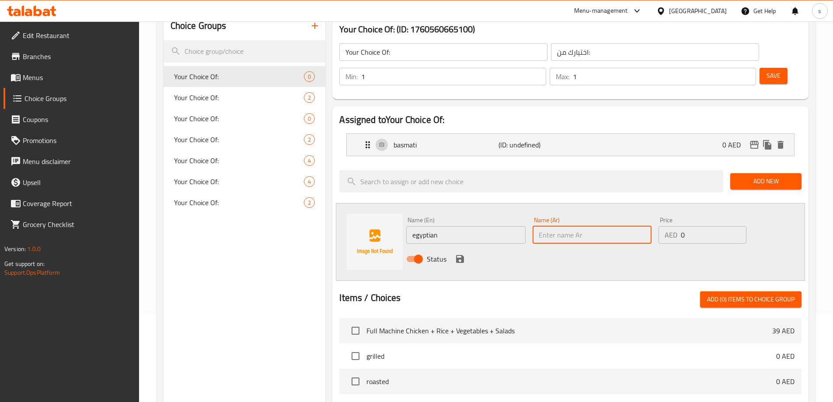
click at [556, 226] on input "text" at bounding box center [592, 235] width 119 height 18
type input "[DEMOGRAPHIC_DATA]"
click at [463, 255] on icon "save" at bounding box center [460, 259] width 8 height 8
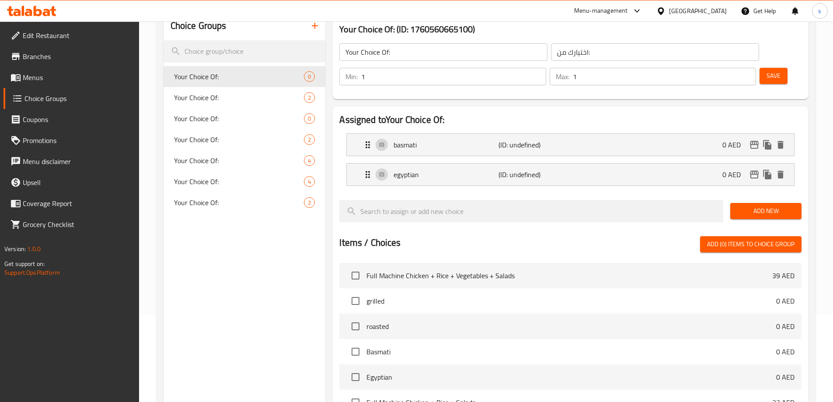
click at [767, 70] on span "Save" at bounding box center [774, 75] width 14 height 11
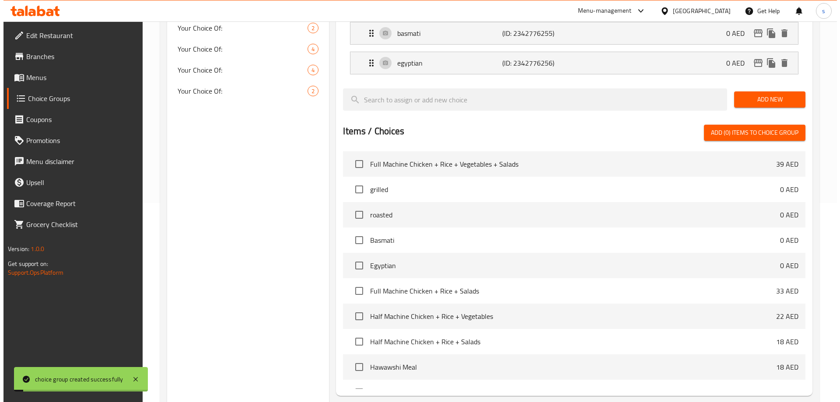
scroll to position [258, 0]
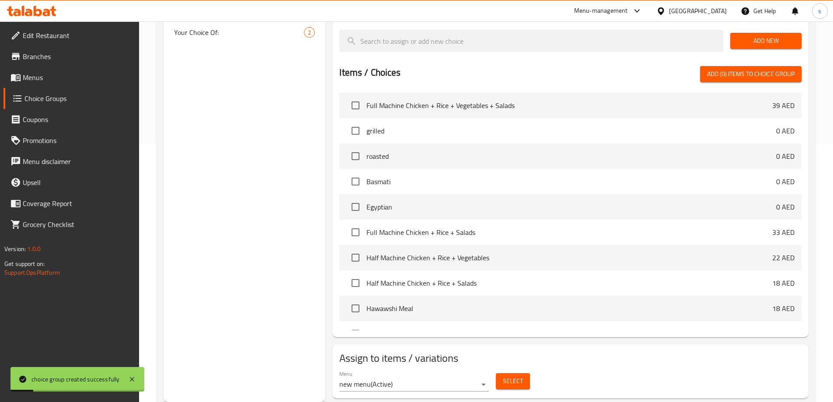
click at [512, 376] on span "Select" at bounding box center [513, 381] width 20 height 11
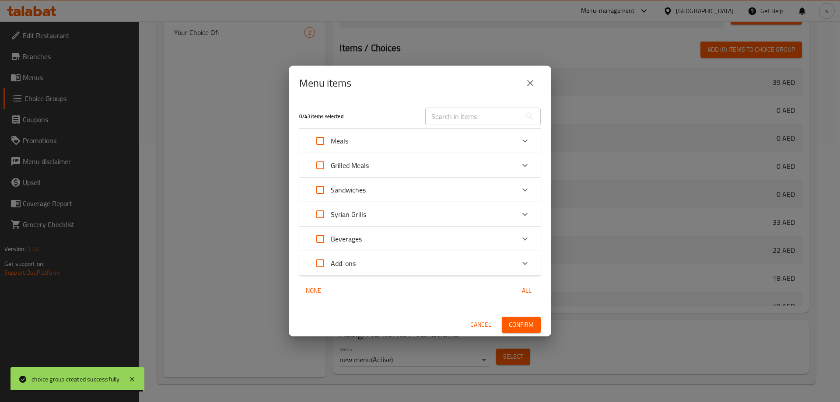
drag, startPoint x: 480, startPoint y: 324, endPoint x: 479, endPoint y: 329, distance: 5.3
click at [480, 324] on span "Cancel" at bounding box center [480, 324] width 21 height 11
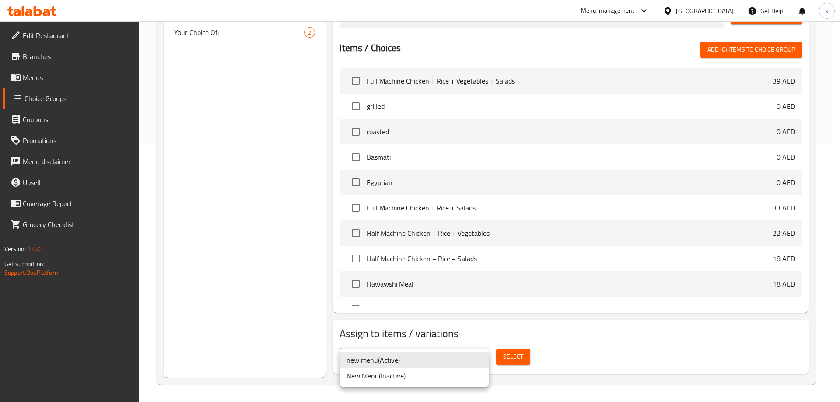
click at [386, 363] on li "new menu ( Active )" at bounding box center [415, 360] width 150 height 16
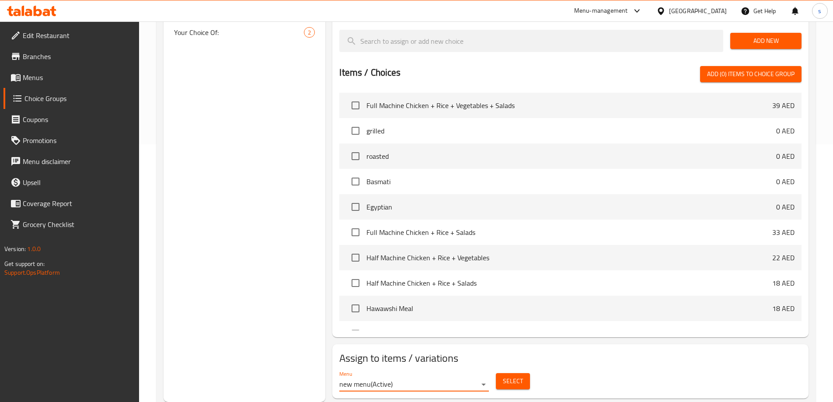
click at [515, 376] on span "Select" at bounding box center [513, 381] width 20 height 11
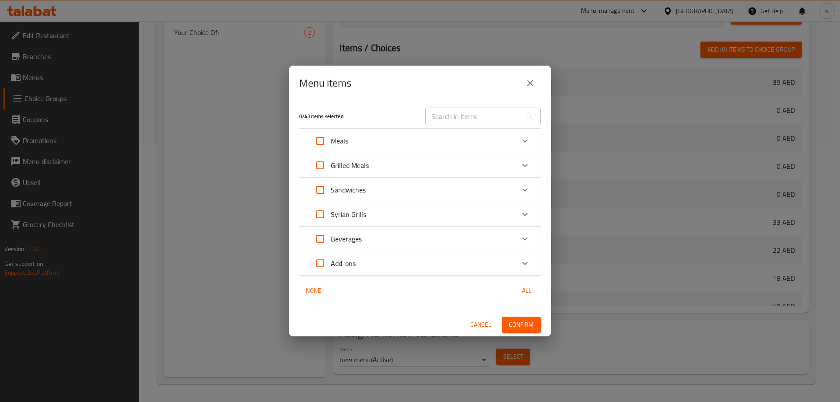
click at [525, 142] on icon "Expand" at bounding box center [524, 140] width 5 height 3
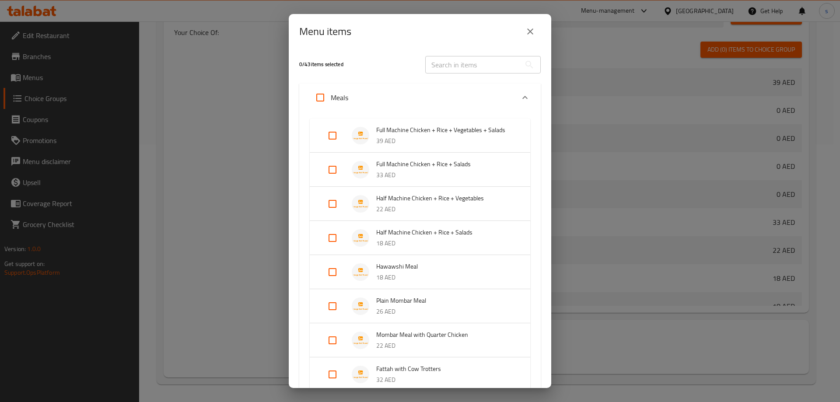
click at [329, 135] on input "Expand" at bounding box center [332, 135] width 21 height 21
checkbox input "true"
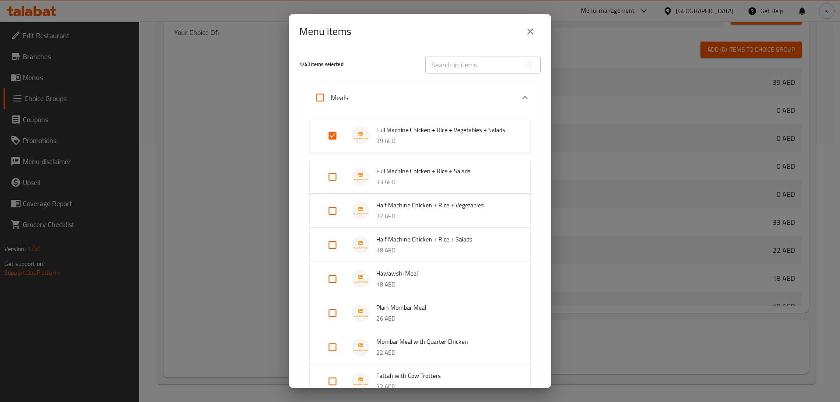
click at [333, 176] on input "Expand" at bounding box center [332, 176] width 21 height 21
checkbox input "true"
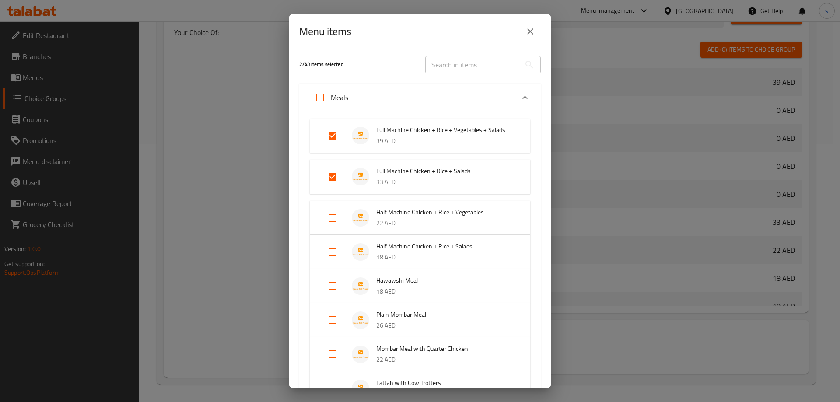
click at [330, 219] on input "Expand" at bounding box center [332, 217] width 21 height 21
checkbox input "true"
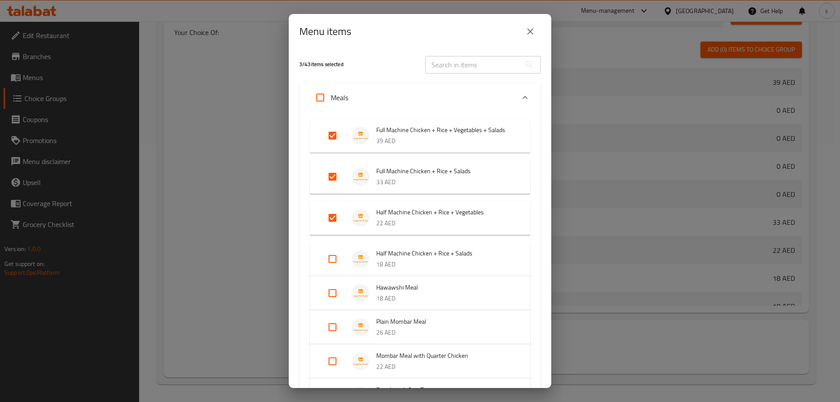
click at [329, 260] on input "Expand" at bounding box center [332, 259] width 21 height 21
checkbox input "true"
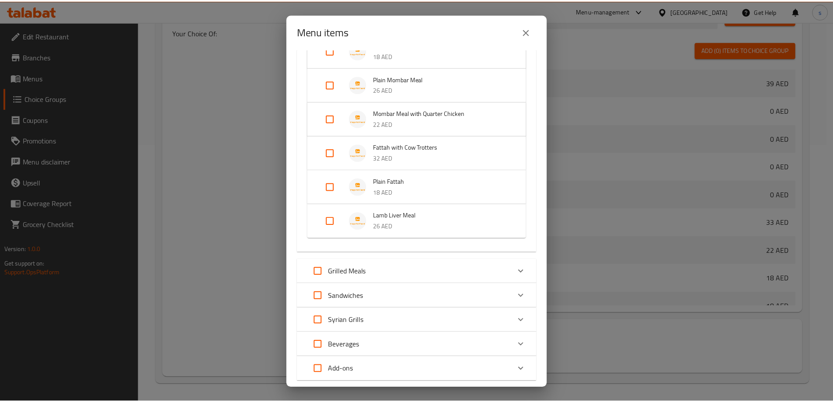
scroll to position [304, 0]
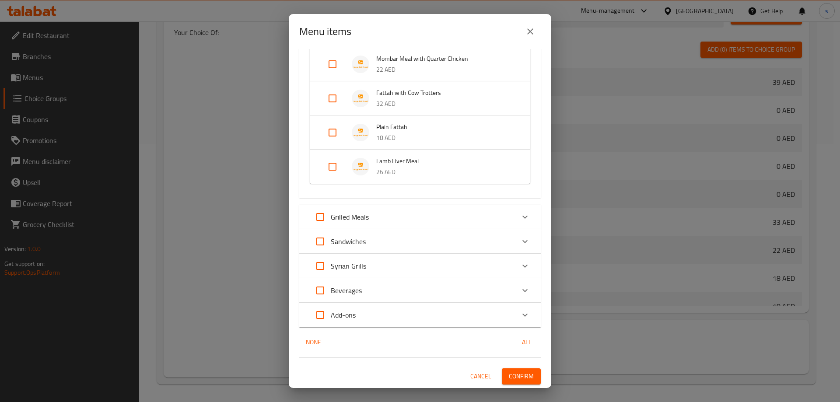
click at [509, 379] on span "Confirm" at bounding box center [521, 376] width 25 height 11
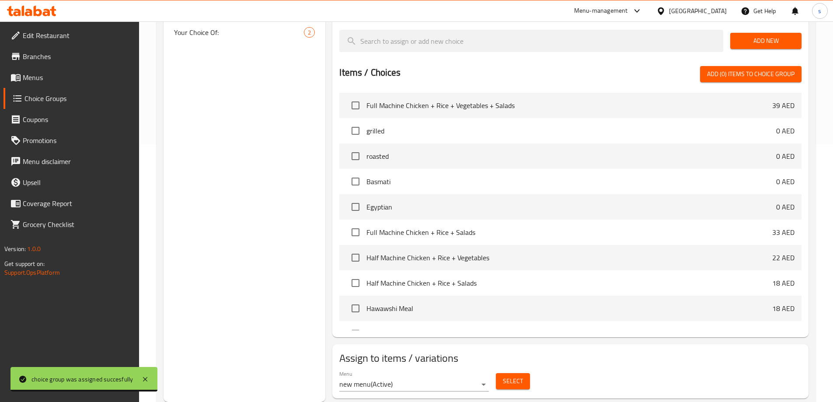
scroll to position [39, 0]
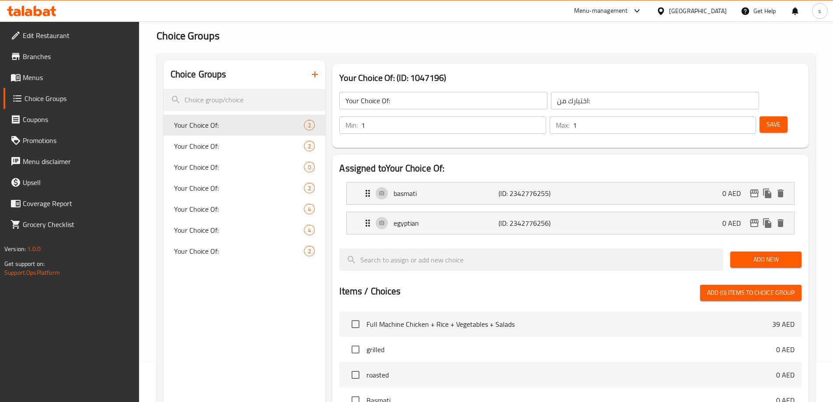
click at [312, 77] on icon "button" at bounding box center [315, 74] width 11 height 11
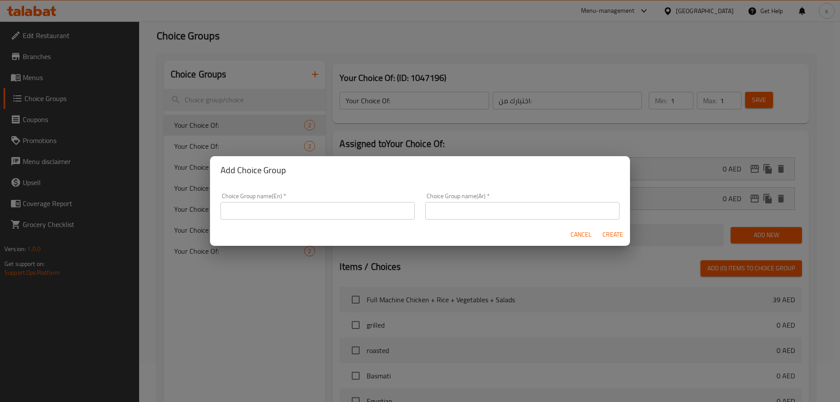
drag, startPoint x: 333, startPoint y: 207, endPoint x: 332, endPoint y: 212, distance: 5.8
click at [333, 207] on input "text" at bounding box center [318, 211] width 194 height 18
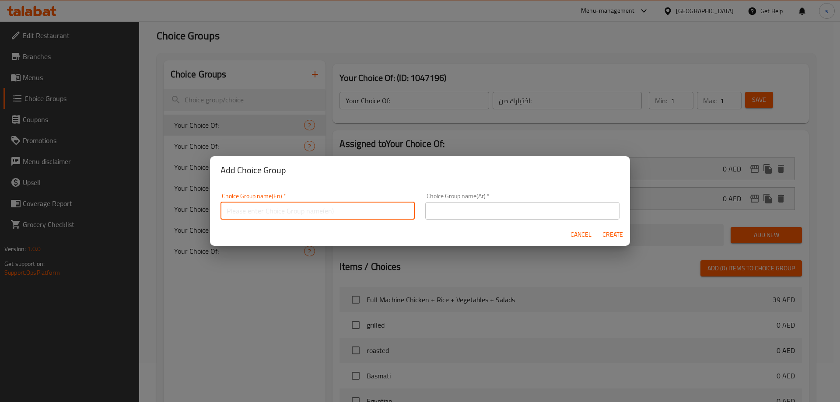
type input "Your Choice Of:"
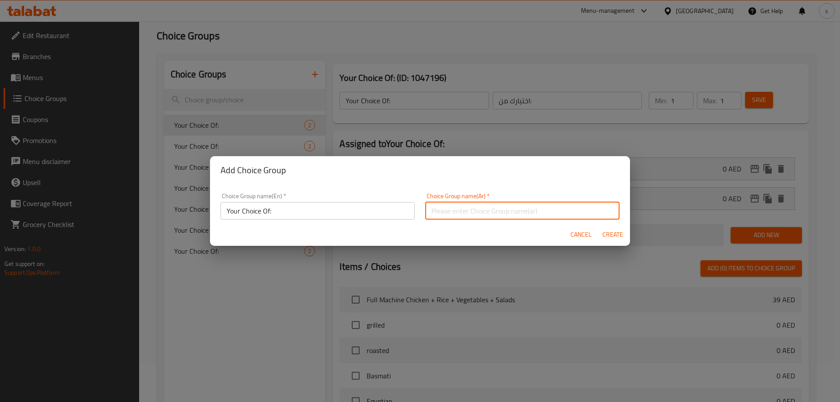
drag, startPoint x: 490, startPoint y: 217, endPoint x: 483, endPoint y: 219, distance: 6.4
click at [490, 217] on input "text" at bounding box center [522, 211] width 194 height 18
type input "اختيارك من:"
click at [310, 210] on input "Your Choice Of:" at bounding box center [318, 211] width 194 height 18
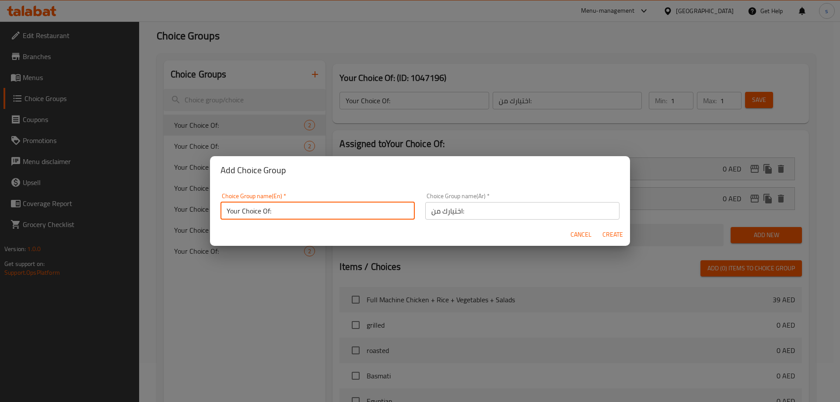
type input "Your Choice Of:"
click at [615, 240] on span "Create" at bounding box center [612, 234] width 21 height 11
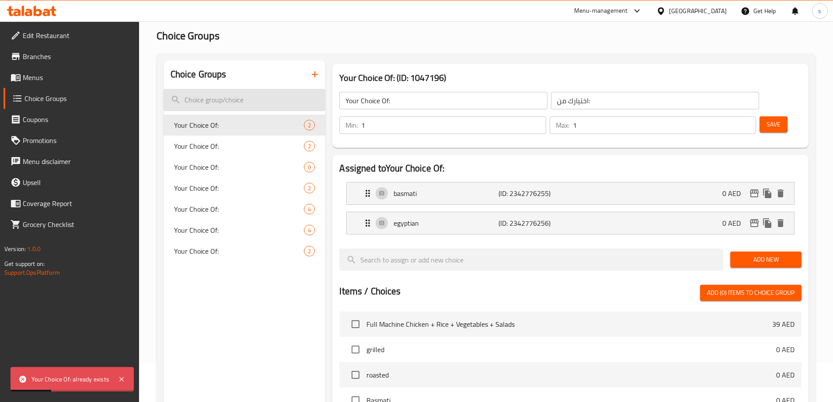
click at [268, 105] on input "search" at bounding box center [245, 100] width 162 height 22
click at [317, 70] on icon "button" at bounding box center [315, 74] width 11 height 11
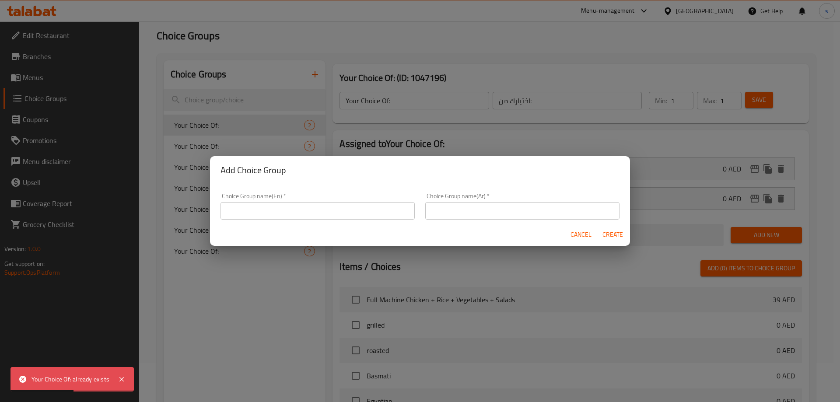
click at [319, 220] on div "Choice Group name(En)   * Choice Group name(En) *" at bounding box center [317, 206] width 205 height 37
click at [329, 211] on input "text" at bounding box center [318, 211] width 194 height 18
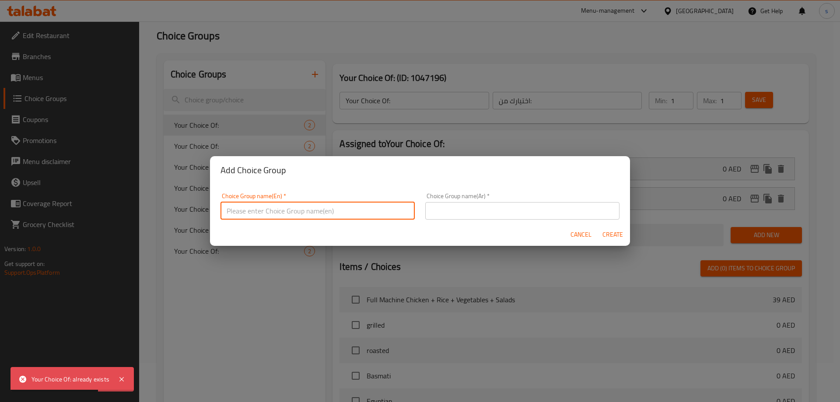
type input "Your Choice Of"
click at [461, 208] on input "text" at bounding box center [522, 211] width 194 height 18
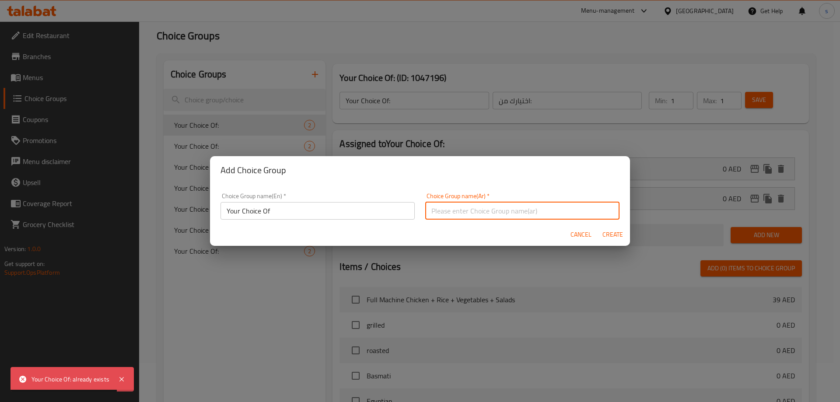
type input "اختيارك من"
click at [613, 235] on span "Create" at bounding box center [612, 234] width 21 height 11
type input "Your Choice Of"
type input "اختيارك من"
type input "0"
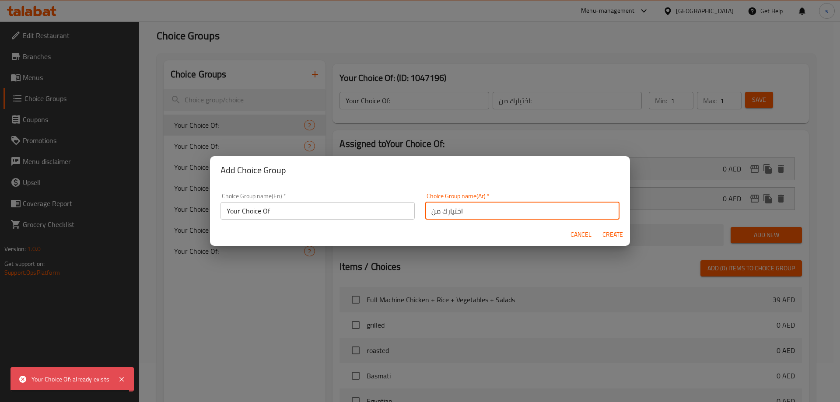
type input "0"
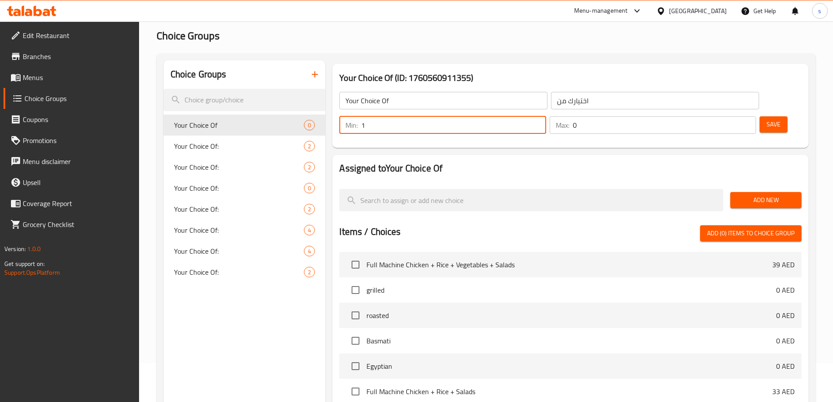
type input "1"
click at [546, 116] on input "1" at bounding box center [453, 125] width 185 height 18
type input "1"
click at [734, 116] on input "1" at bounding box center [664, 125] width 183 height 18
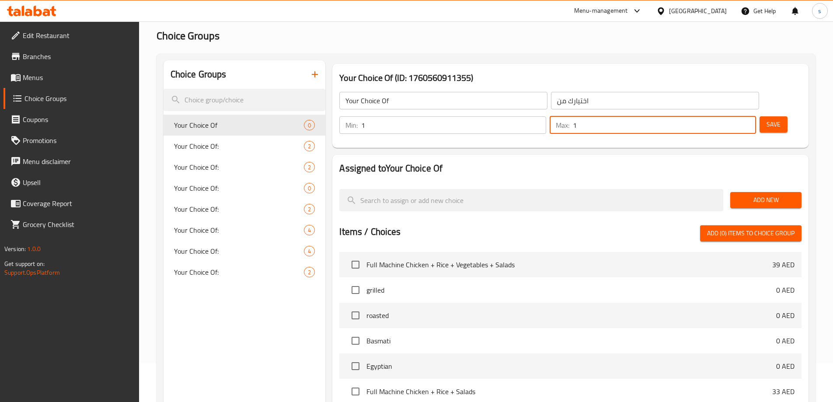
click at [762, 192] on button "Add New" at bounding box center [766, 200] width 71 height 16
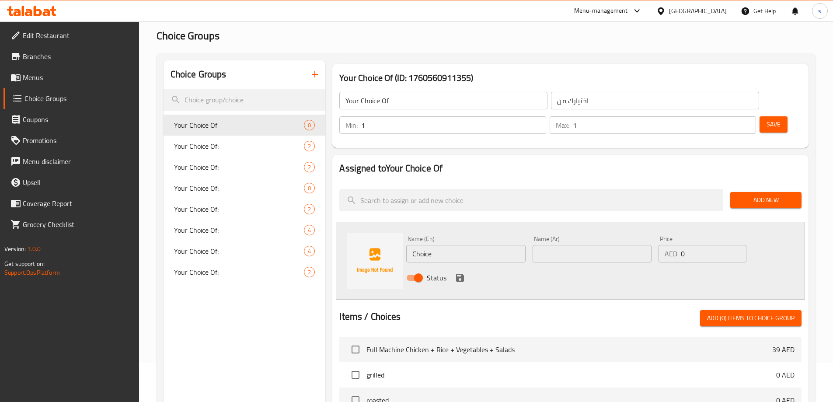
click at [451, 245] on input "Choice" at bounding box center [465, 254] width 119 height 18
type input "ل"
type input "baked"
click at [587, 245] on input "text" at bounding box center [592, 254] width 119 height 18
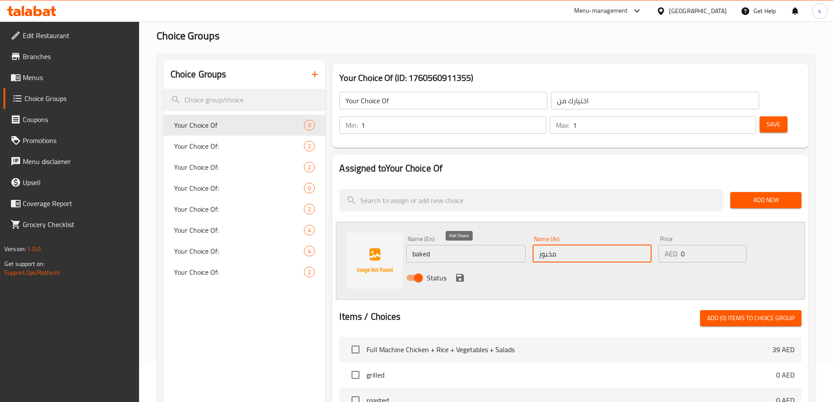
type input "مخبوز"
click at [459, 274] on icon "save" at bounding box center [460, 278] width 8 height 8
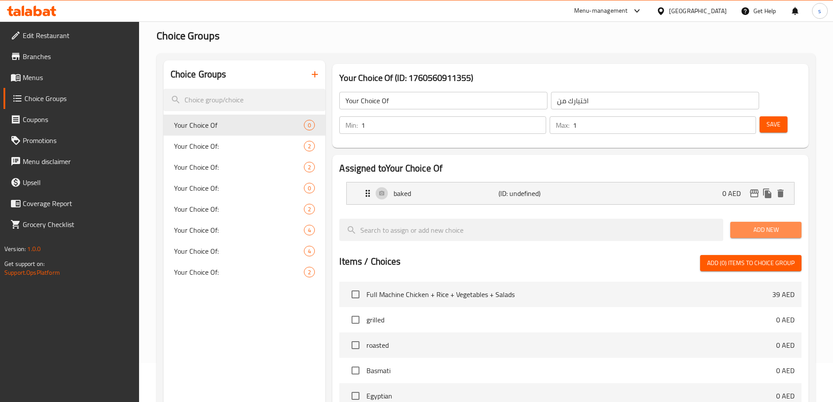
click at [764, 224] on span "Add New" at bounding box center [766, 229] width 57 height 11
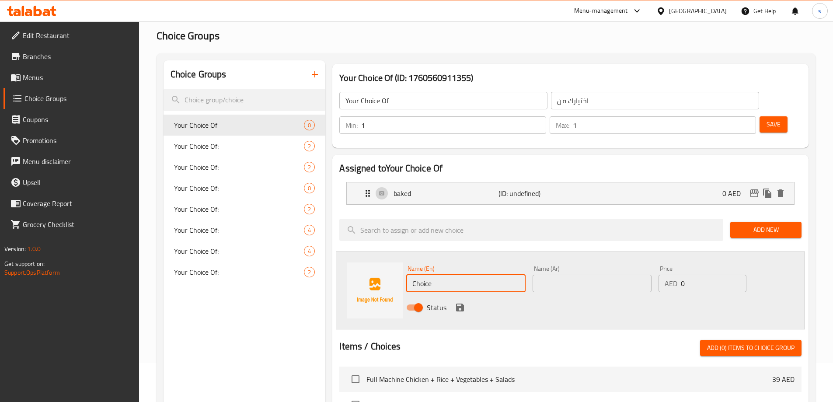
click at [499, 275] on input "Choice" at bounding box center [465, 284] width 119 height 18
type input "grilled"
click at [566, 275] on input "text" at bounding box center [592, 284] width 119 height 18
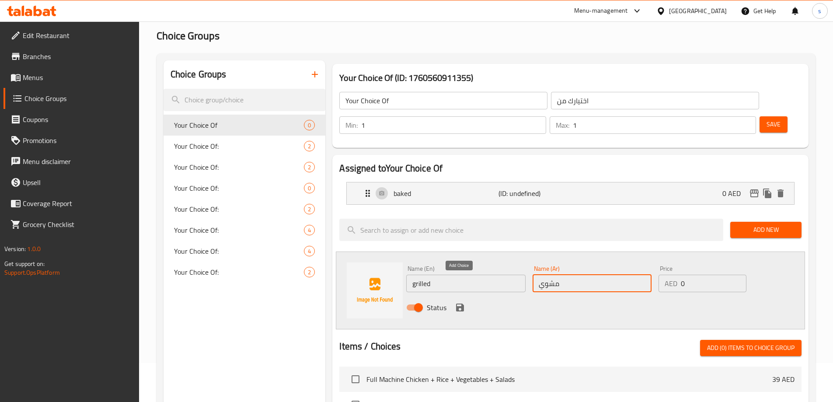
type input "مشوي"
click at [463, 304] on icon "save" at bounding box center [460, 308] width 8 height 8
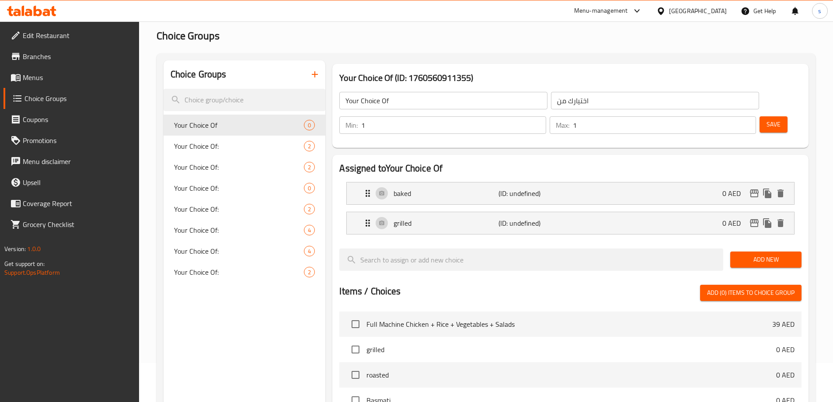
click at [767, 119] on span "Save" at bounding box center [774, 124] width 14 height 11
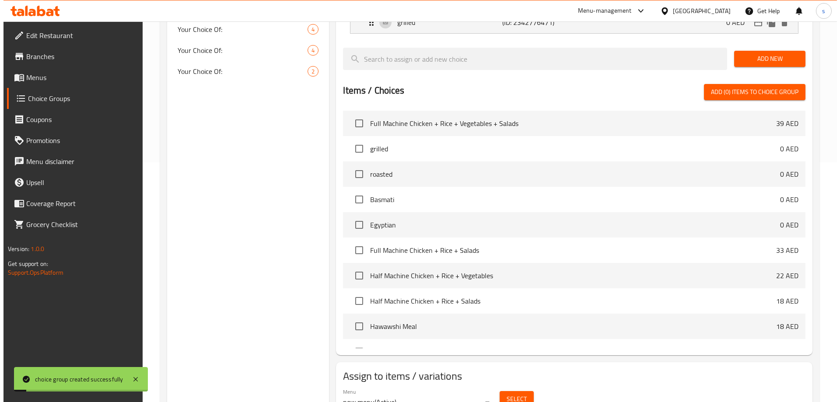
scroll to position [258, 0]
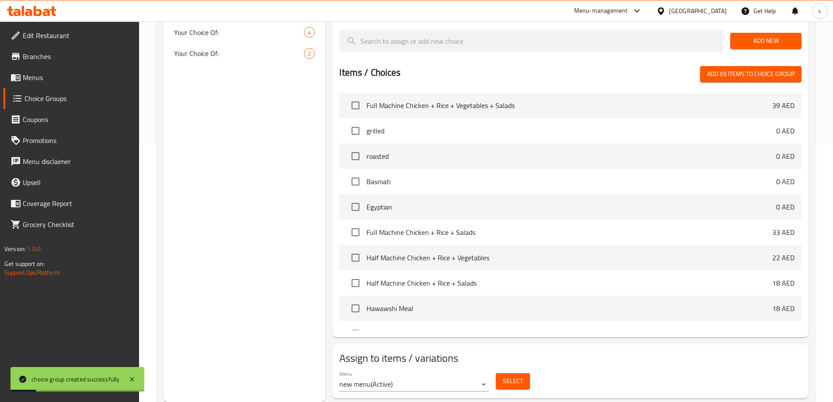
click at [523, 373] on button "Select" at bounding box center [513, 381] width 34 height 16
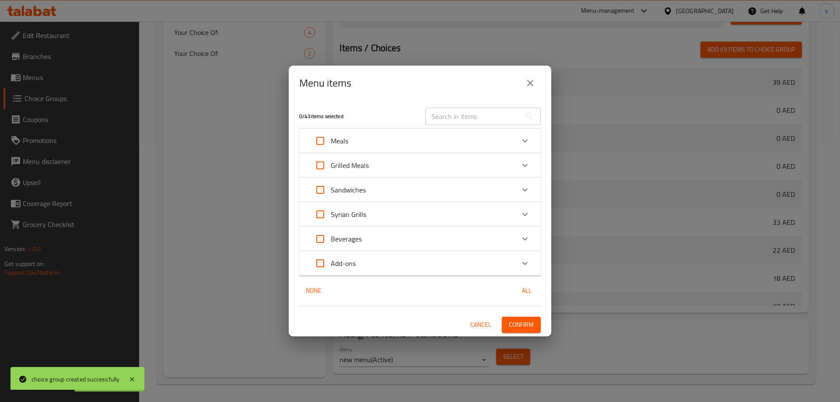
click at [530, 139] on icon "Expand" at bounding box center [525, 141] width 11 height 11
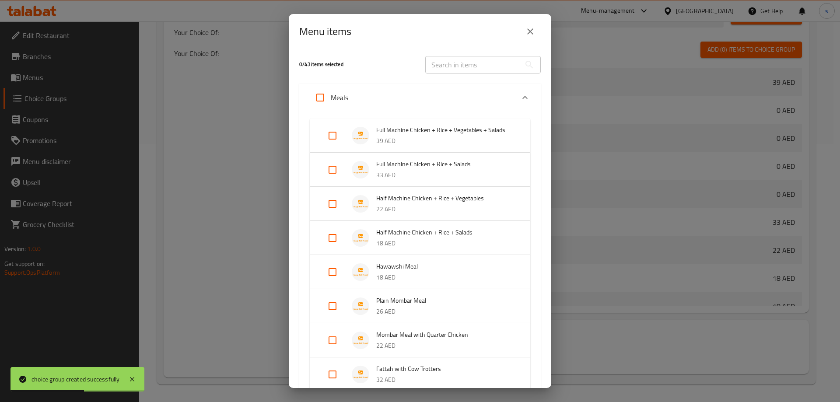
scroll to position [88, 0]
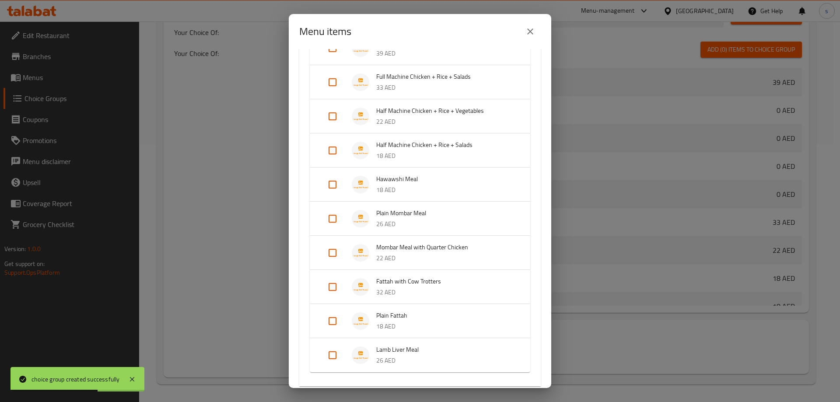
click at [327, 186] on input "Expand" at bounding box center [332, 184] width 21 height 21
checkbox input "true"
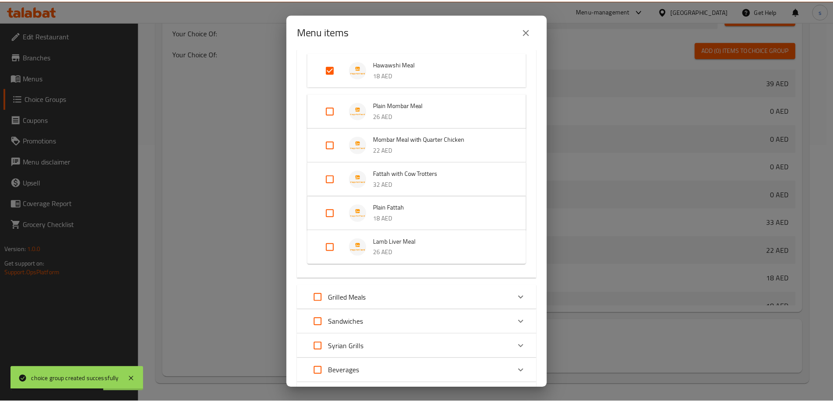
scroll to position [290, 0]
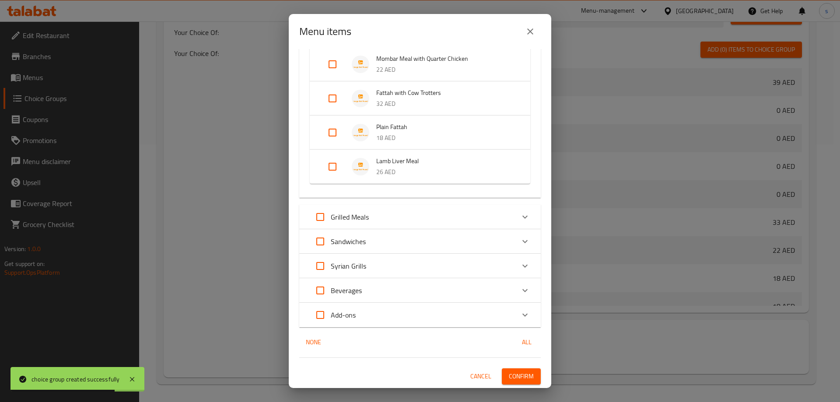
click at [514, 376] on span "Confirm" at bounding box center [521, 376] width 25 height 11
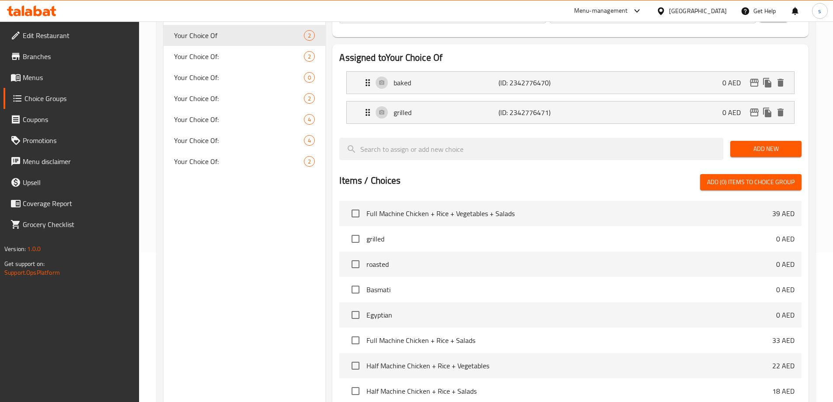
scroll to position [126, 0]
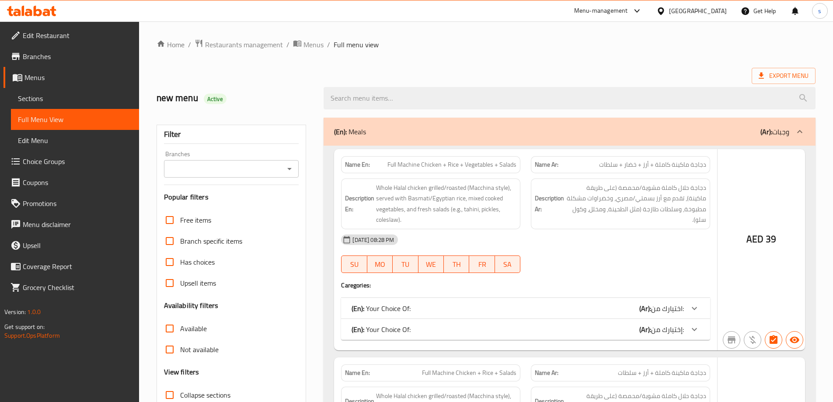
click at [165, 353] on div at bounding box center [416, 201] width 833 height 402
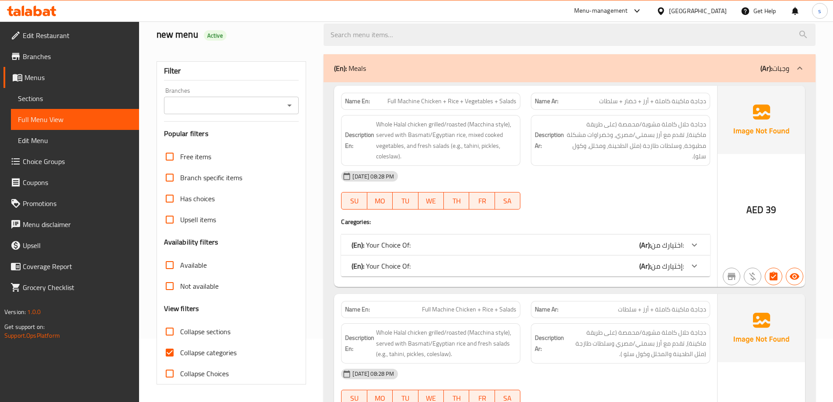
click at [172, 353] on input "Collapse categories" at bounding box center [169, 352] width 21 height 21
checkbox input "false"
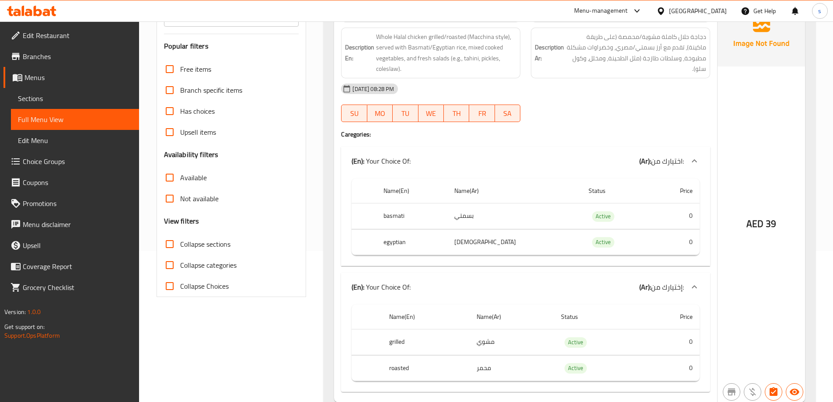
scroll to position [107, 0]
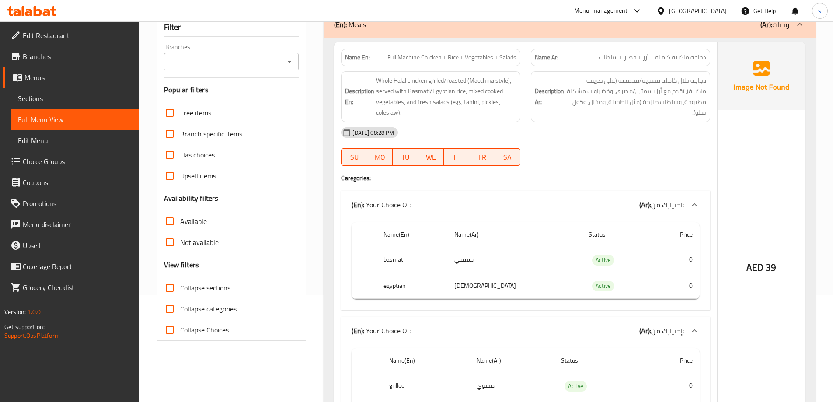
click at [636, 58] on span "دجاجة ماكينة كاملة + أرز + خضار + سلطات" at bounding box center [652, 57] width 107 height 9
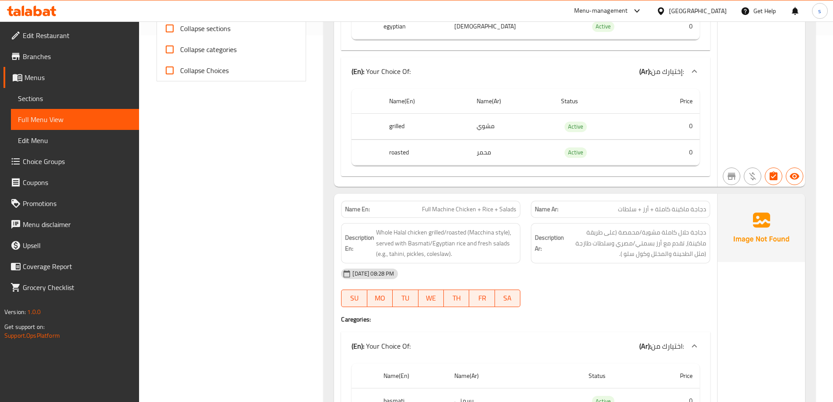
scroll to position [370, 0]
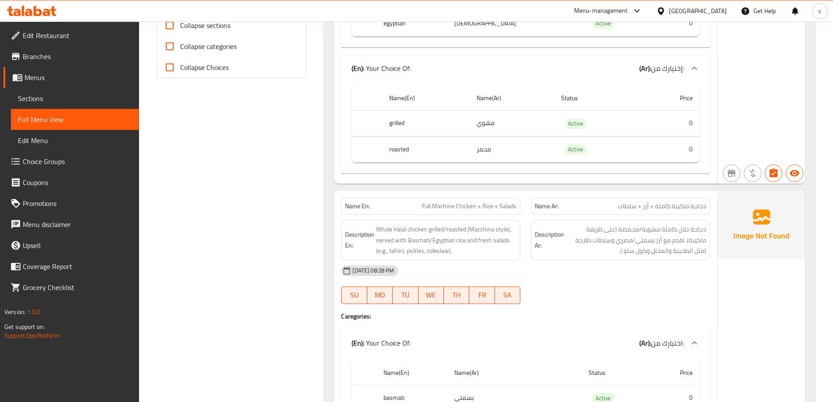
click at [502, 206] on span "Full Machine Chicken + Rice + Salads" at bounding box center [469, 206] width 95 height 9
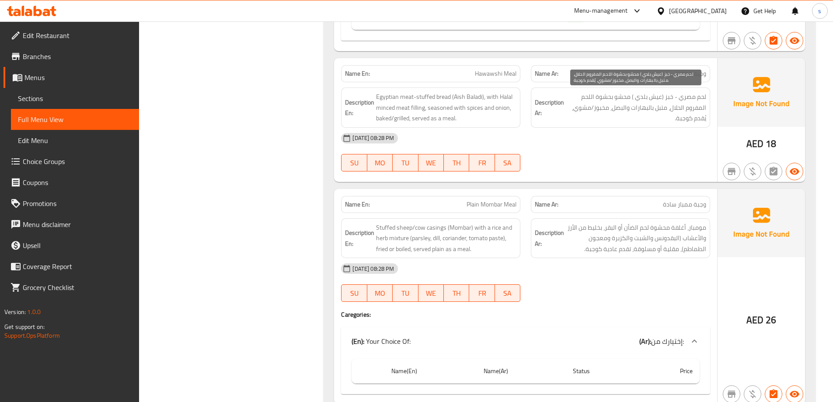
scroll to position [1726, 0]
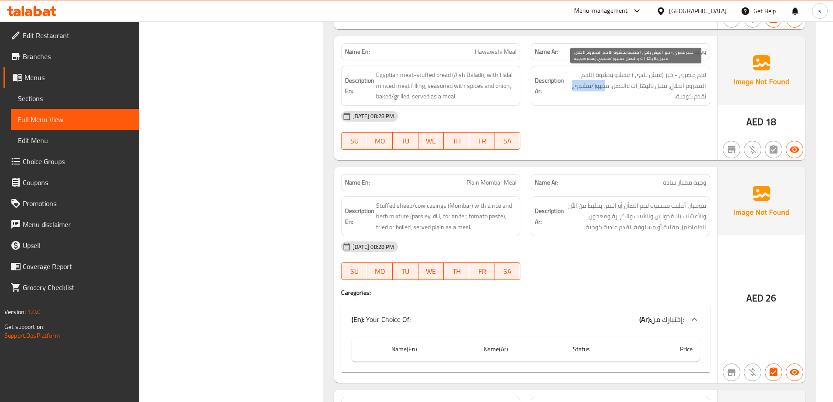
drag, startPoint x: 609, startPoint y: 87, endPoint x: 572, endPoint y: 88, distance: 37.6
click at [572, 88] on span "لحم مصري - خبز (عيش بلدي ) محشو بحشوة اللحم المفروم الحلال، متبل بالبهارات والب…" at bounding box center [636, 86] width 140 height 32
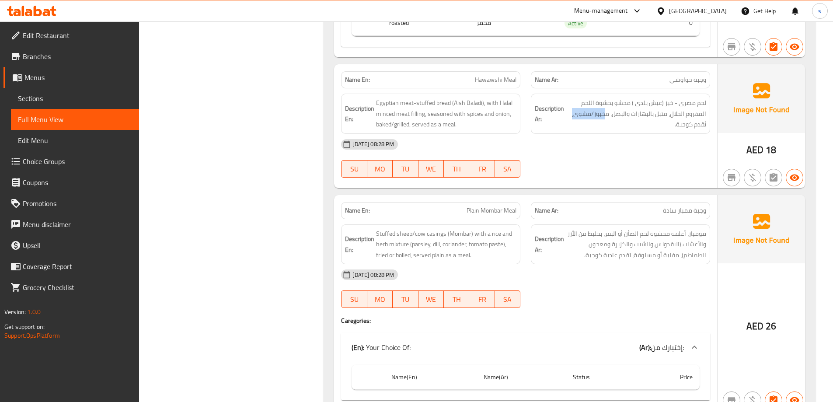
scroll to position [1682, 0]
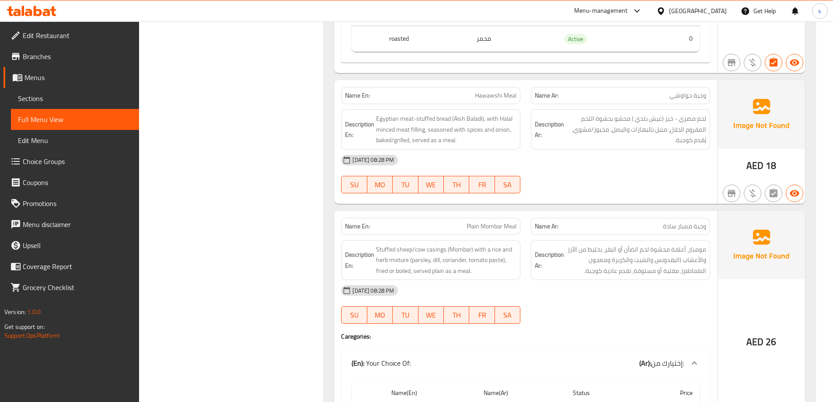
click at [665, 182] on div "[DATE] 08:28 PM SU MO TU WE TH FR SA" at bounding box center [526, 174] width 380 height 49
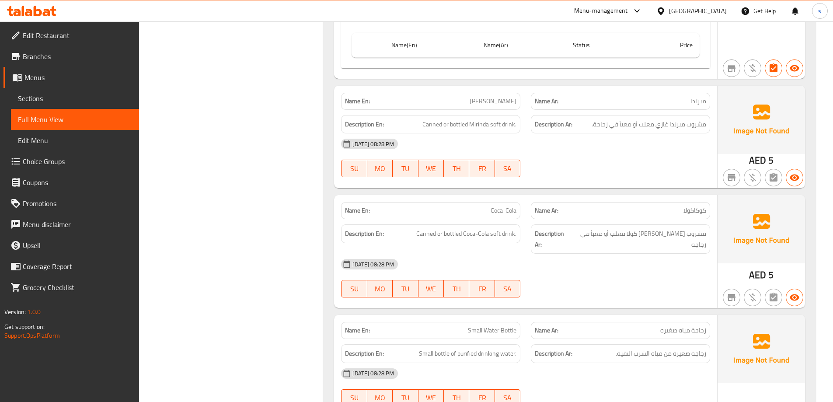
scroll to position [6344, 0]
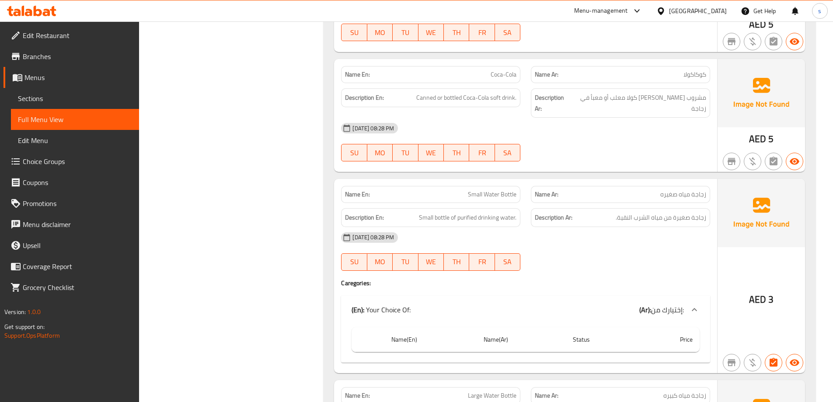
click at [61, 163] on span "Choice Groups" at bounding box center [77, 161] width 109 height 11
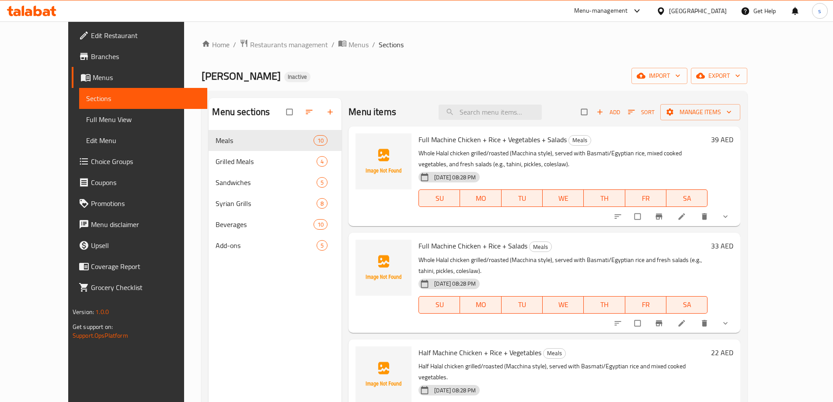
click at [86, 120] on span "Full Menu View" at bounding box center [143, 119] width 114 height 11
click at [86, 122] on span "Full Menu View" at bounding box center [143, 119] width 114 height 11
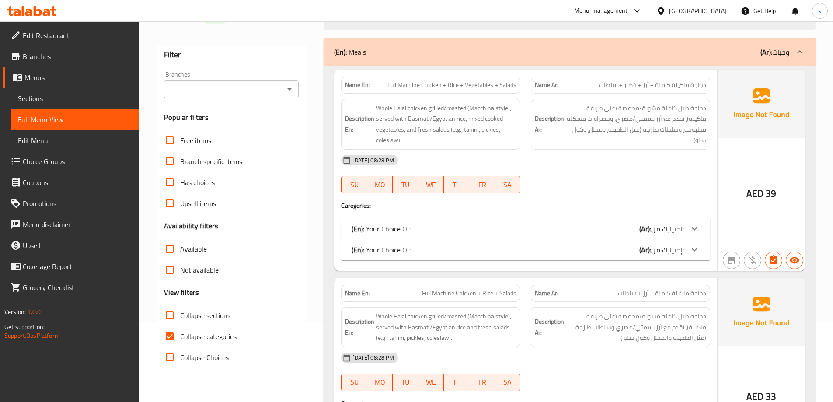
scroll to position [175, 0]
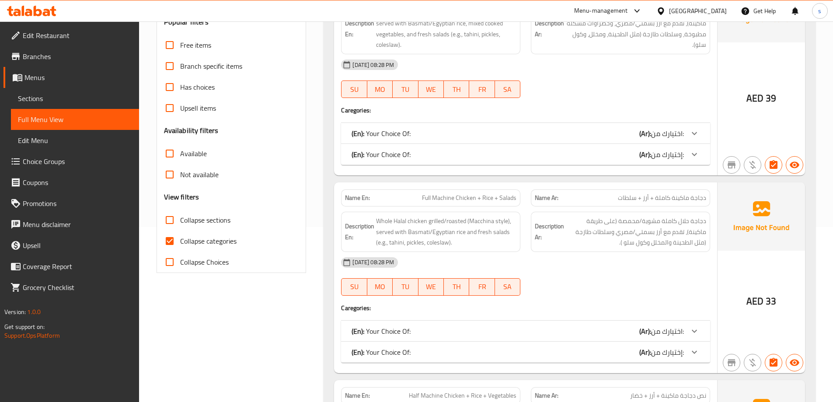
click at [171, 245] on input "Collapse categories" at bounding box center [169, 241] width 21 height 21
checkbox input "false"
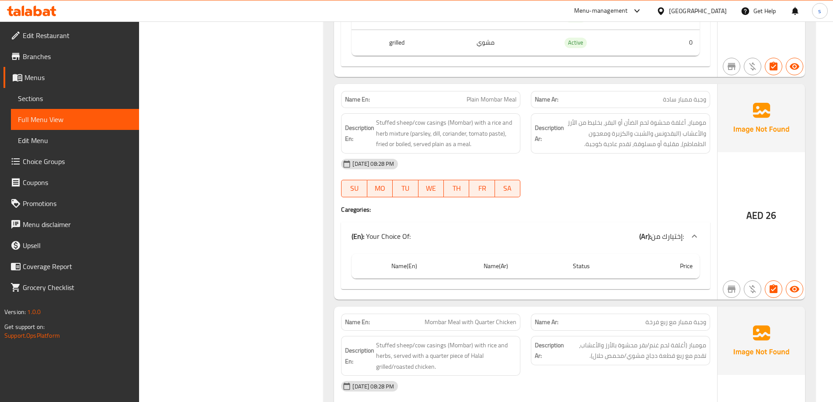
scroll to position [1969, 0]
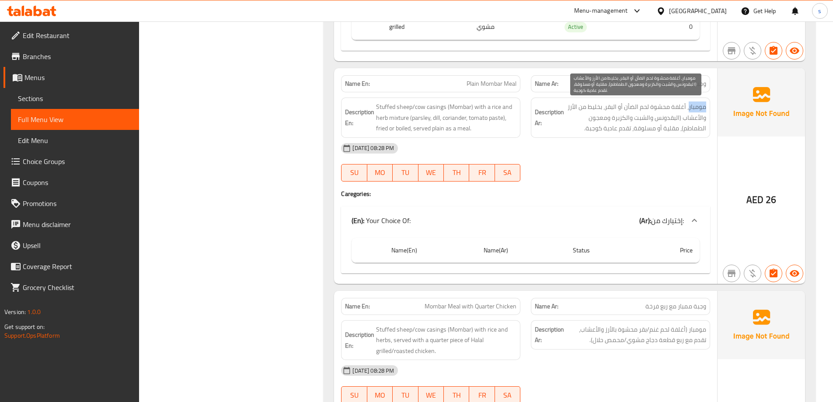
drag, startPoint x: 690, startPoint y: 106, endPoint x: 705, endPoint y: 108, distance: 15.4
click at [705, 108] on span "مومبار، أغلفة محشوة لحم الضأن أو البقر، بخليط من الأرز والأعشاب (البقدونس والشب…" at bounding box center [636, 118] width 140 height 32
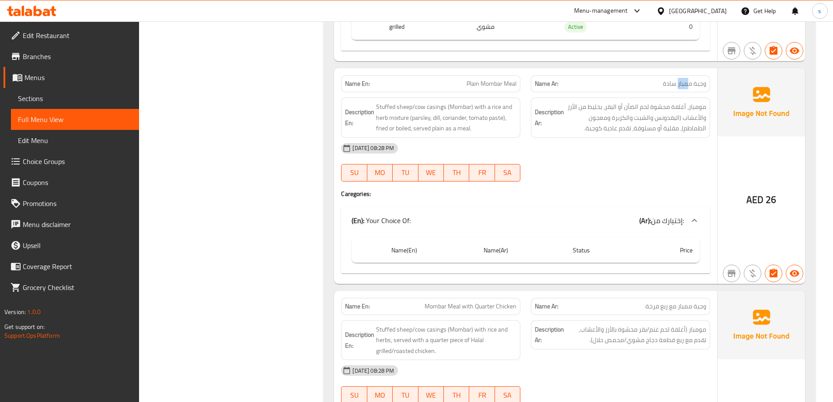
drag, startPoint x: 679, startPoint y: 81, endPoint x: 691, endPoint y: 87, distance: 13.3
click at [691, 87] on span "وجبة ممبار سادة" at bounding box center [684, 83] width 43 height 9
click at [692, 152] on div "[DATE] 08:28 PM" at bounding box center [526, 148] width 380 height 21
drag, startPoint x: 471, startPoint y: 84, endPoint x: 535, endPoint y: 86, distance: 64.3
click at [535, 86] on div "Name En: Plain Mombar Meal Name Ar: وجبة ممبار سادة" at bounding box center [526, 84] width 380 height 28
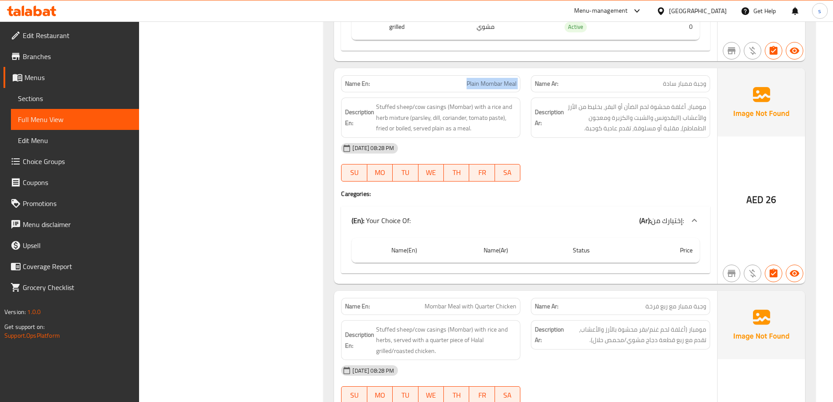
copy span "Plain Mombar Meal"
click at [616, 143] on div "[DATE] 08:28 PM" at bounding box center [526, 148] width 380 height 21
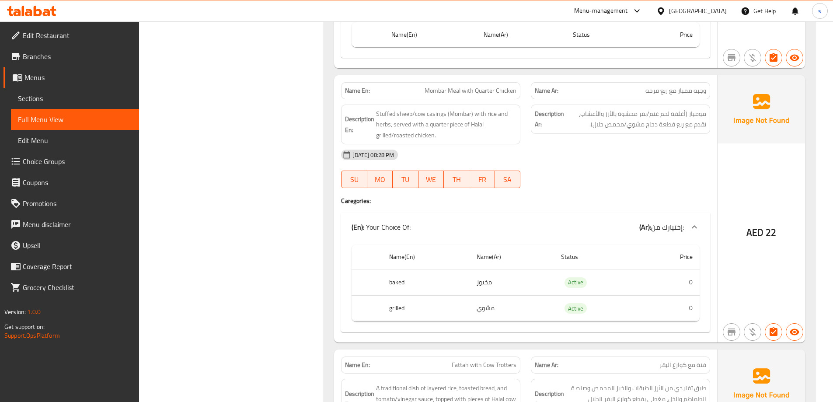
scroll to position [2231, 0]
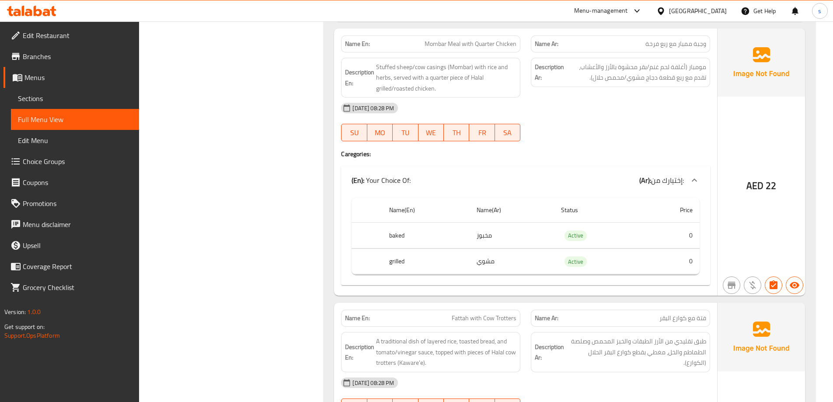
click at [473, 42] on span "Mombar Meal with Quarter Chicken" at bounding box center [471, 43] width 92 height 9
copy span "Mombar Meal with Quarter Chicken"
click at [602, 177] on div "(En): Your Choice Of: (Ar): إختيارك من:" at bounding box center [518, 180] width 333 height 11
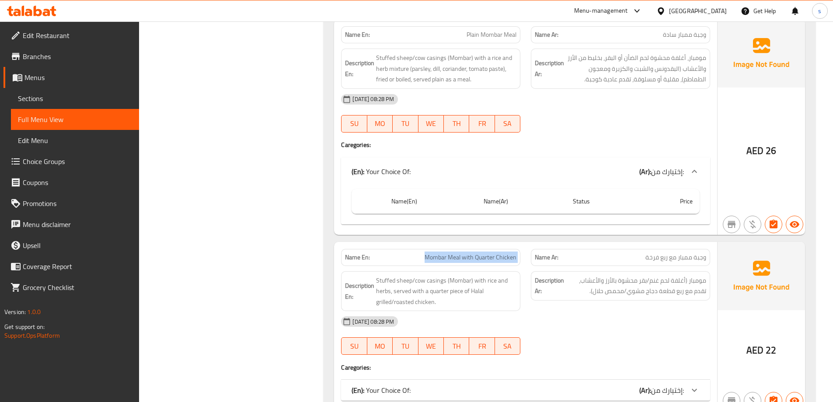
scroll to position [2013, 0]
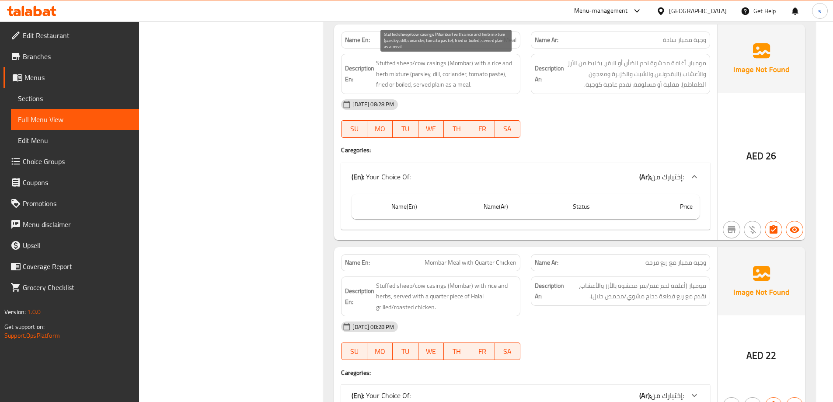
click at [407, 63] on span "Stuffed sheep/cow casings (Mombar) with a rice and herb mixture (parsley, dill,…" at bounding box center [446, 74] width 140 height 32
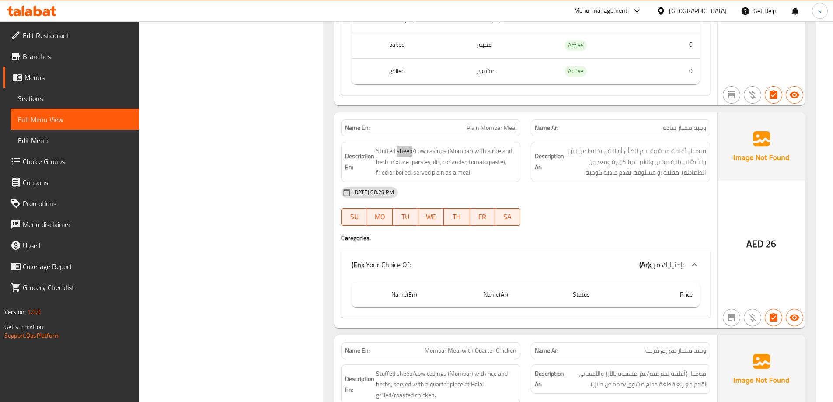
scroll to position [1925, 0]
click at [490, 124] on span "Plain Mombar Meal" at bounding box center [492, 127] width 50 height 9
copy span "Plain Mombar Meal"
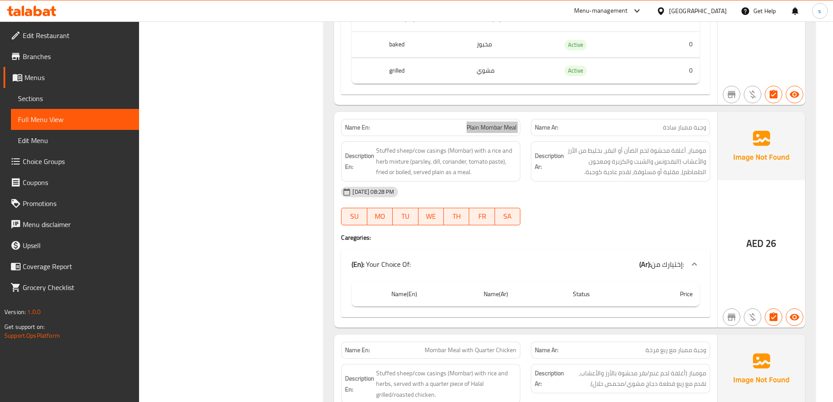
scroll to position [2100, 0]
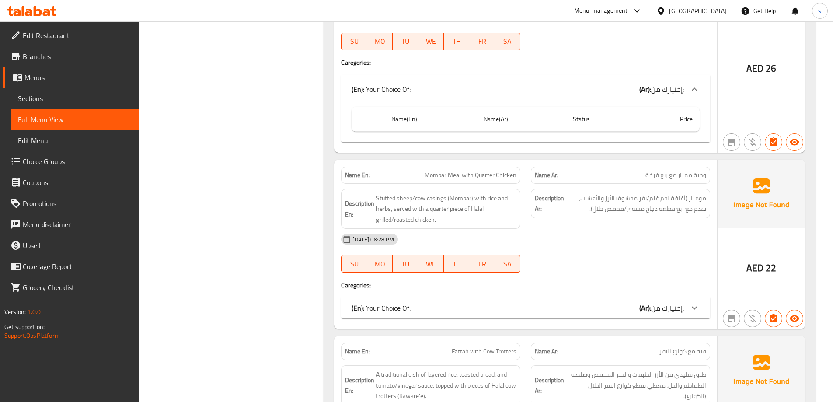
click at [503, 177] on span "Mombar Meal with Quarter Chicken" at bounding box center [471, 175] width 92 height 9
copy span "Mombar Meal with Quarter Chicken"
click at [560, 268] on div at bounding box center [621, 272] width 190 height 11
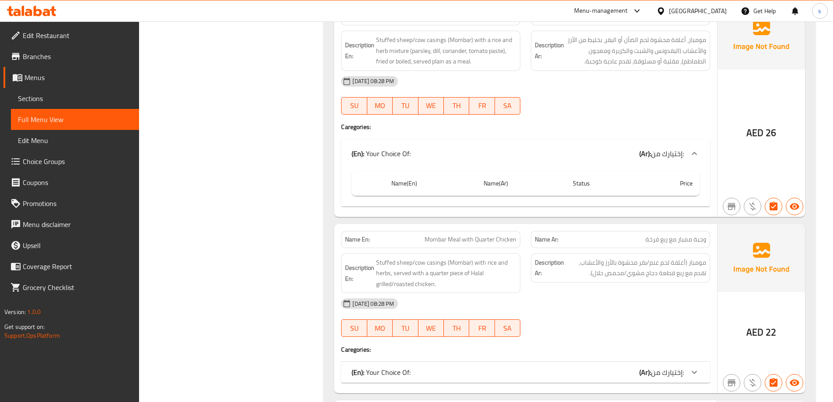
scroll to position [2013, 0]
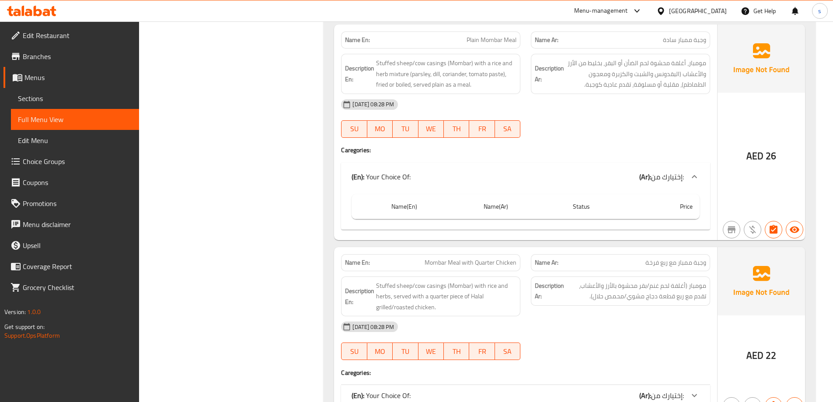
click at [486, 41] on span "Plain Mombar Meal" at bounding box center [492, 39] width 50 height 9
copy span "Plain Mombar Meal"
click at [558, 94] on div "[DATE] 08:28 PM" at bounding box center [526, 104] width 380 height 21
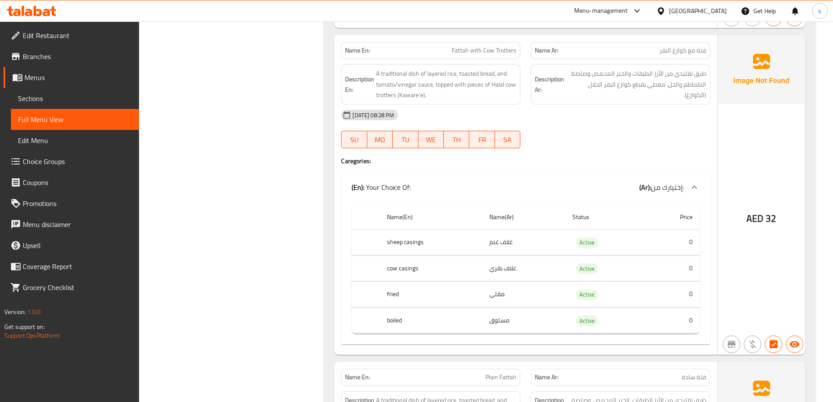
scroll to position [2406, 0]
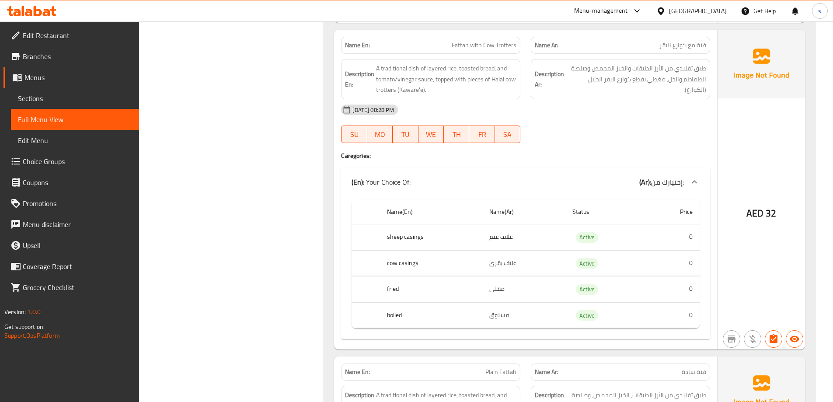
click at [508, 42] on span "Fattah with Cow Trotters" at bounding box center [484, 45] width 65 height 9
copy span "Trotters"
click at [500, 45] on span "Fattah with Cow Trotters" at bounding box center [484, 45] width 65 height 9
click at [489, 45] on span "Fattah with Cow Trotters" at bounding box center [484, 45] width 65 height 9
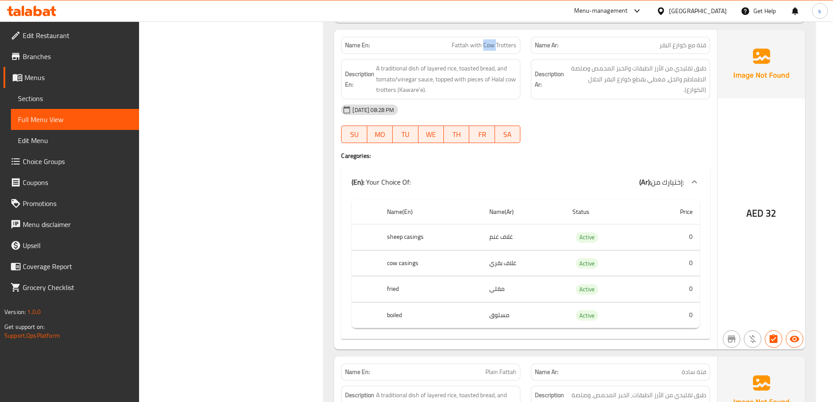
click at [489, 45] on span "Fattah with Cow Trotters" at bounding box center [484, 45] width 65 height 9
copy span "Fattah with Cow Trotters"
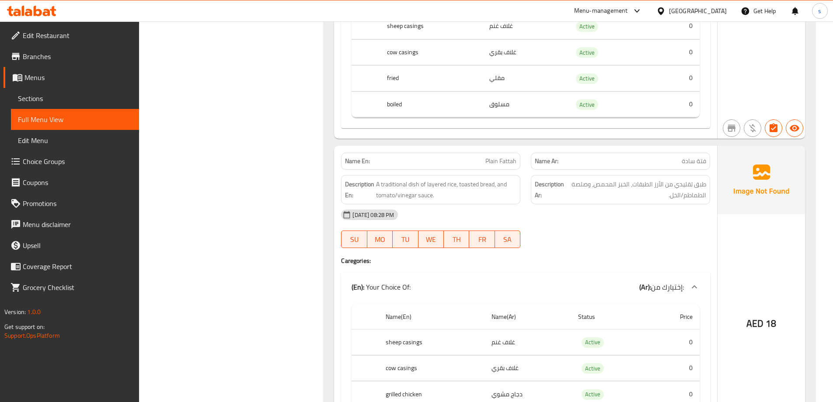
scroll to position [2669, 0]
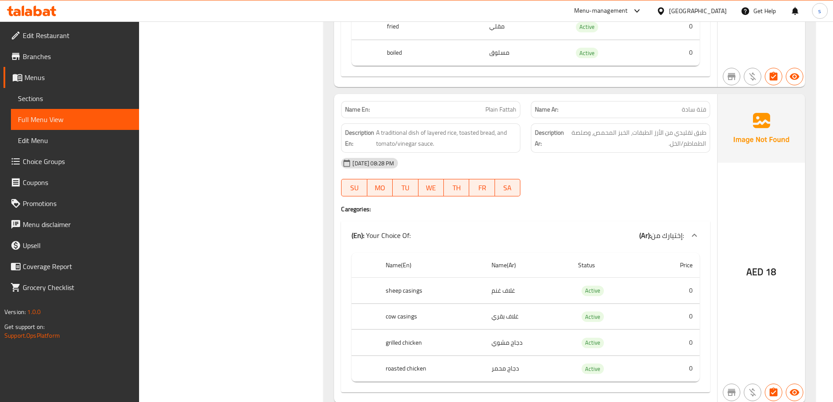
click at [482, 107] on p "Name En: Plain Fattah" at bounding box center [431, 109] width 172 height 9
copy span "Plain Fattah"
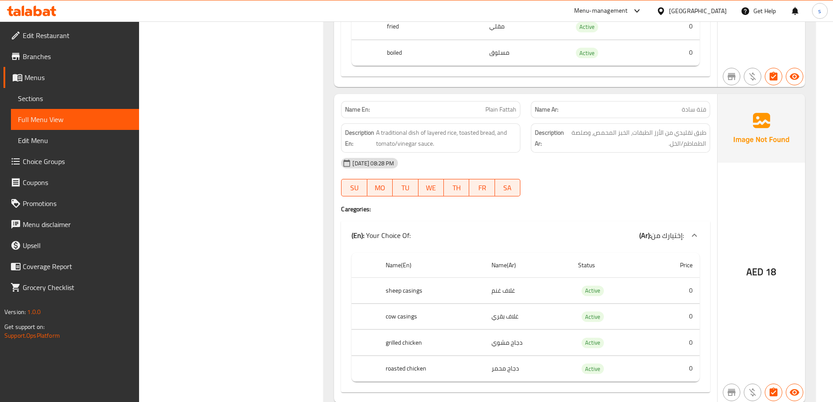
click at [500, 110] on span "Plain Fattah" at bounding box center [501, 109] width 31 height 9
copy span "Plain Fattah"
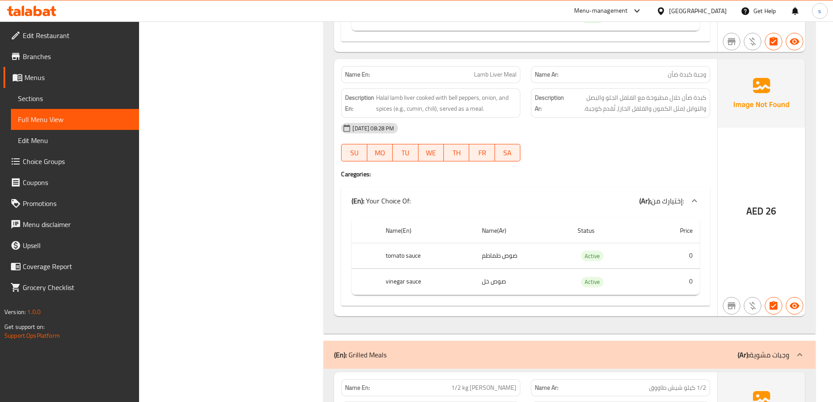
scroll to position [3019, 0]
click at [497, 76] on span "Lamb Liver Meal" at bounding box center [495, 75] width 42 height 9
copy span "Lamb Liver Meal"
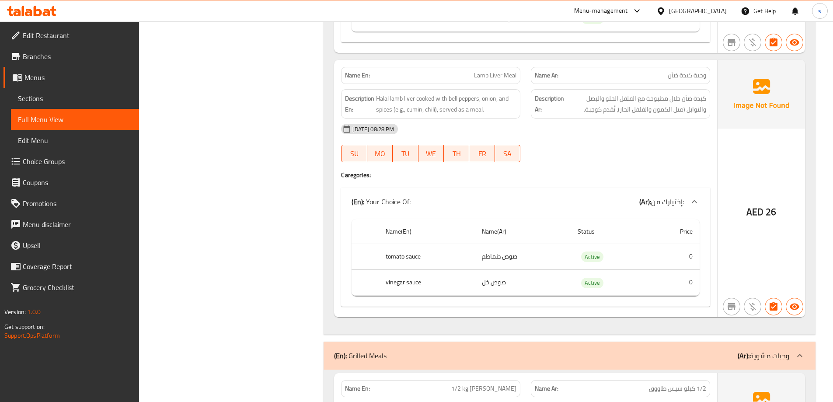
click at [571, 173] on h4 "Caregories:" at bounding box center [525, 175] width 369 height 9
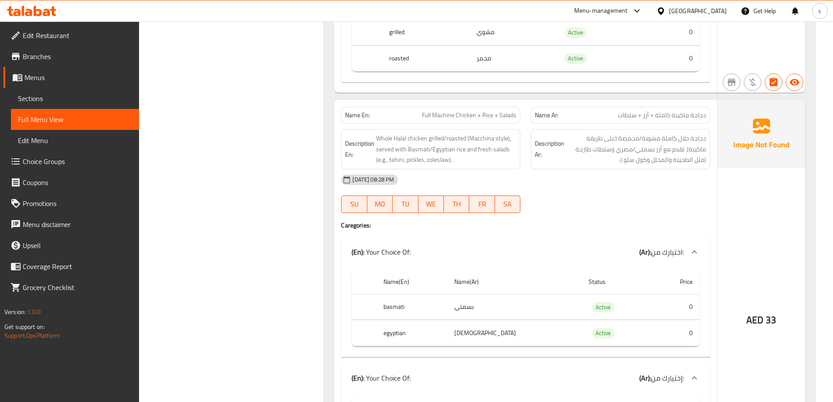
scroll to position [0, 0]
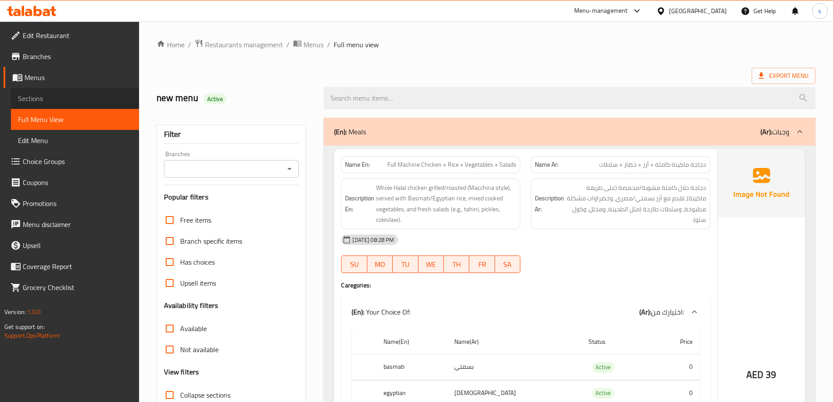
click at [31, 99] on span "Sections" at bounding box center [75, 98] width 114 height 11
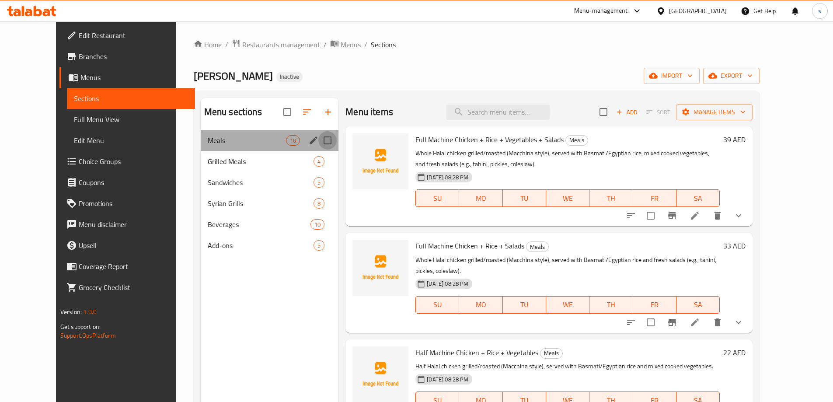
click at [319, 140] on input "Menu sections" at bounding box center [328, 140] width 18 height 18
checkbox input "true"
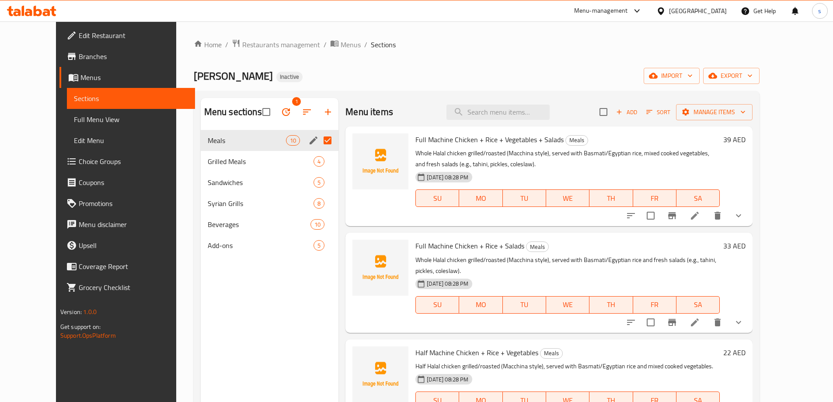
click at [281, 108] on icon "button" at bounding box center [286, 112] width 11 height 11
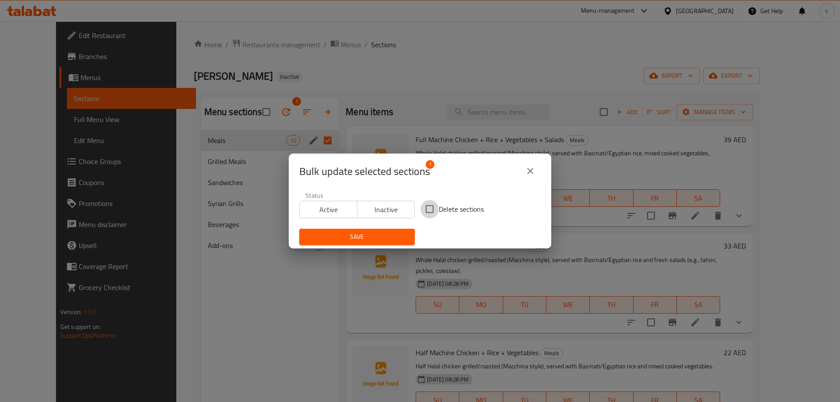
click at [424, 208] on input "Delete sections" at bounding box center [429, 209] width 18 height 18
checkbox input "true"
click at [371, 238] on span "Save" at bounding box center [357, 236] width 102 height 11
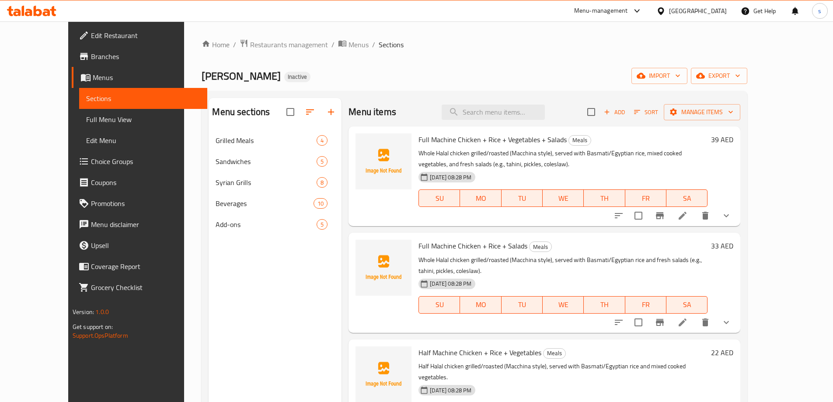
click at [242, 354] on div "Menu sections Grilled Meals 4 Sandwiches 5 Syrian Grills 8 Beverages 10 Add-ons…" at bounding box center [275, 299] width 133 height 402
click at [86, 119] on span "Full Menu View" at bounding box center [143, 119] width 114 height 11
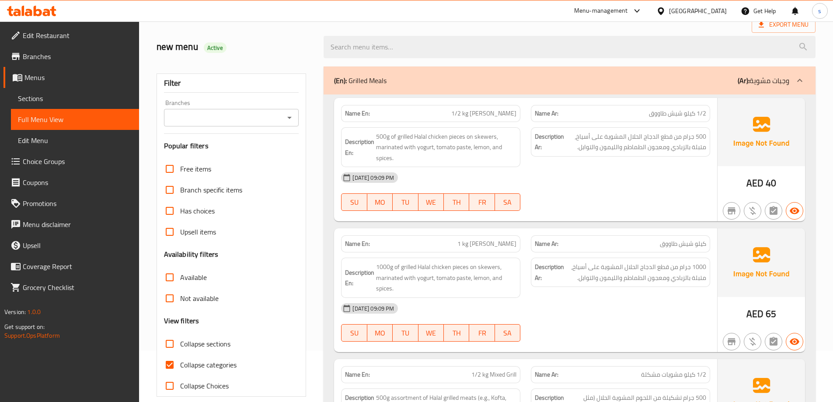
scroll to position [131, 0]
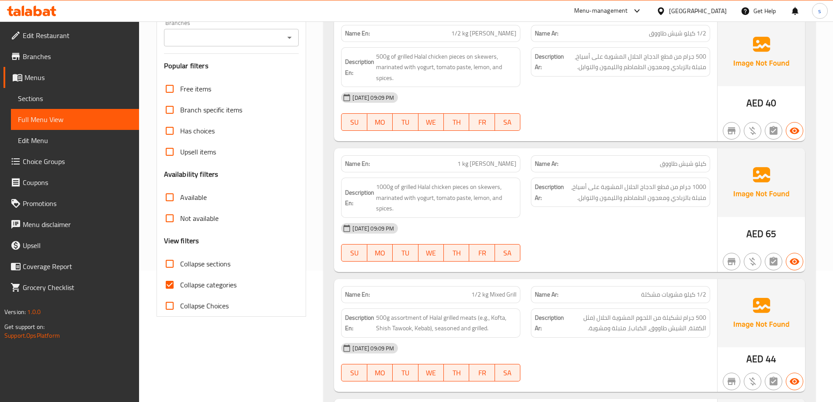
click at [166, 288] on input "Collapse categories" at bounding box center [169, 284] width 21 height 21
checkbox input "false"
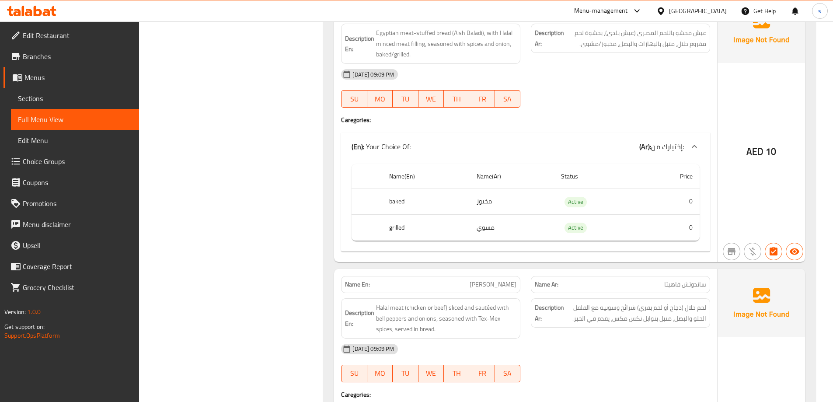
scroll to position [1356, 0]
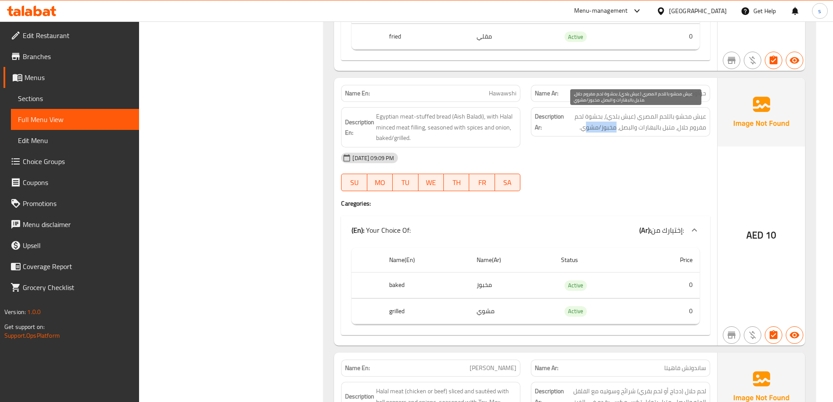
drag, startPoint x: 587, startPoint y: 128, endPoint x: 615, endPoint y: 131, distance: 28.2
click at [615, 131] on span "عيش محشو باللحم المصري (عيش بلدي)، بحشوة لحم مفروم حلال، متبل بالبهارات والبصل،…" at bounding box center [636, 121] width 140 height 21
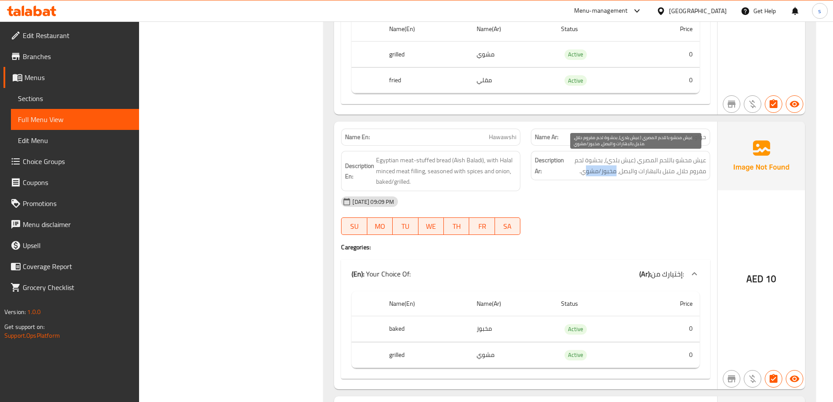
click at [615, 171] on span "عيش محشو باللحم المصري (عيش بلدي)، بحشوة لحم مفروم حلال، متبل بالبهارات والبصل،…" at bounding box center [636, 165] width 140 height 21
click at [618, 215] on div "[DATE] 09:09 PM SU MO TU WE TH FR SA" at bounding box center [526, 215] width 380 height 49
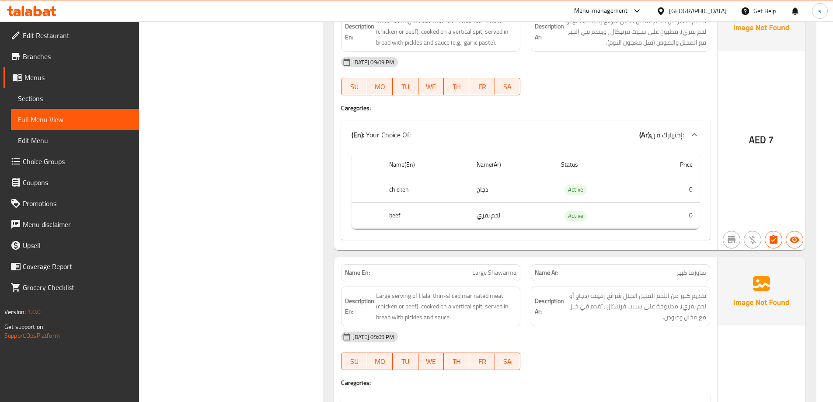
scroll to position [1890, 0]
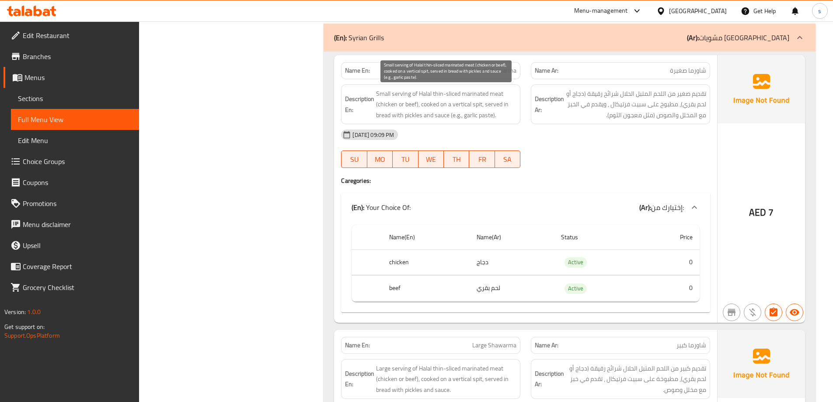
click at [407, 106] on span "Small serving of Halal thin-sliced marinated meat (chicken or beef), cooked on …" at bounding box center [446, 104] width 140 height 32
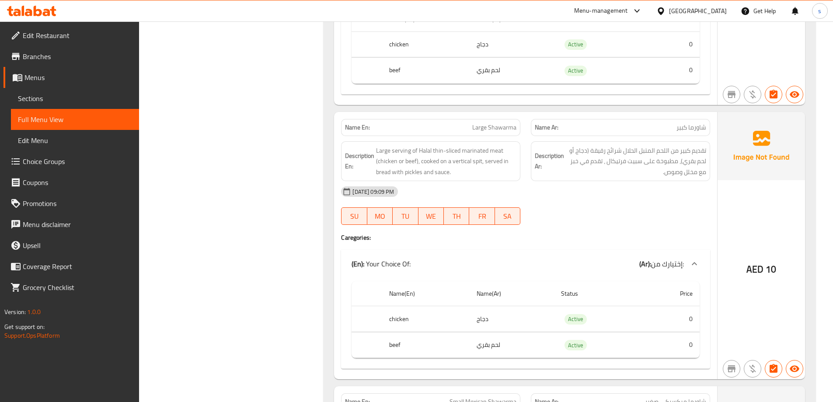
scroll to position [2109, 0]
click at [403, 163] on span "Large serving of Halal thin-sliced marinated meat (chicken or beef), cooked on …" at bounding box center [446, 160] width 140 height 32
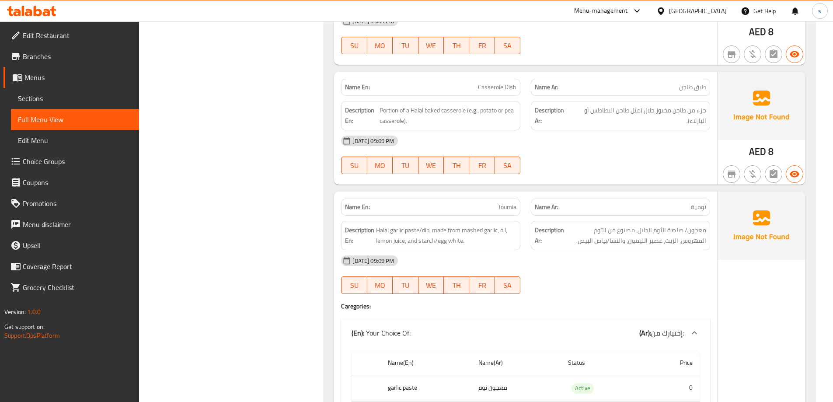
scroll to position [6389, 0]
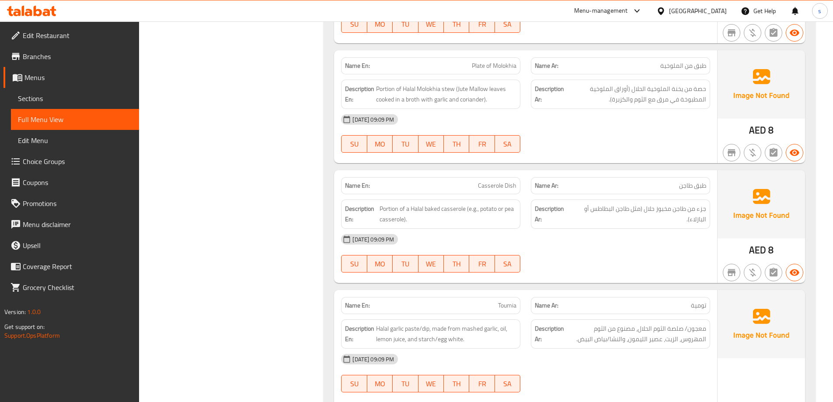
click at [47, 100] on span "Sections" at bounding box center [75, 98] width 114 height 11
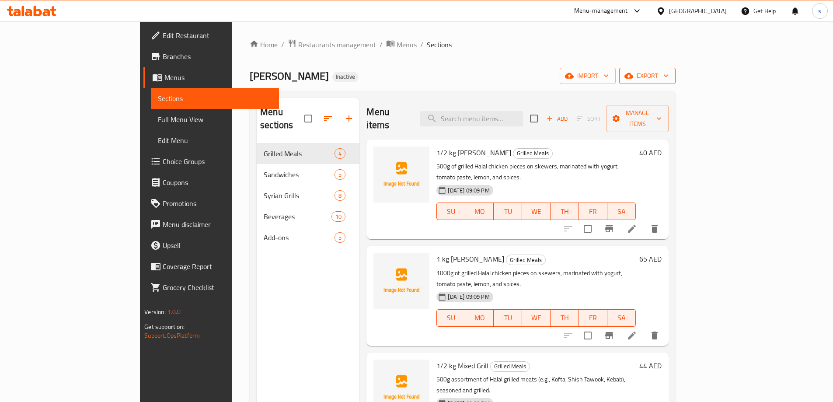
click at [669, 79] on span "export" at bounding box center [648, 75] width 42 height 11
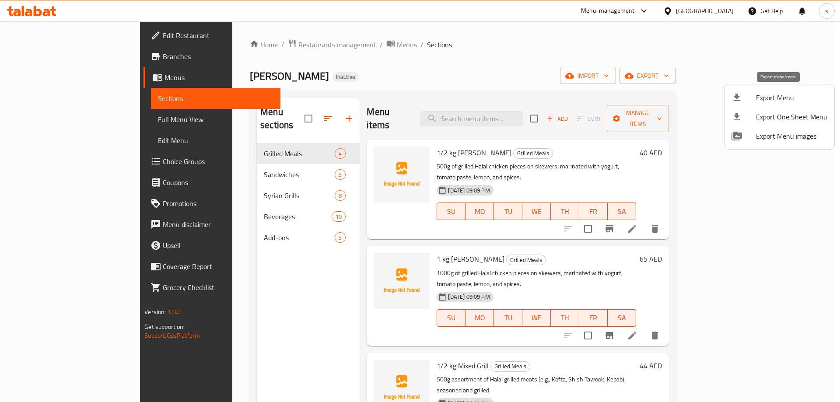
click at [774, 97] on span "Export Menu" at bounding box center [791, 97] width 71 height 11
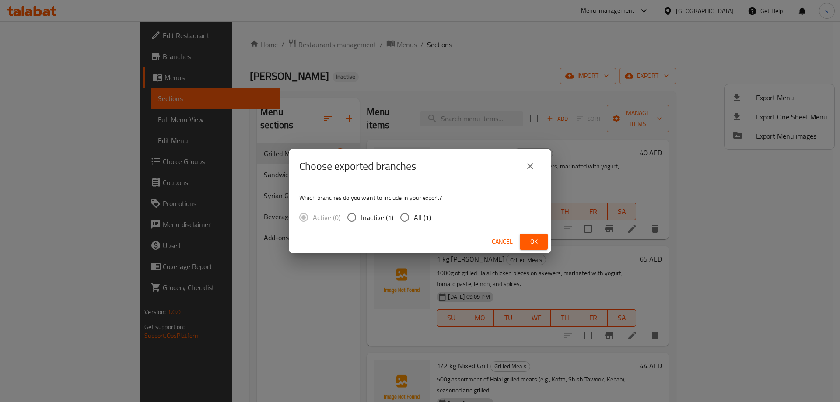
click at [405, 214] on input "All (1)" at bounding box center [405, 217] width 18 height 18
radio input "true"
click at [542, 240] on button "Ok" at bounding box center [534, 242] width 28 height 16
